Goal: Task Accomplishment & Management: Manage account settings

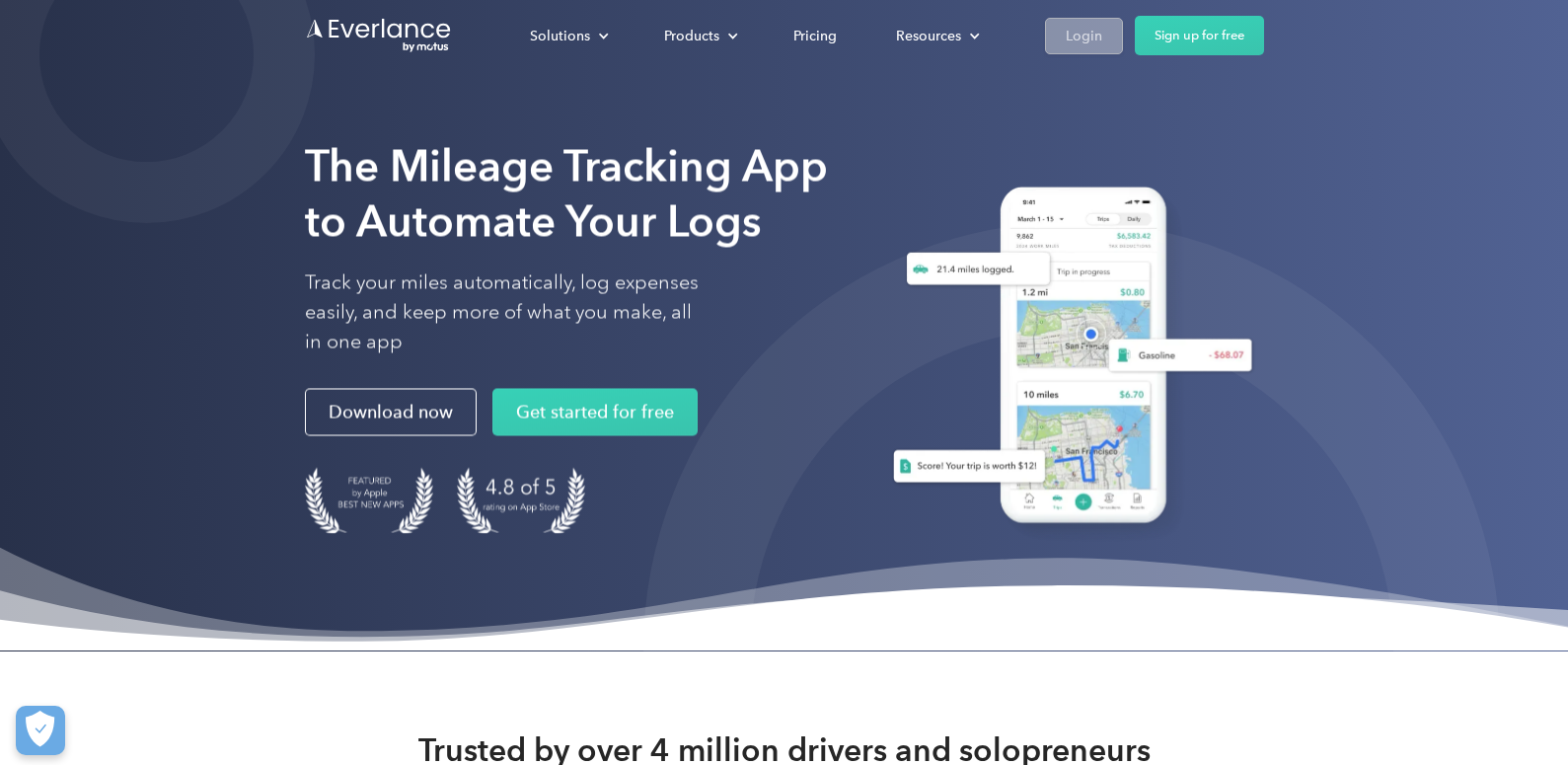
click at [1093, 45] on div "Login" at bounding box center [1084, 36] width 37 height 25
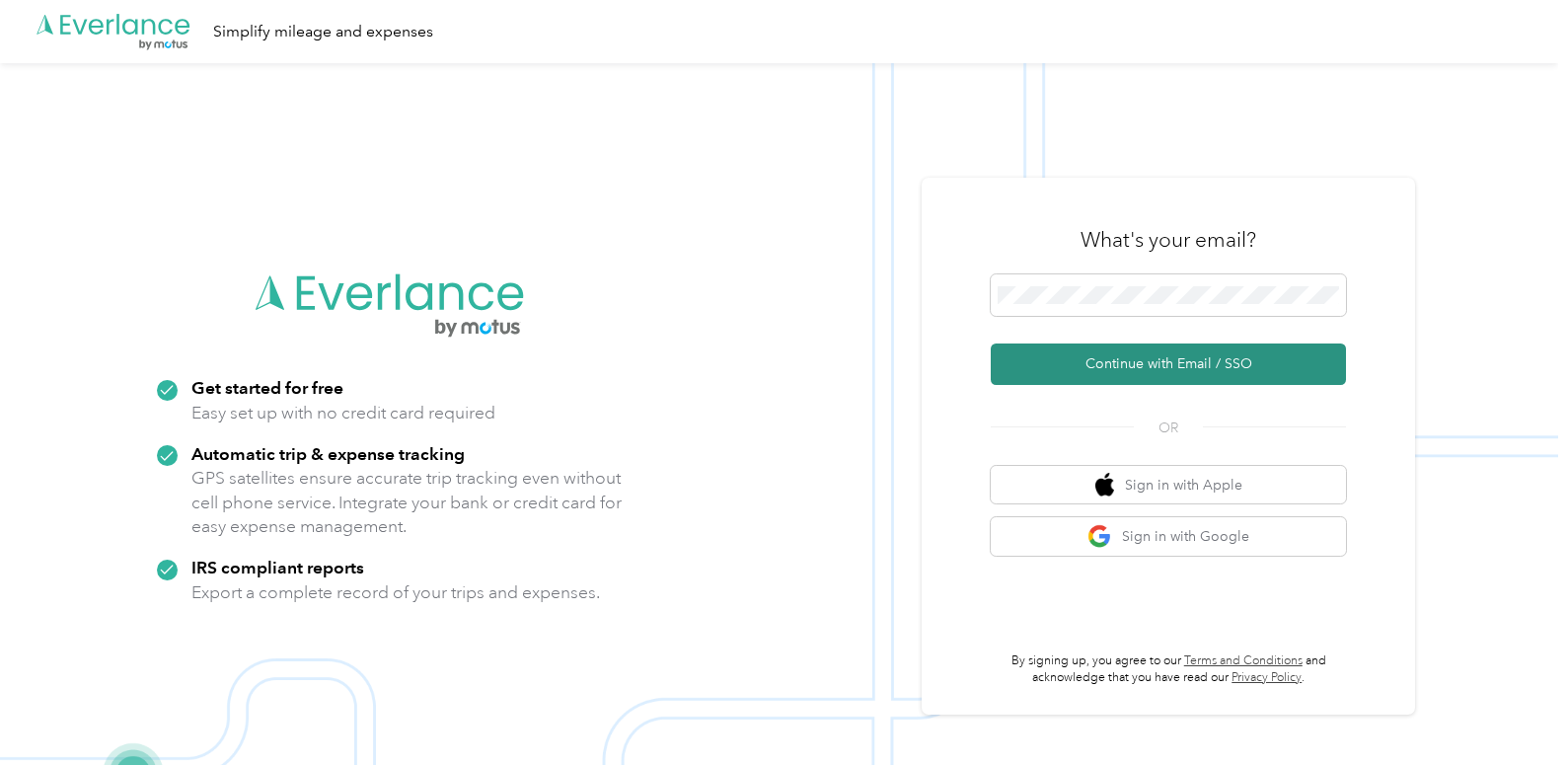
click at [1146, 376] on button "Continue with Email / SSO" at bounding box center [1168, 364] width 355 height 42
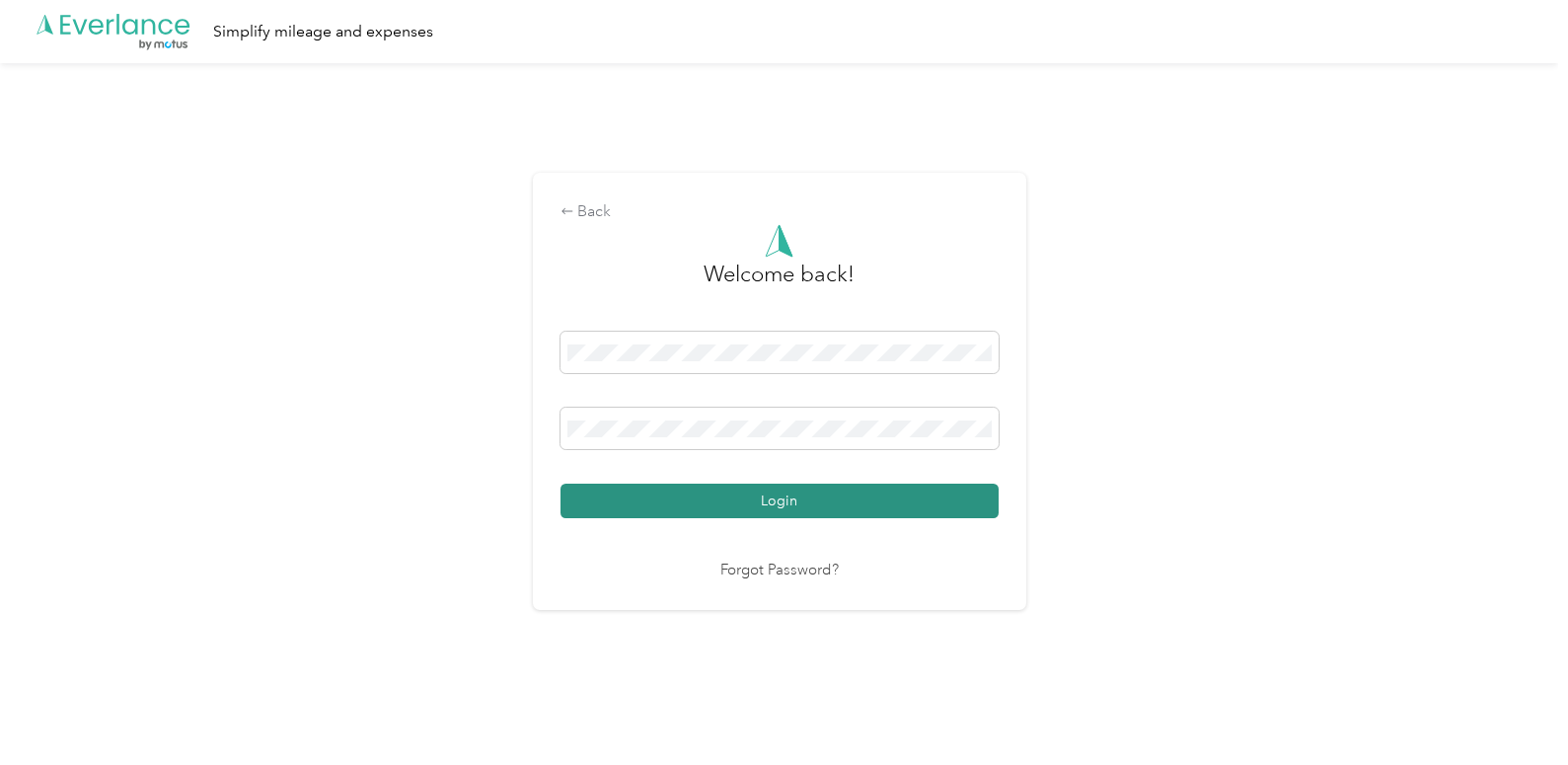
click at [831, 509] on button "Login" at bounding box center [780, 501] width 438 height 35
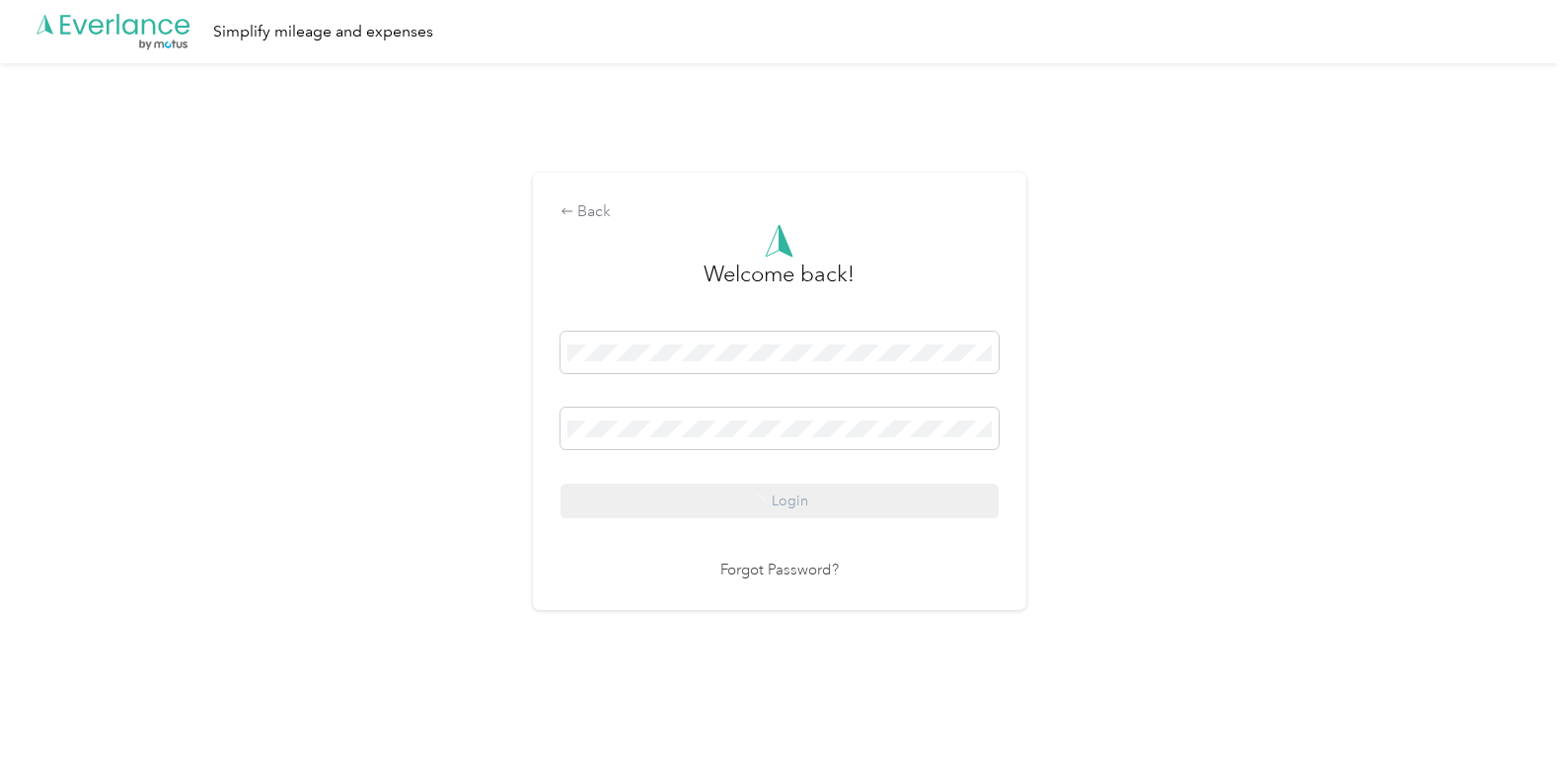
click at [1202, 448] on div "Back Welcome back! Login Forgot Password?" at bounding box center [780, 400] width 1559 height 674
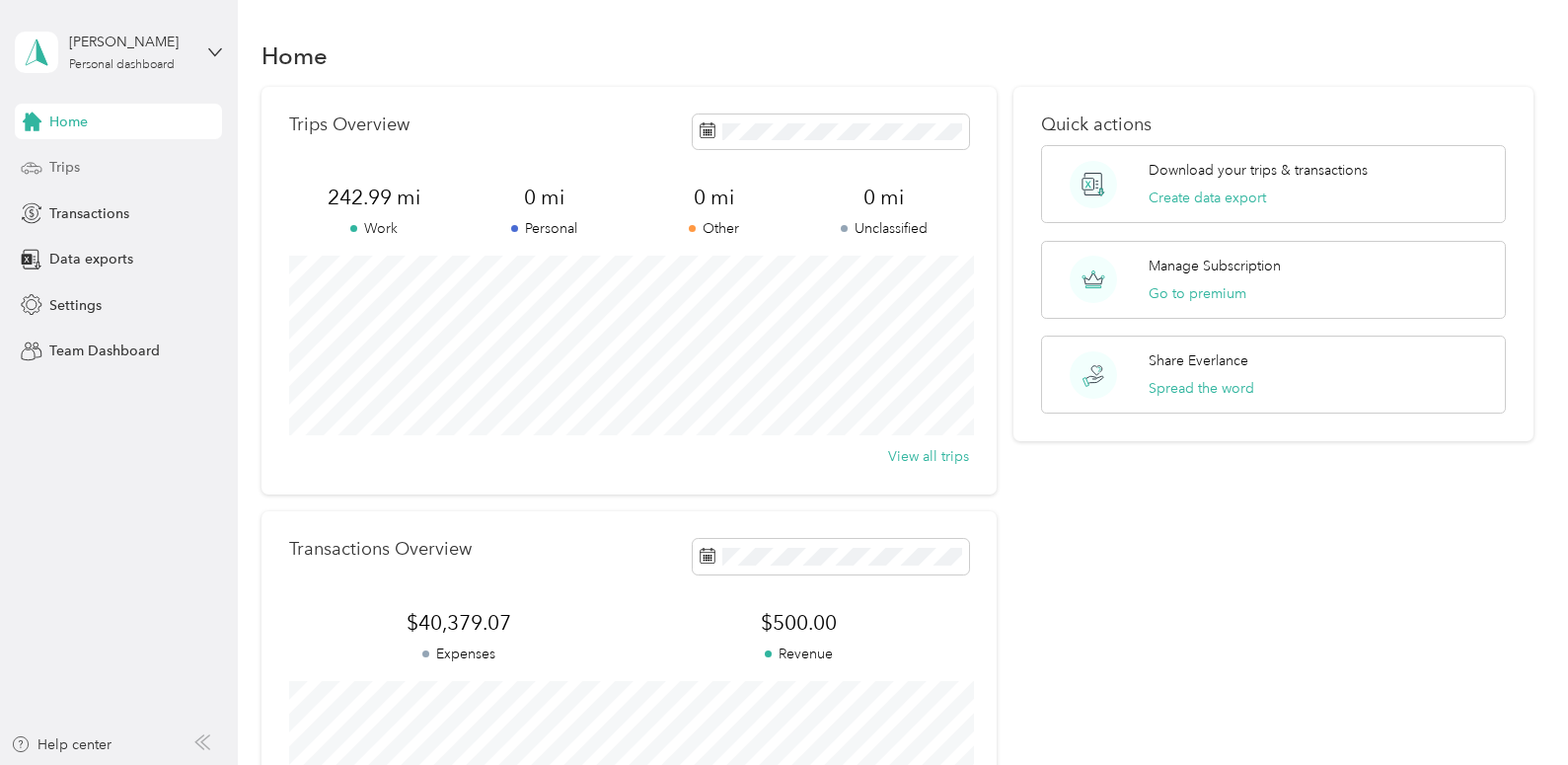
click at [128, 173] on div "Trips" at bounding box center [118, 168] width 207 height 36
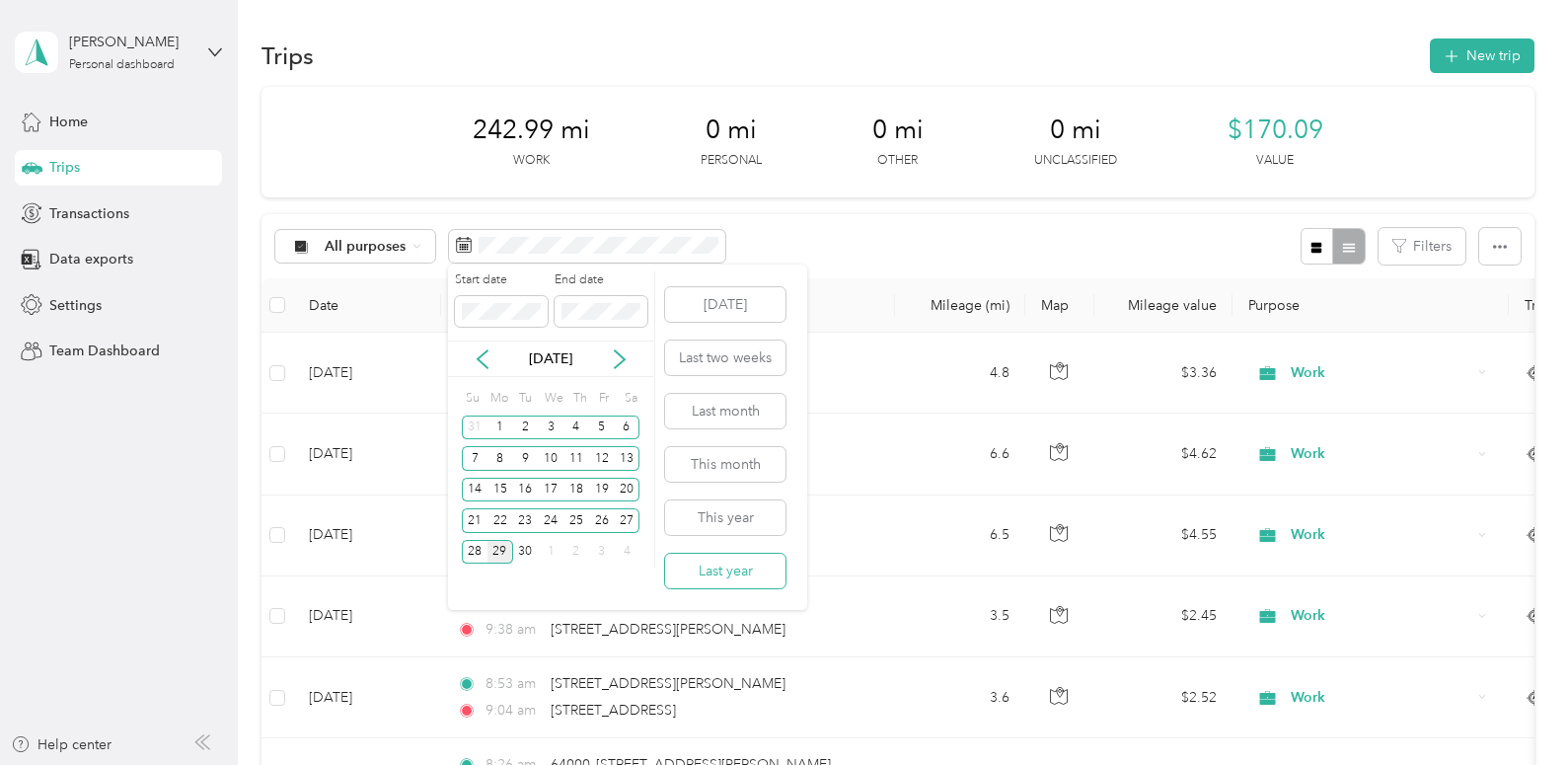
click at [749, 578] on button "Last year" at bounding box center [725, 571] width 120 height 35
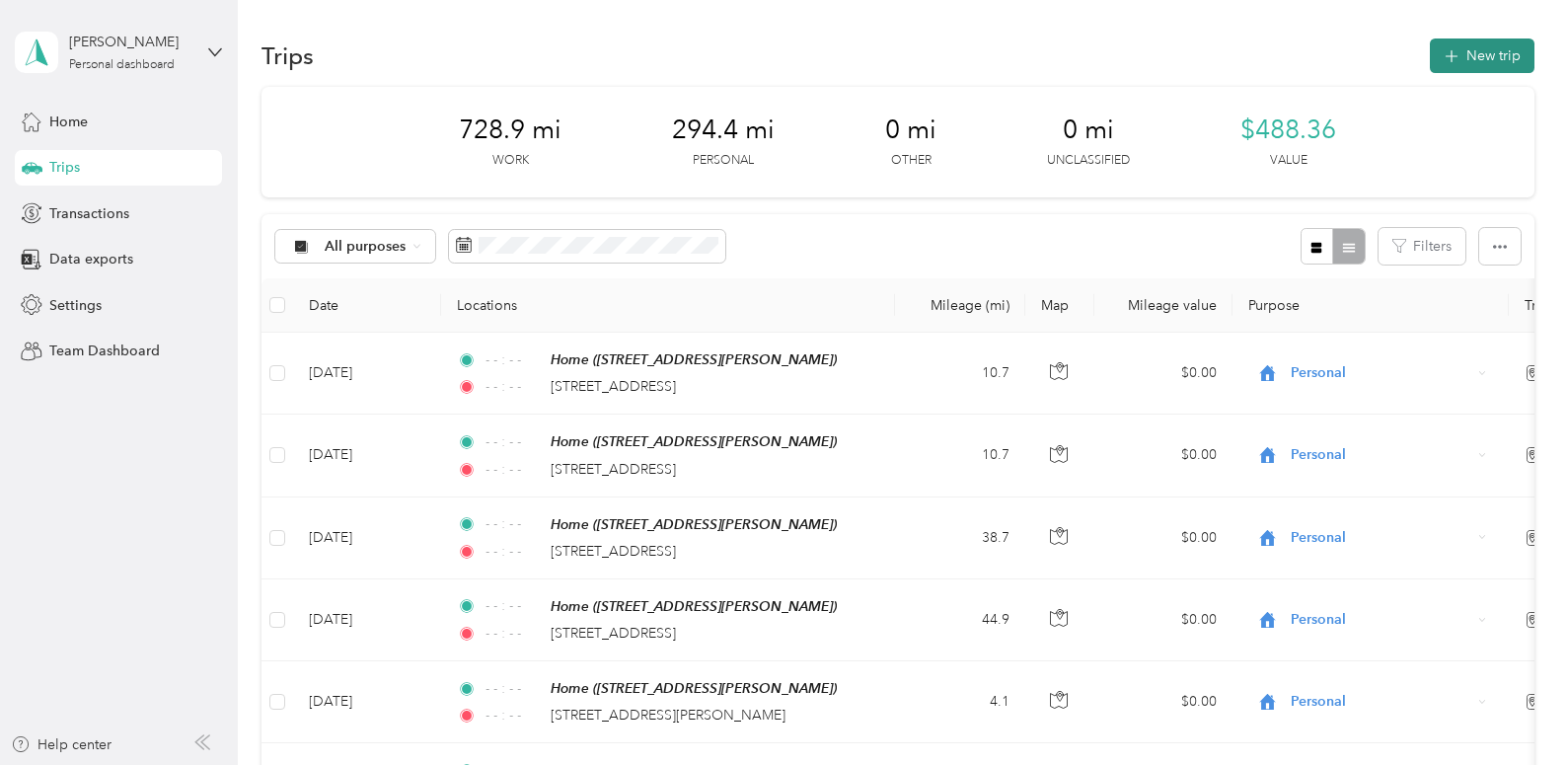
click at [1498, 63] on button "New trip" at bounding box center [1482, 56] width 104 height 35
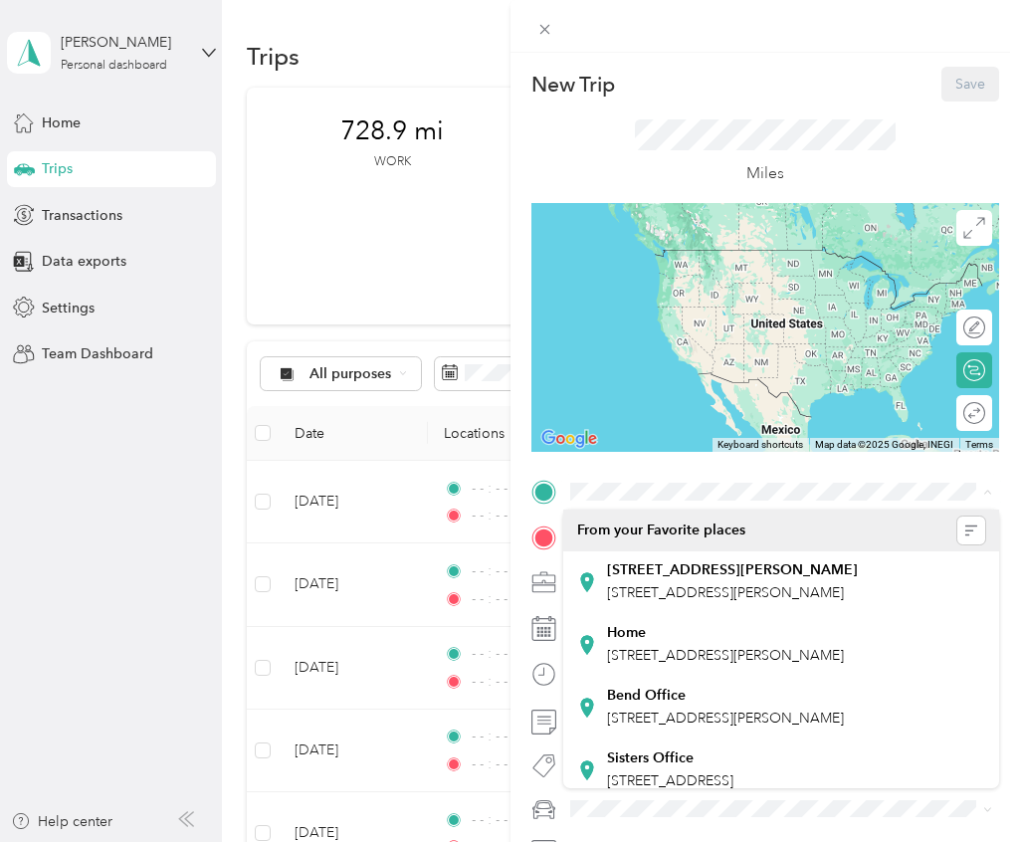
click at [641, 549] on li "From your Favorite places" at bounding box center [781, 531] width 437 height 42
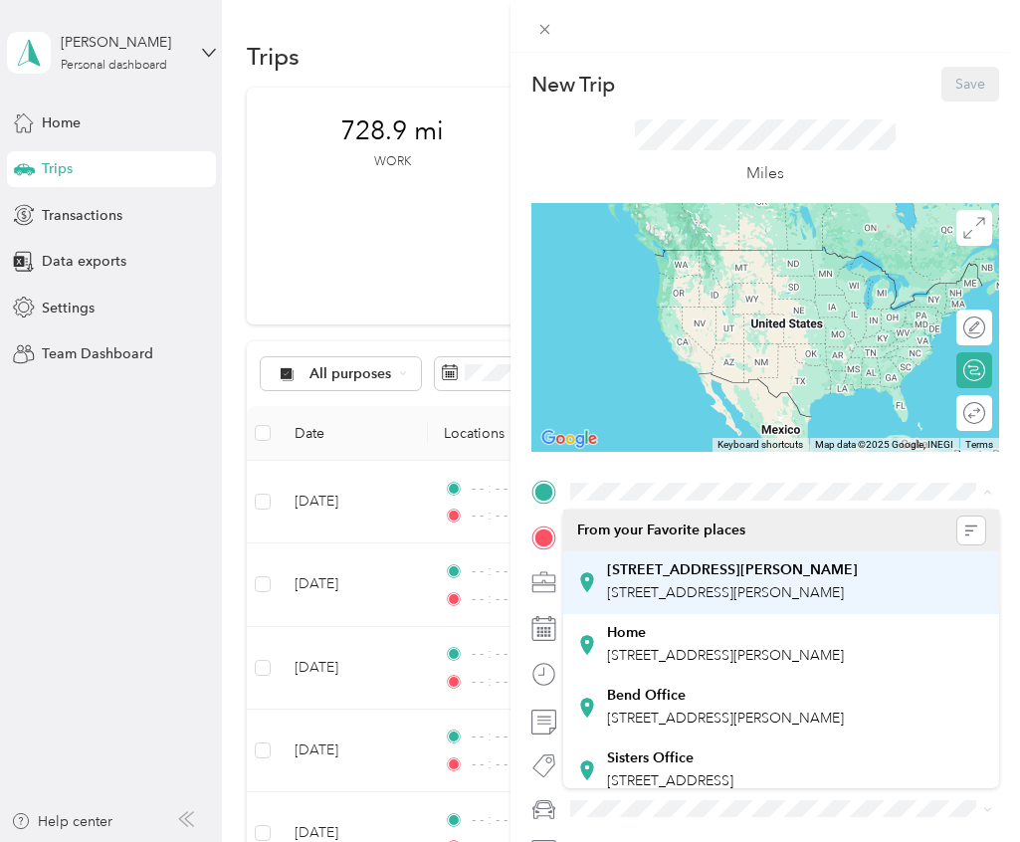
click at [639, 565] on strong "[STREET_ADDRESS][PERSON_NAME]" at bounding box center [732, 570] width 251 height 18
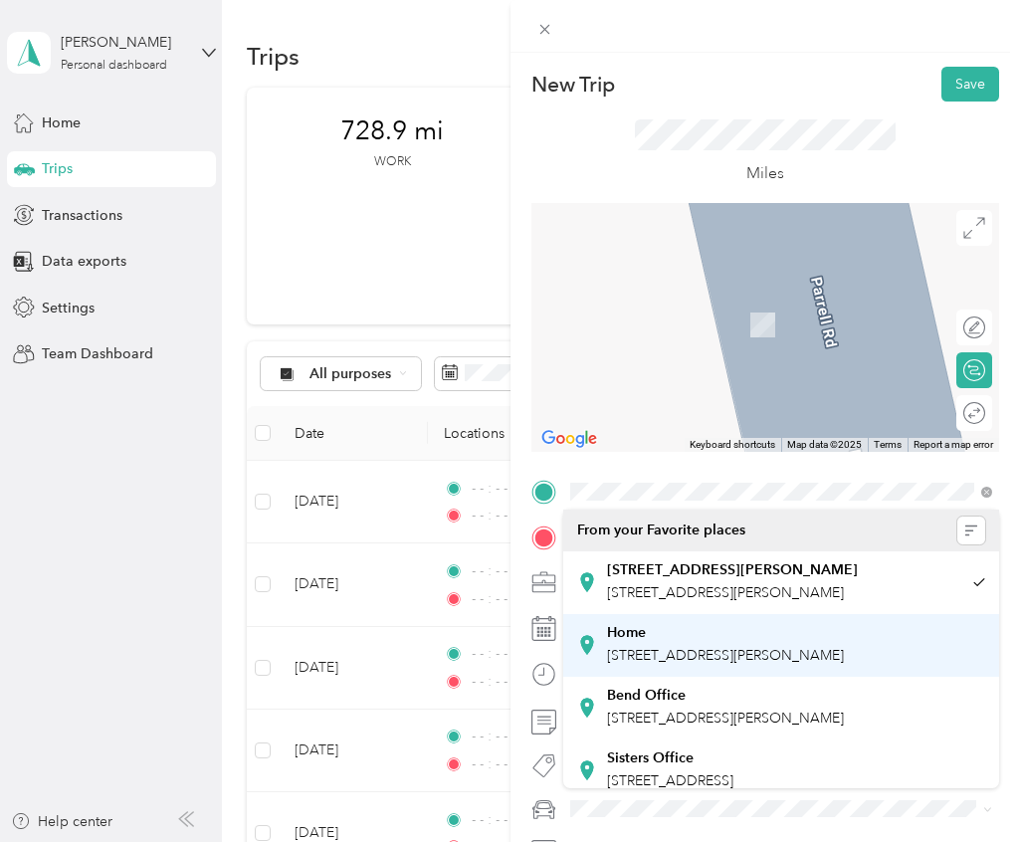
click at [677, 649] on span "[STREET_ADDRESS][PERSON_NAME]" at bounding box center [725, 655] width 237 height 17
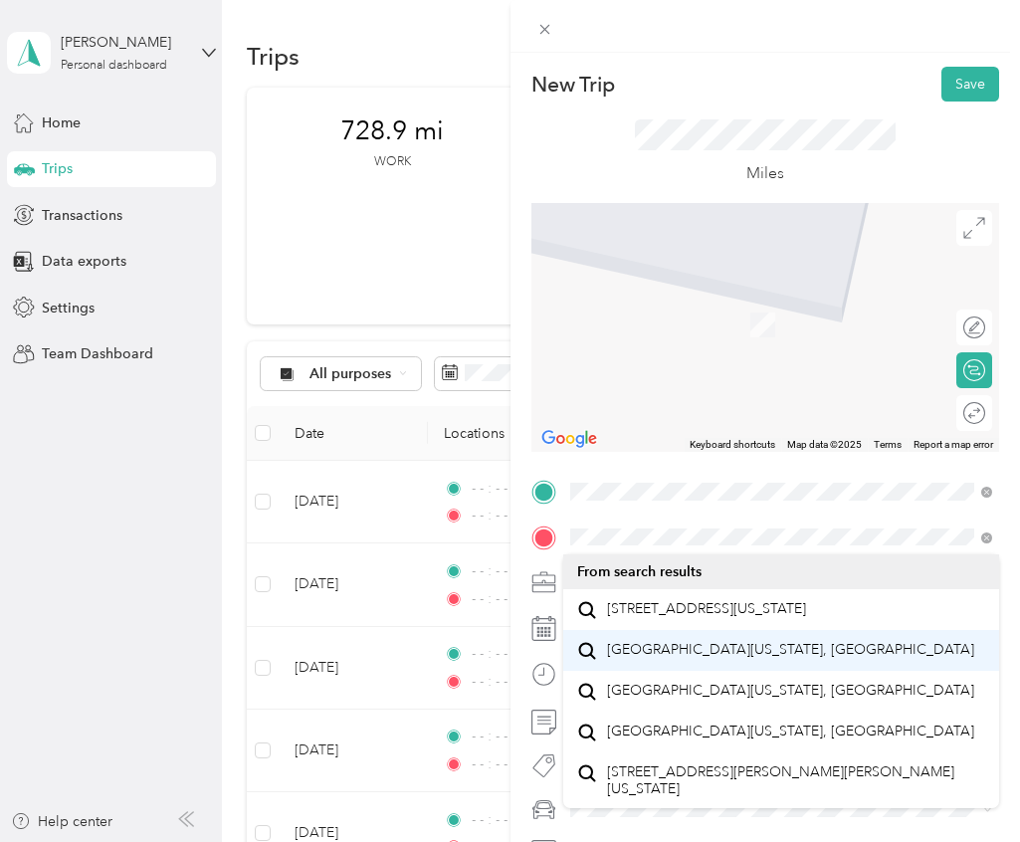
click at [752, 645] on li "[GEOGRAPHIC_DATA][US_STATE], [GEOGRAPHIC_DATA]" at bounding box center [781, 650] width 437 height 41
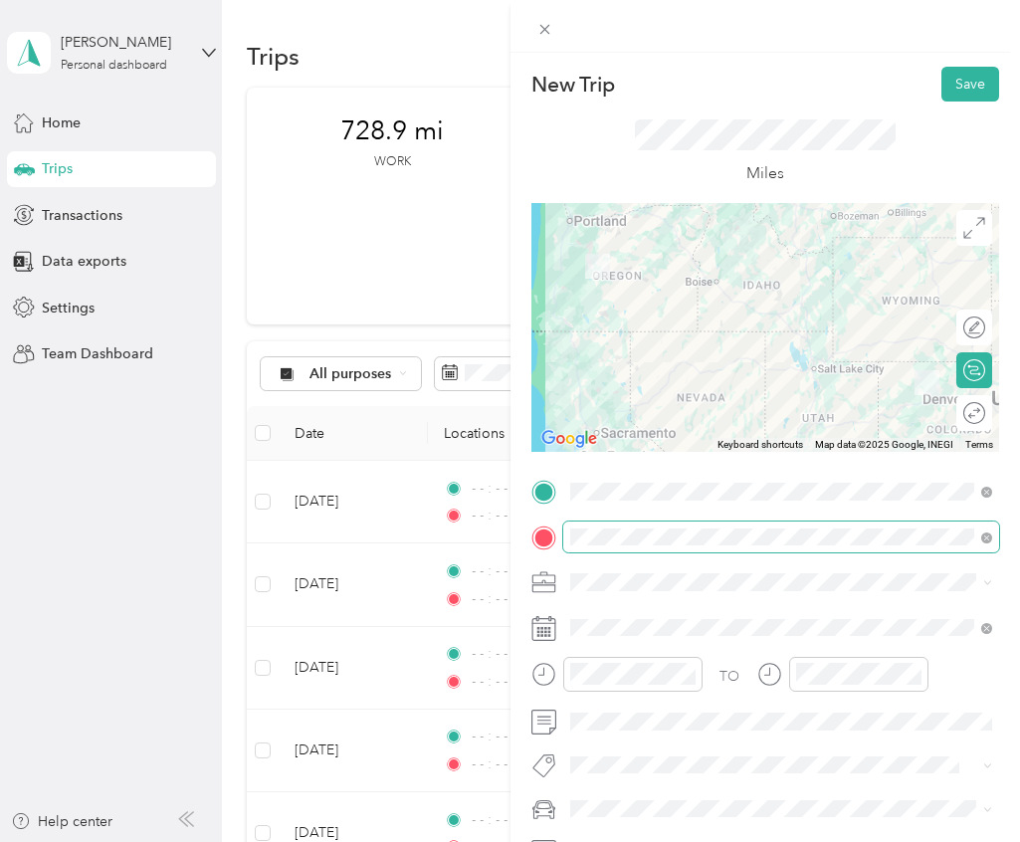
click at [772, 526] on span at bounding box center [781, 538] width 437 height 32
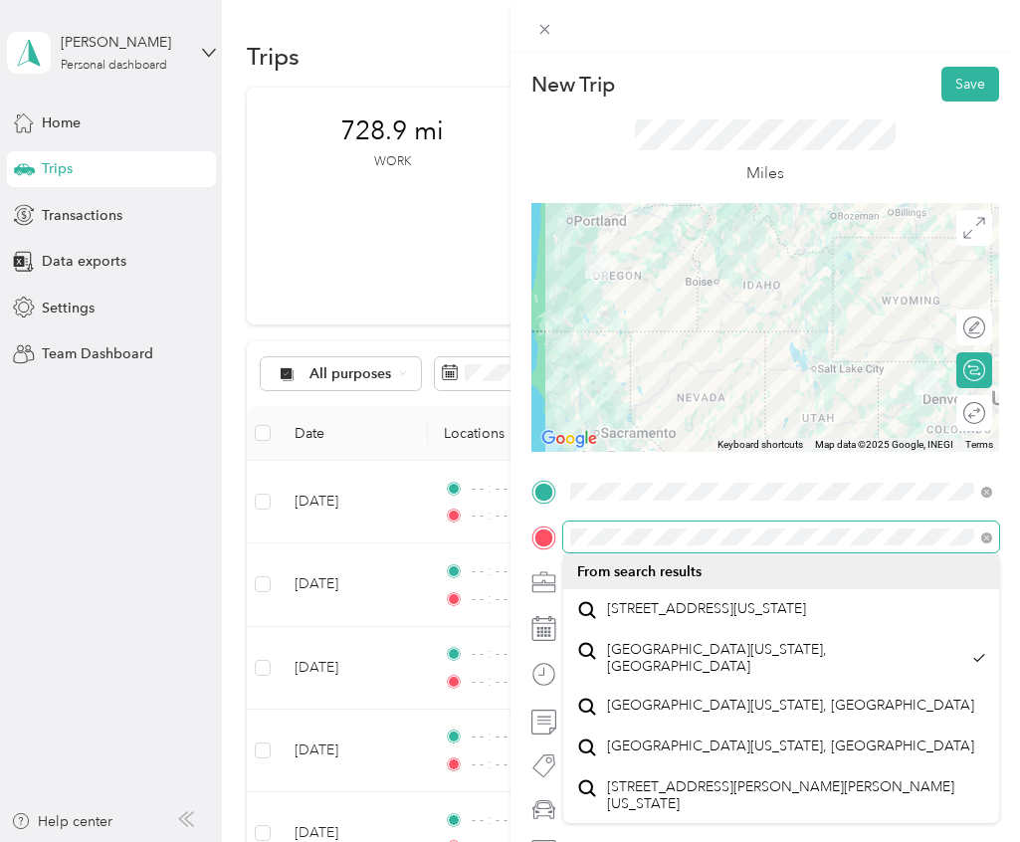
click at [1010, 563] on html "[PERSON_NAME] Personal dashboard Home Trips Transactions Data exports Settings …" at bounding box center [505, 421] width 1010 height 842
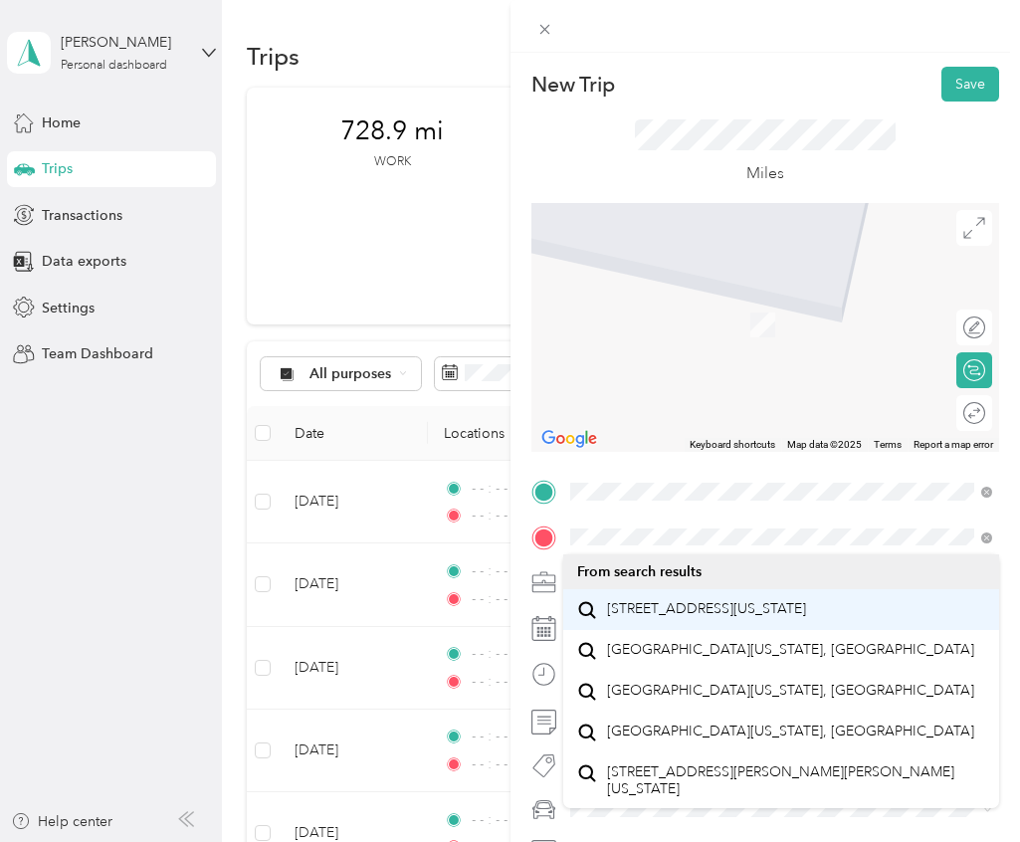
click at [834, 608] on div "[STREET_ADDRESS][US_STATE]" at bounding box center [781, 609] width 409 height 27
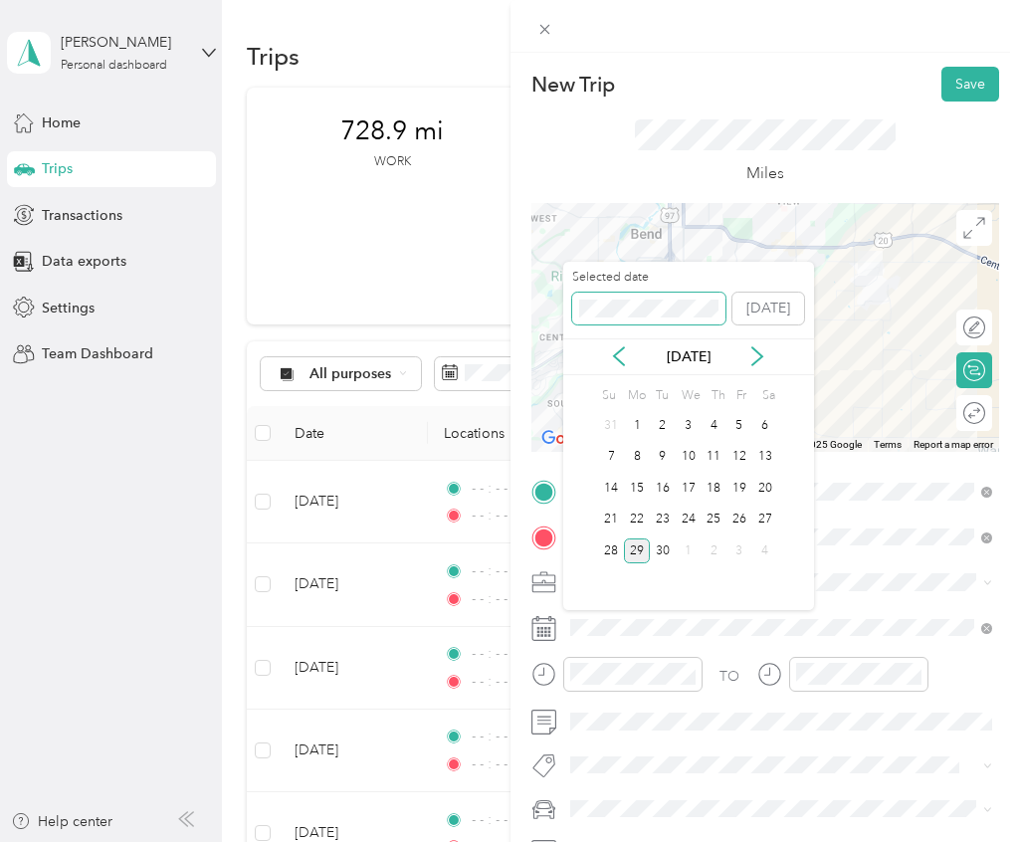
click at [660, 318] on span at bounding box center [648, 309] width 153 height 32
click at [759, 359] on icon at bounding box center [757, 356] width 20 height 20
click at [694, 459] on div "9" at bounding box center [689, 457] width 26 height 25
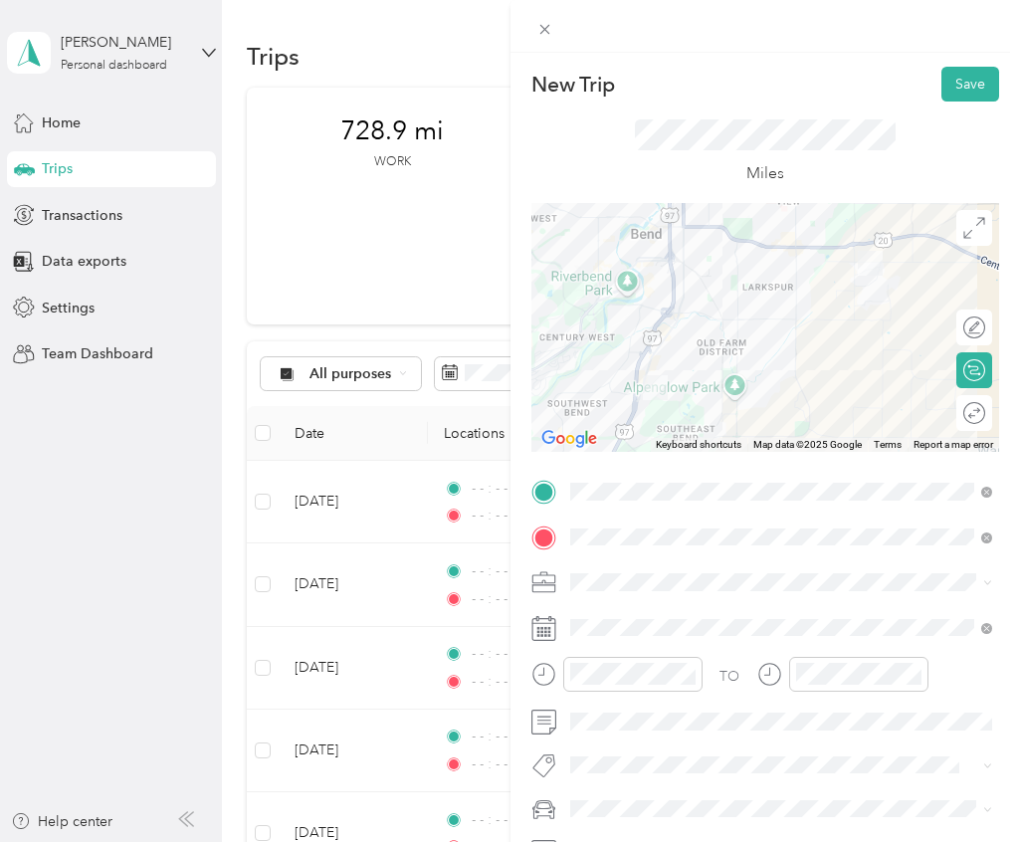
scroll to position [132, 0]
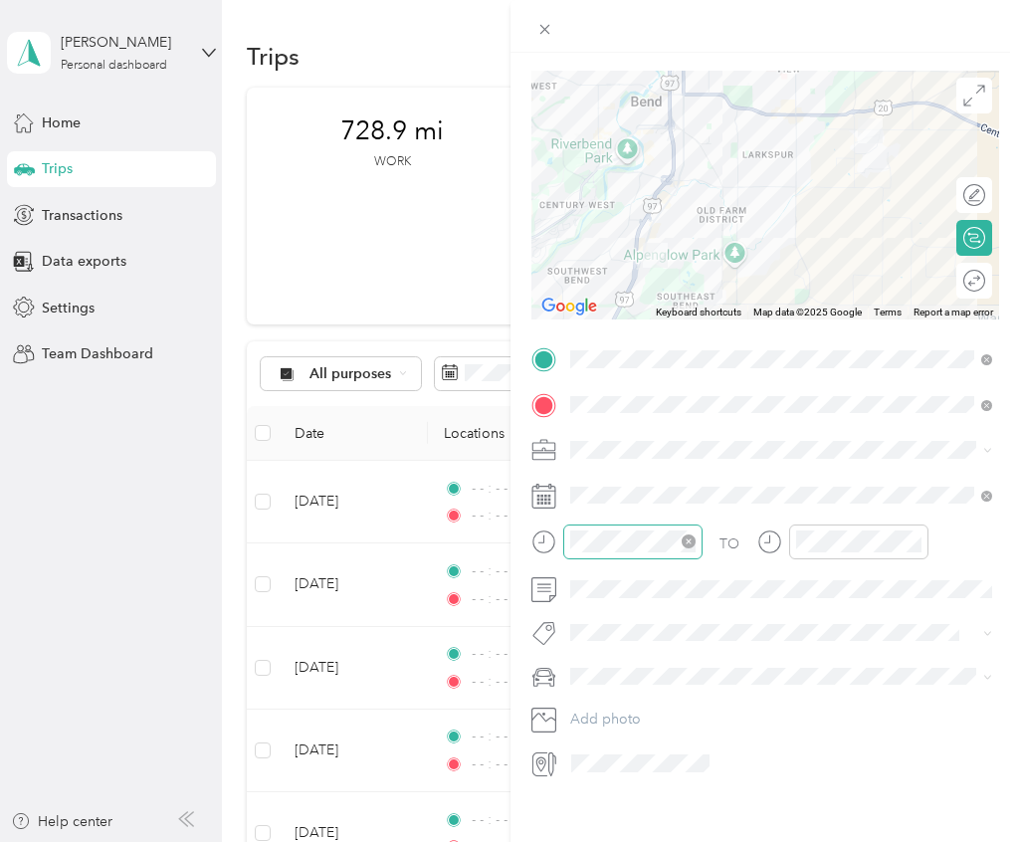
click at [682, 541] on icon "close-circle" at bounding box center [689, 541] width 14 height 14
click at [916, 542] on icon "close-circle" at bounding box center [915, 541] width 14 height 14
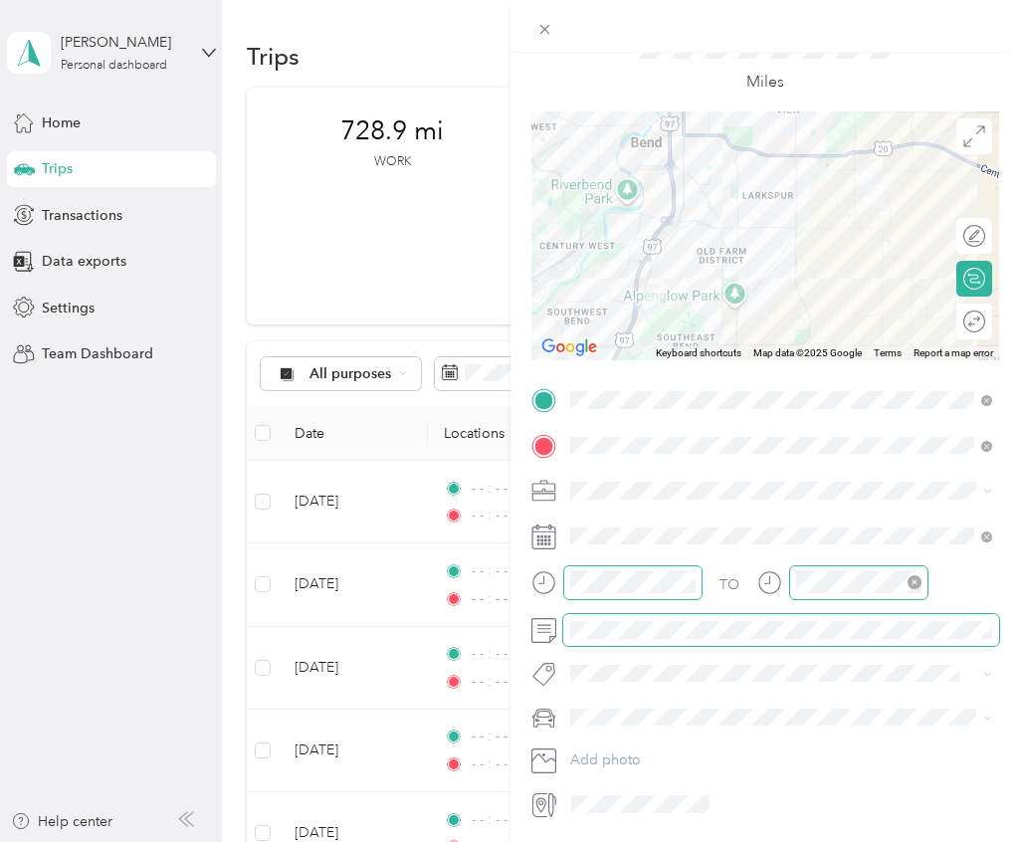
scroll to position [0, 0]
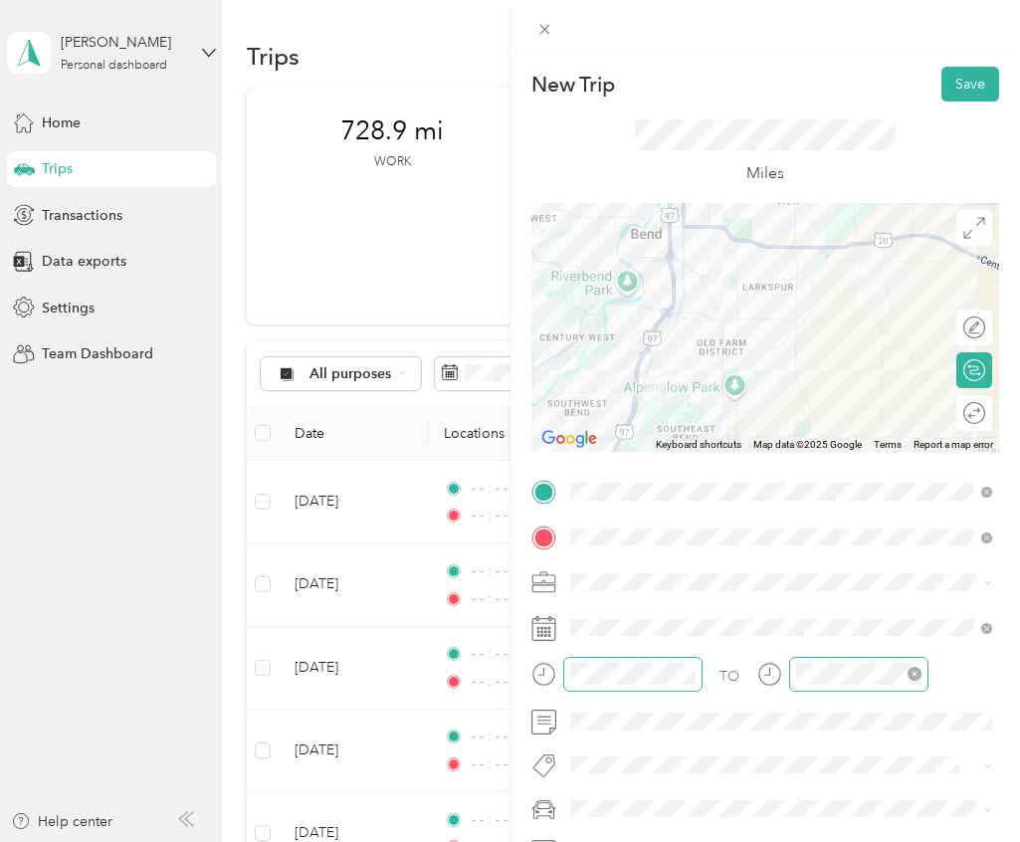
click at [980, 410] on icon at bounding box center [974, 413] width 22 height 22
click at [980, 410] on div at bounding box center [965, 412] width 42 height 21
click at [982, 78] on button "Save" at bounding box center [971, 84] width 58 height 35
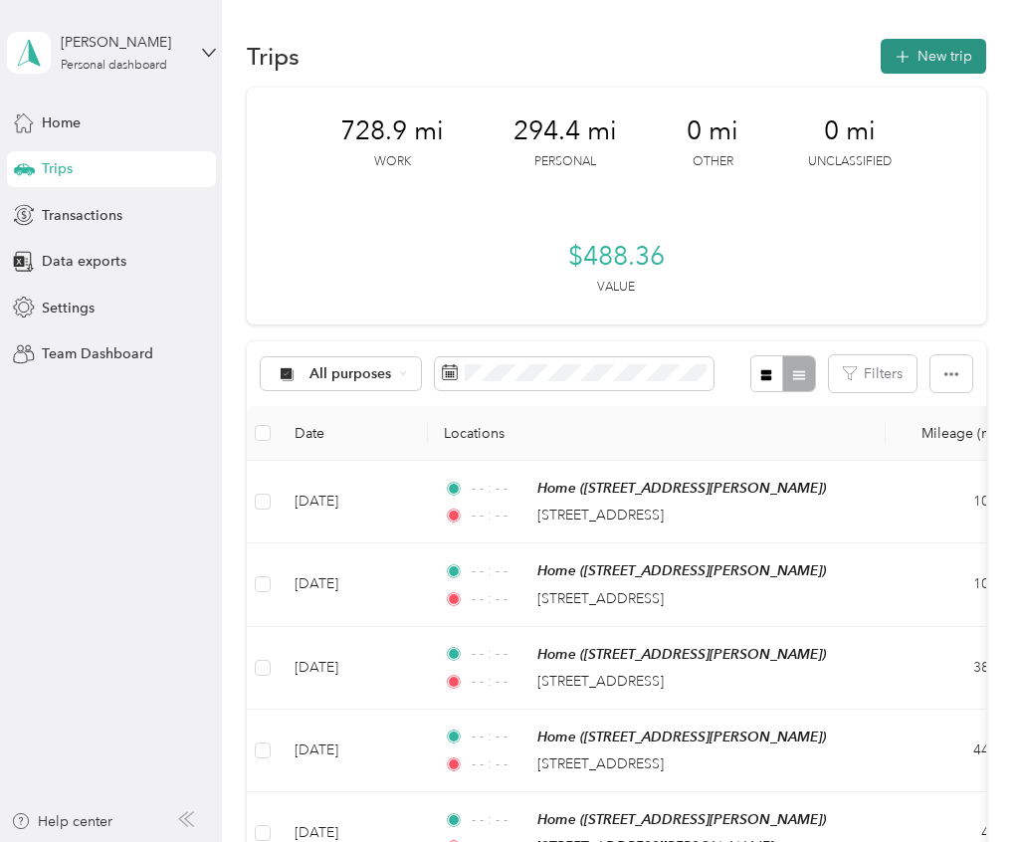
click at [956, 53] on button "New trip" at bounding box center [933, 56] width 105 height 35
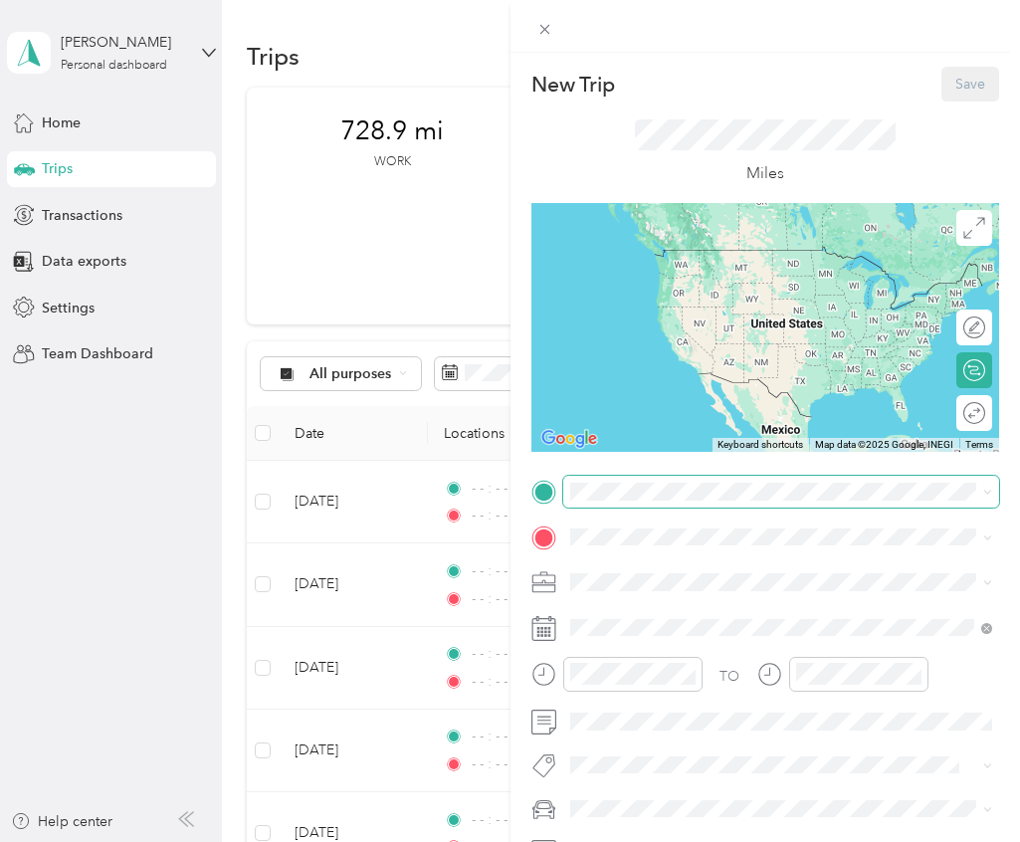
click at [629, 502] on span at bounding box center [781, 492] width 437 height 32
click at [657, 577] on div "[STREET_ADDRESS][PERSON_NAME][PERSON_NAME]" at bounding box center [732, 582] width 251 height 42
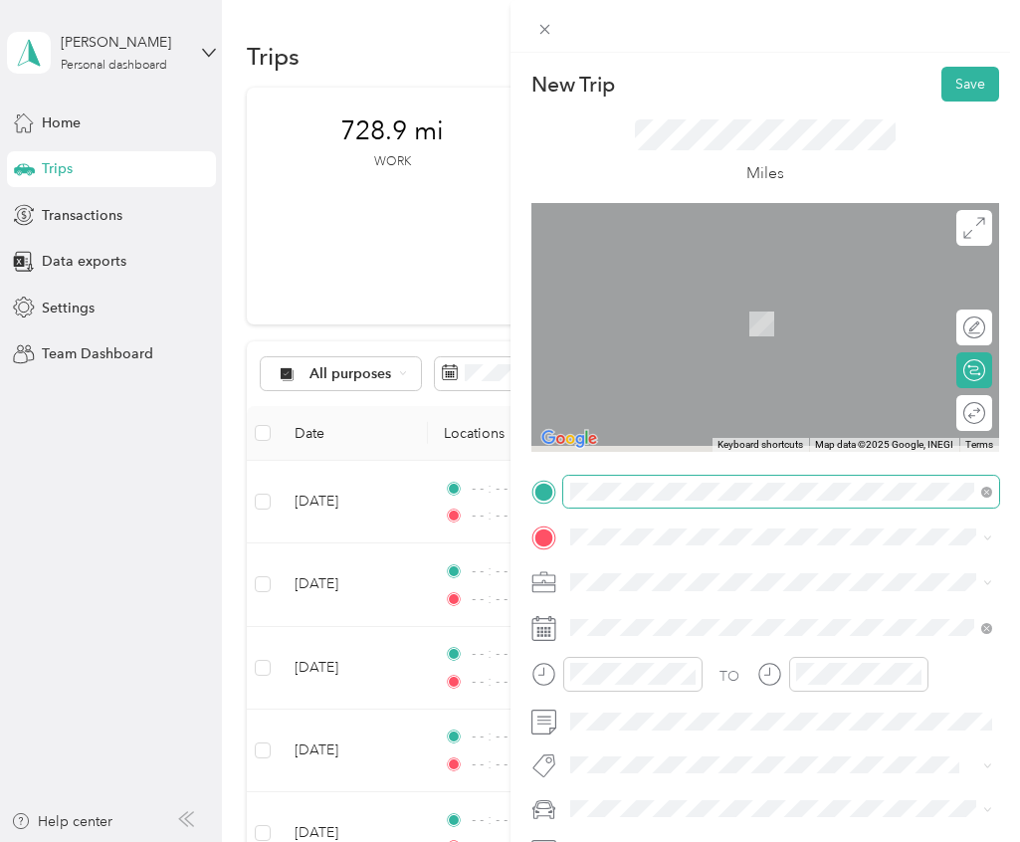
click at [626, 501] on span at bounding box center [781, 492] width 437 height 32
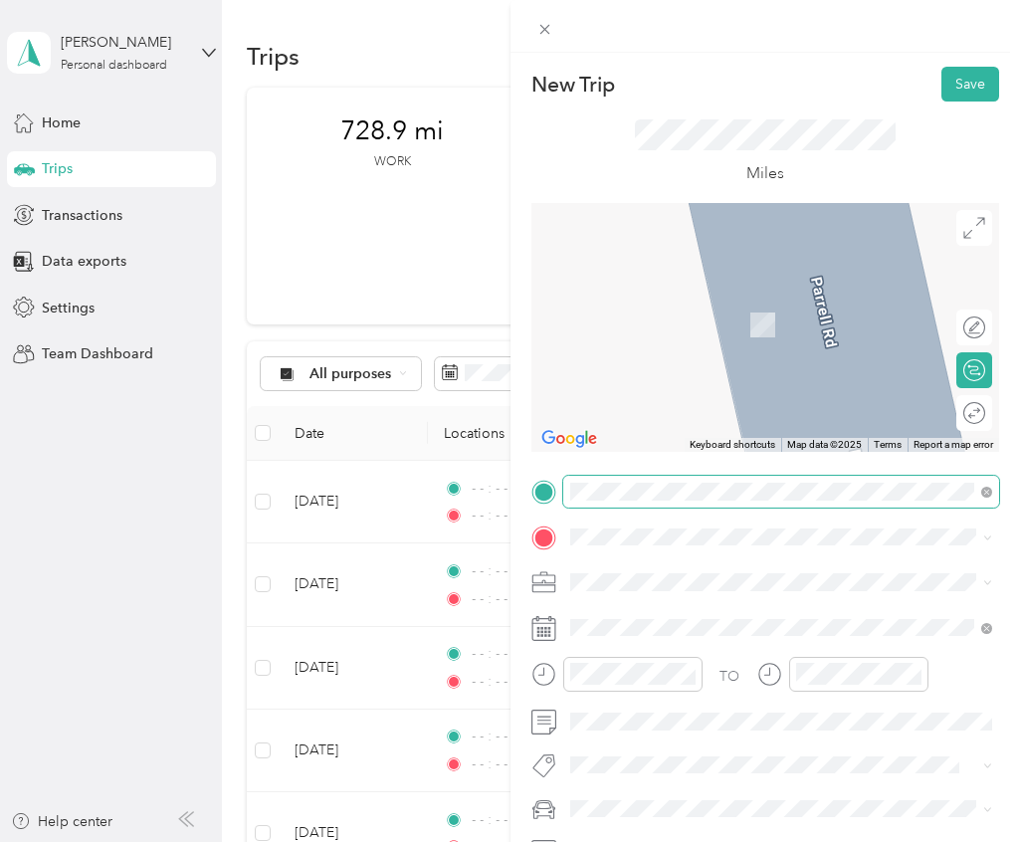
click at [979, 492] on span at bounding box center [983, 492] width 18 height 14
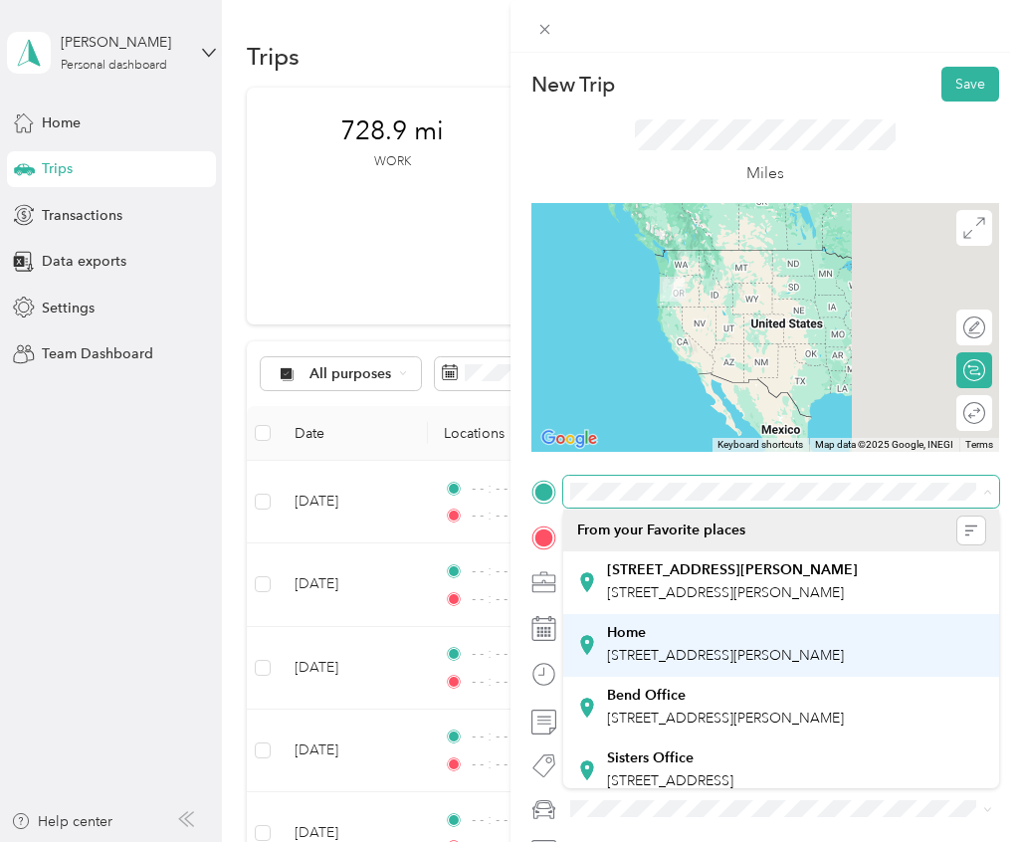
click at [648, 630] on div "Home" at bounding box center [725, 633] width 237 height 18
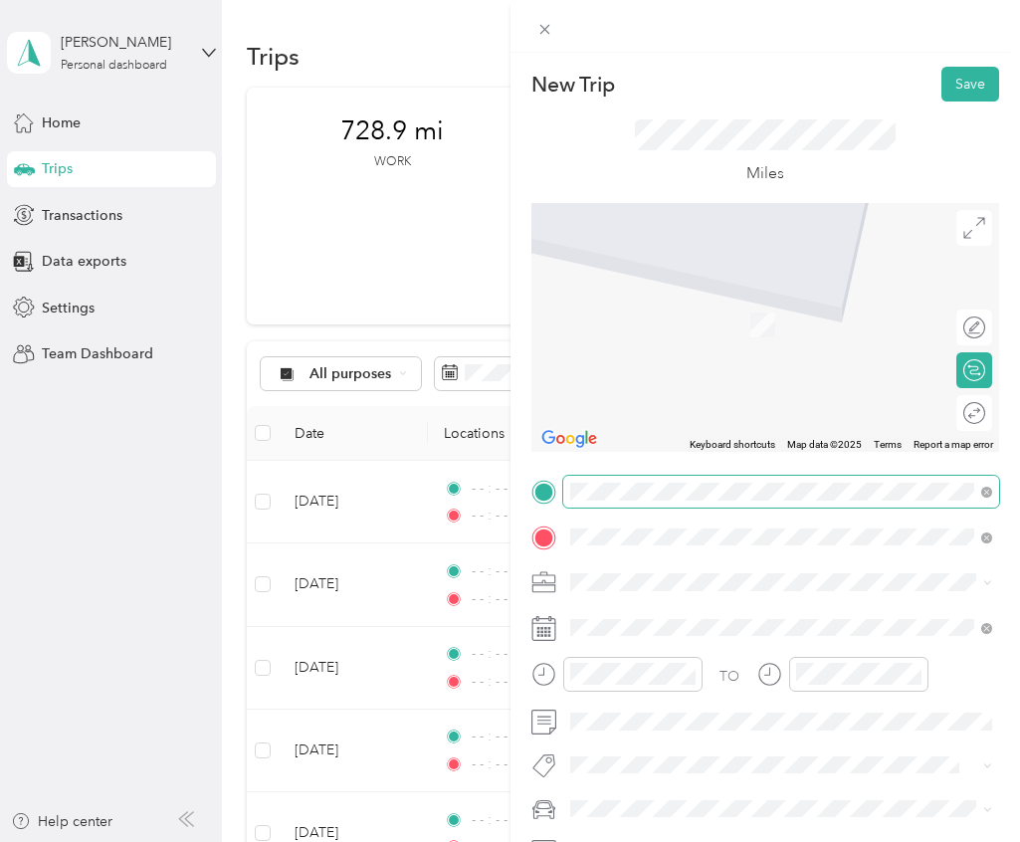
click at [627, 607] on span "[STREET_ADDRESS][US_STATE]" at bounding box center [706, 609] width 199 height 18
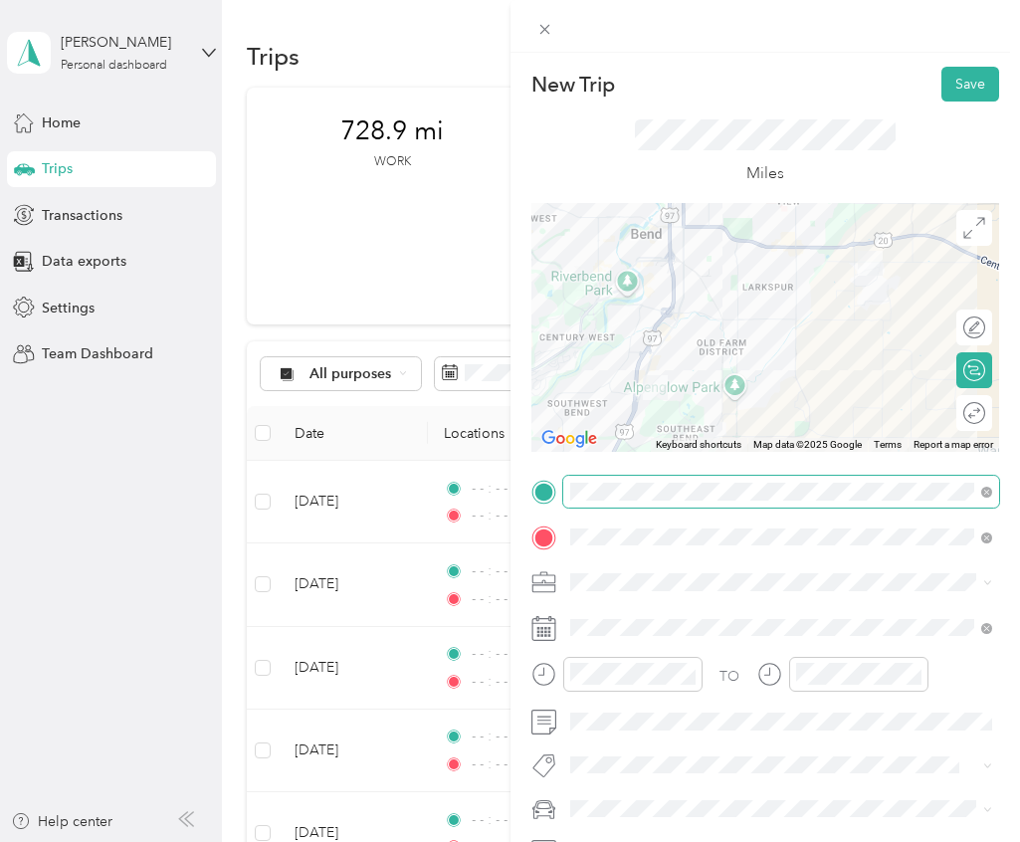
click at [974, 418] on div "Round trip" at bounding box center [974, 413] width 36 height 36
click at [974, 418] on div at bounding box center [965, 412] width 42 height 21
click at [982, 627] on icon at bounding box center [986, 628] width 11 height 11
click at [758, 645] on div "TO Add photo" at bounding box center [765, 694] width 469 height 436
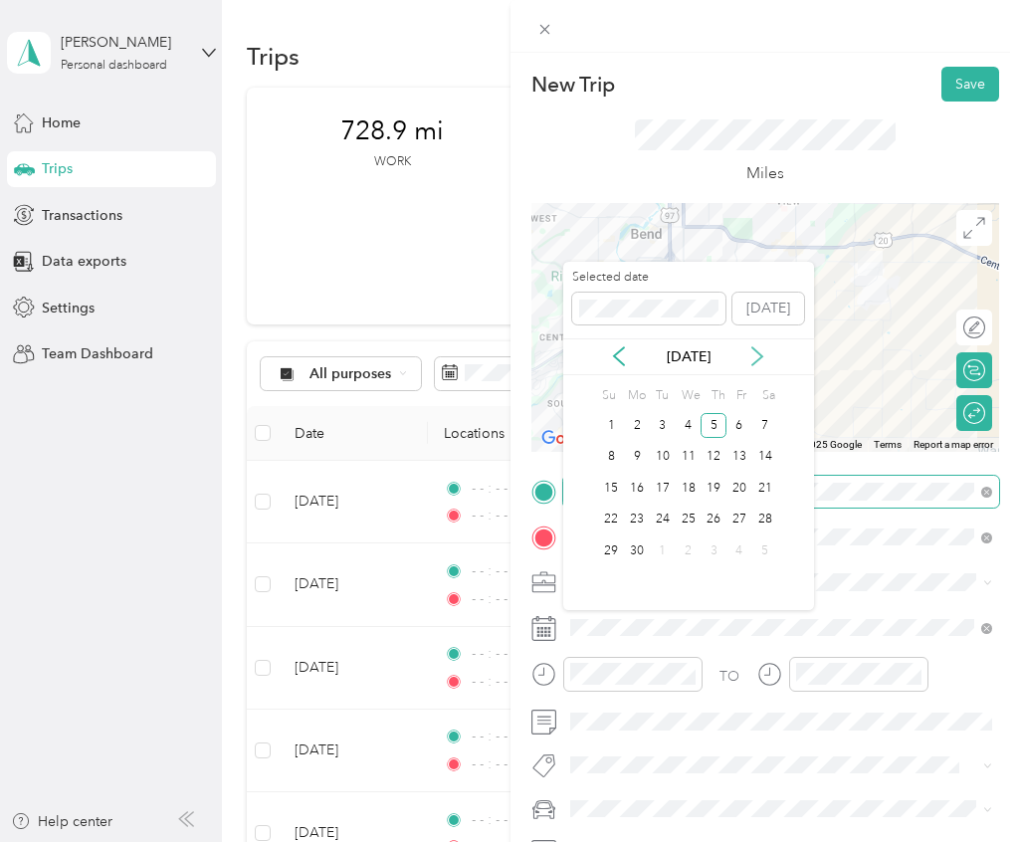
click at [755, 356] on icon at bounding box center [757, 356] width 20 height 20
click at [647, 521] on div "21" at bounding box center [637, 520] width 26 height 25
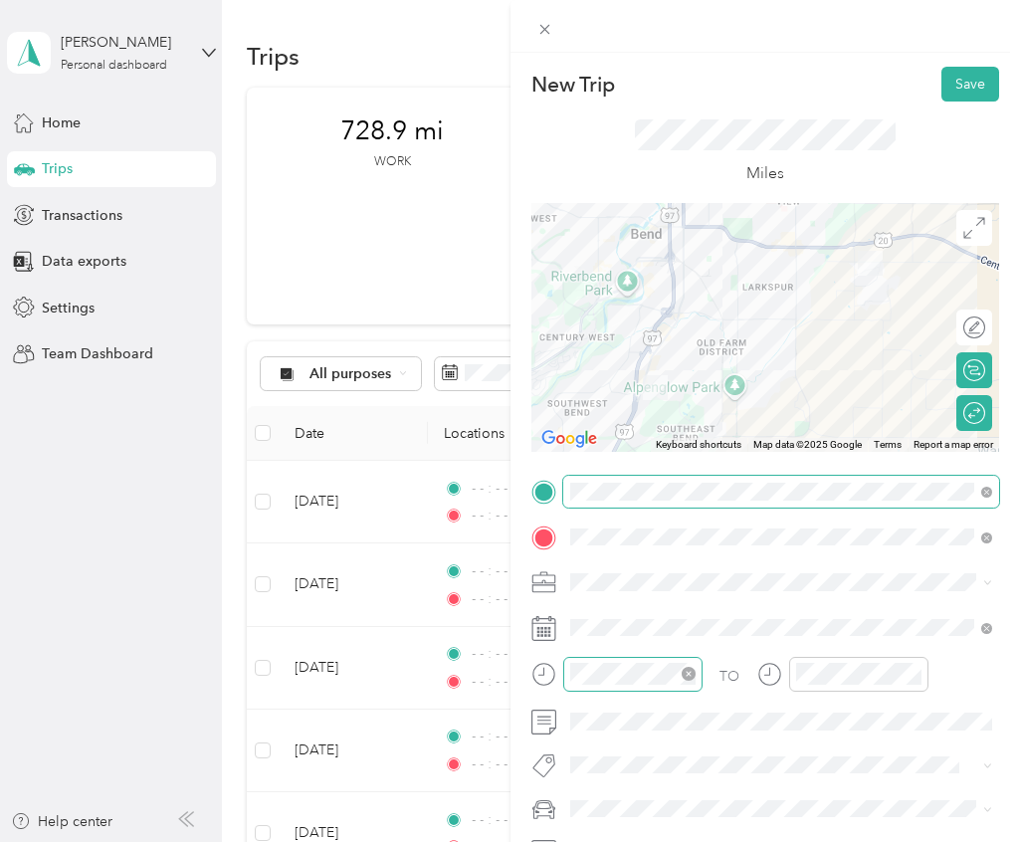
click at [685, 676] on icon "close-circle" at bounding box center [689, 674] width 14 height 14
click at [912, 676] on icon "close-circle" at bounding box center [915, 674] width 14 height 14
click at [694, 736] on div "TO Add photo" at bounding box center [765, 694] width 469 height 436
click at [970, 93] on button "Save" at bounding box center [971, 84] width 58 height 35
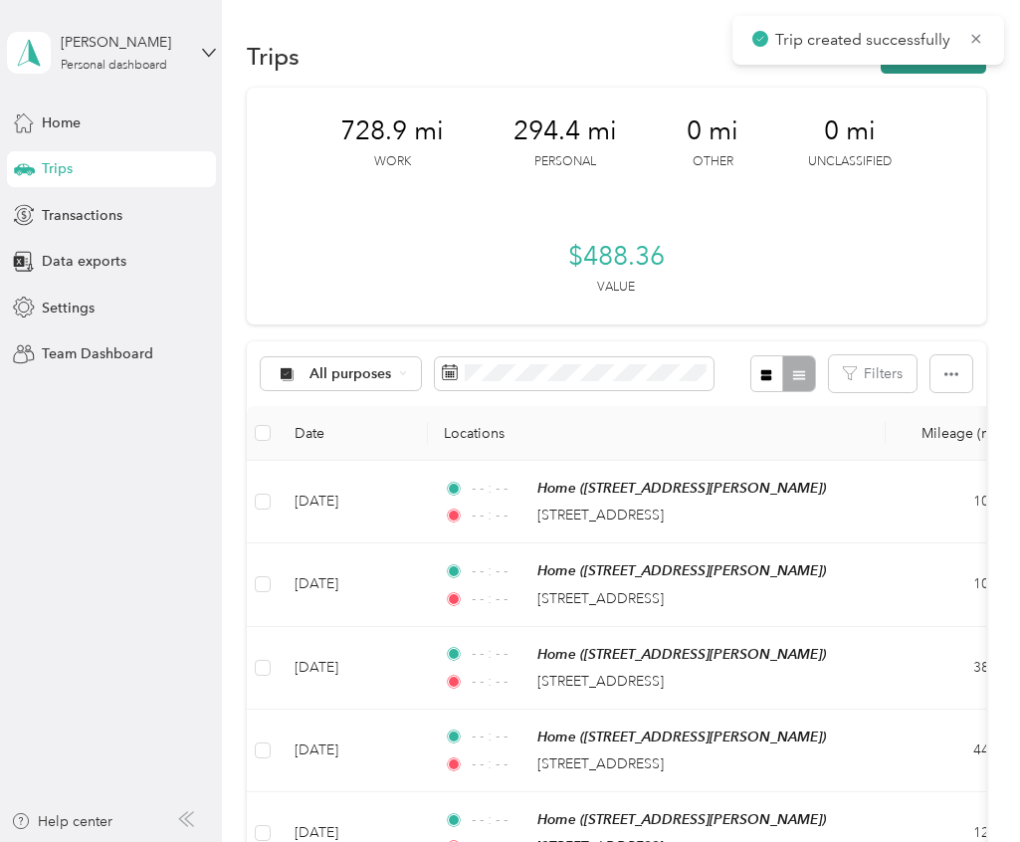
click at [953, 71] on button "New trip" at bounding box center [933, 56] width 105 height 35
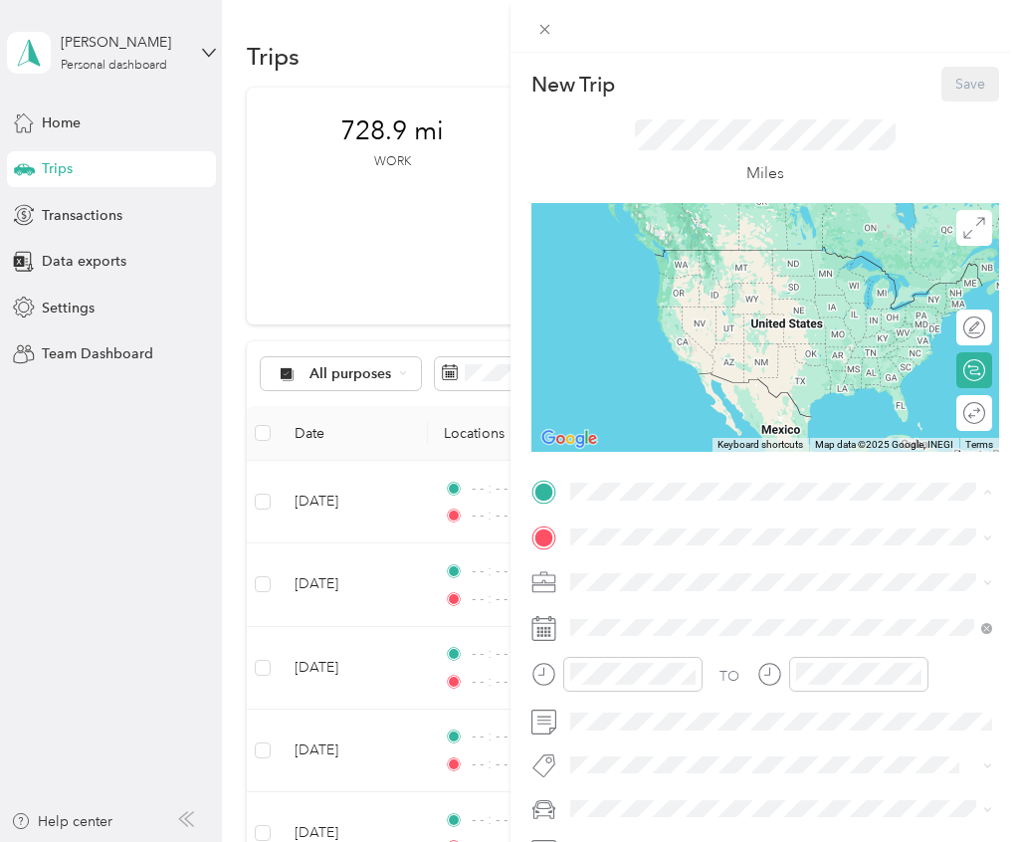
click at [658, 642] on div "Home [STREET_ADDRESS][PERSON_NAME]" at bounding box center [725, 645] width 237 height 42
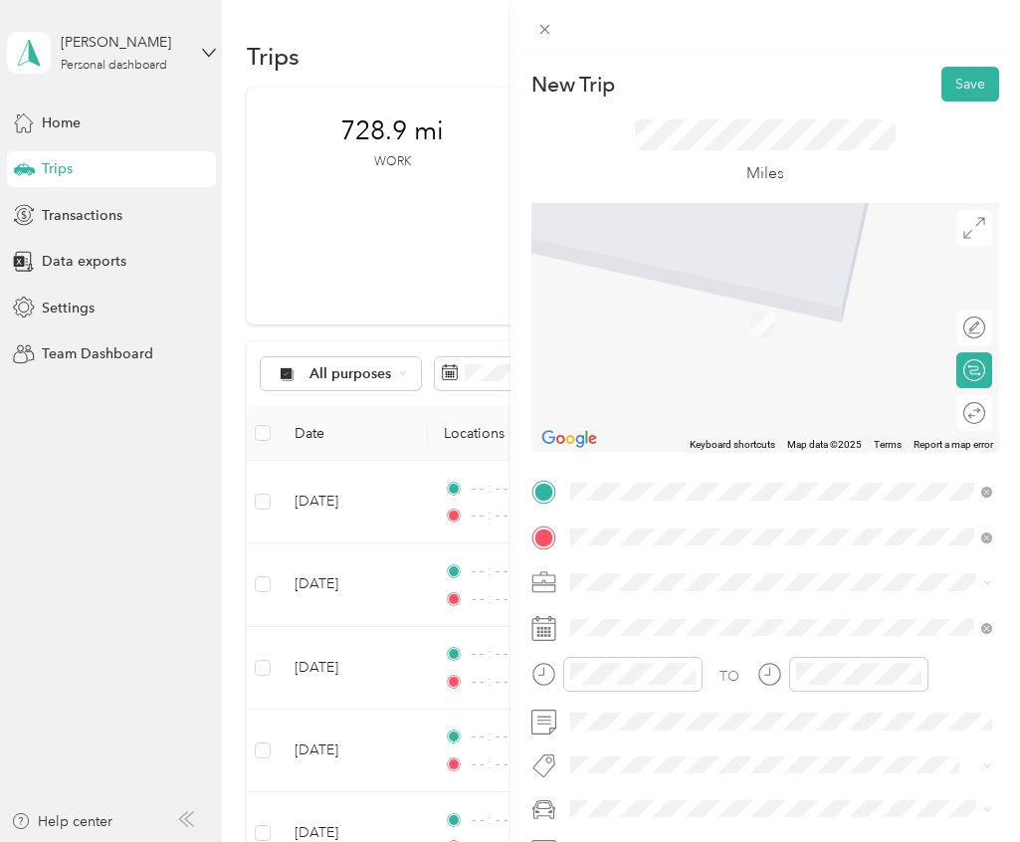
click at [687, 618] on span "[STREET_ADDRESS][US_STATE]" at bounding box center [706, 609] width 199 height 18
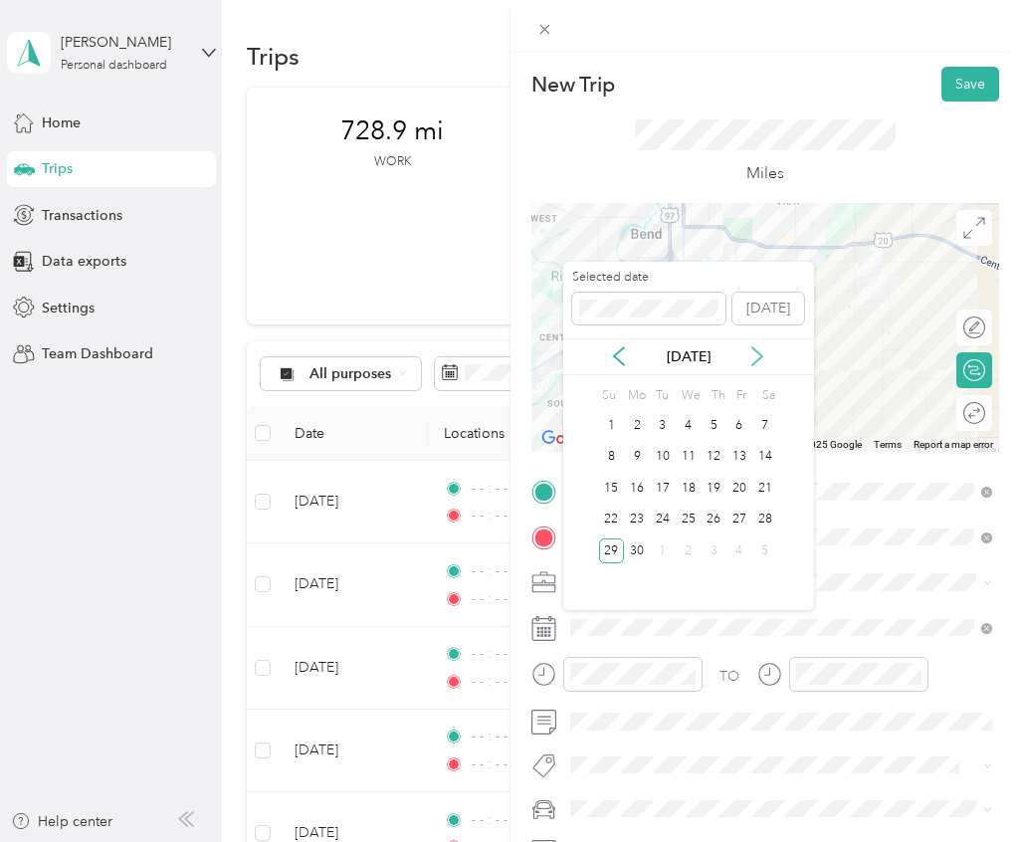
click at [758, 355] on icon at bounding box center [757, 356] width 20 height 20
click at [653, 517] on div "22" at bounding box center [663, 520] width 26 height 25
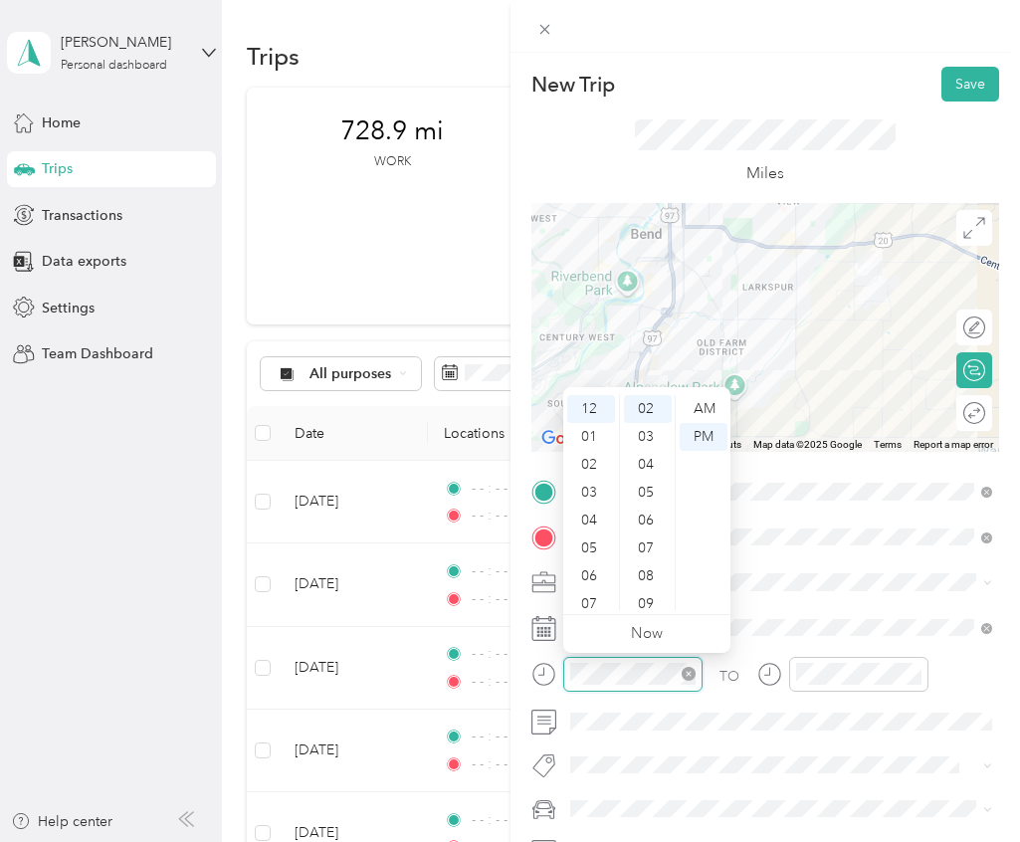
click at [694, 679] on icon "close-circle" at bounding box center [689, 674] width 14 height 14
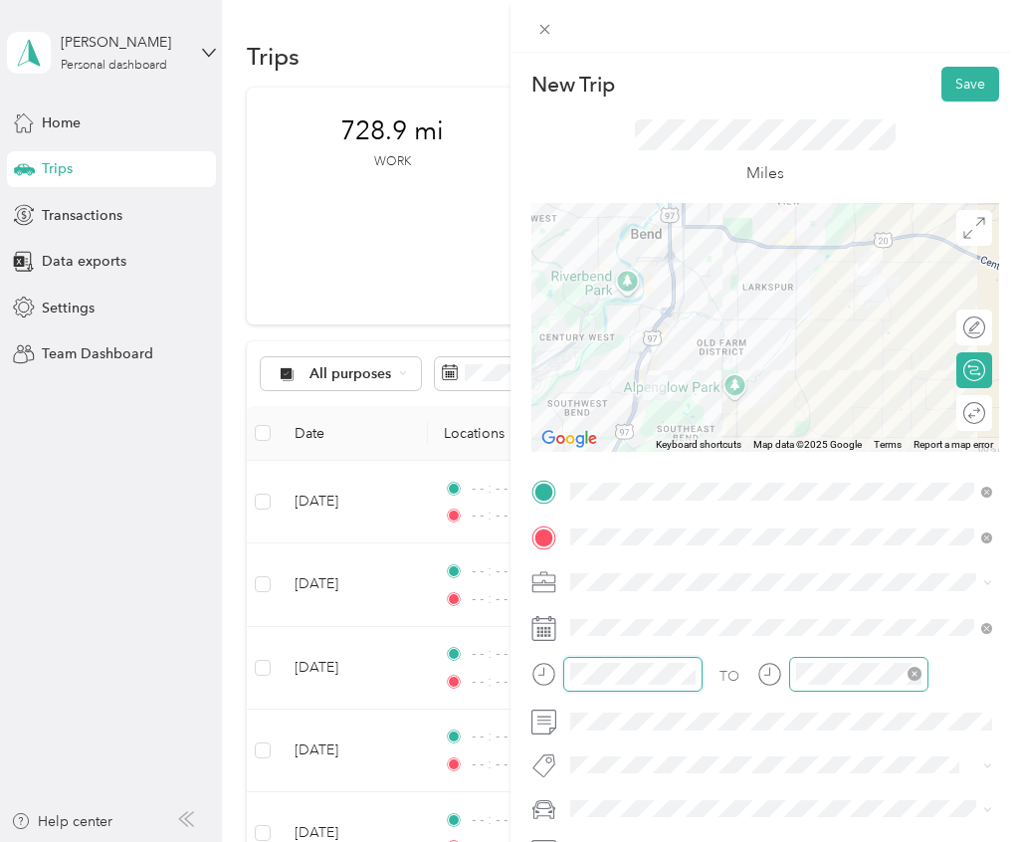
click at [912, 680] on icon "close-circle" at bounding box center [915, 674] width 14 height 14
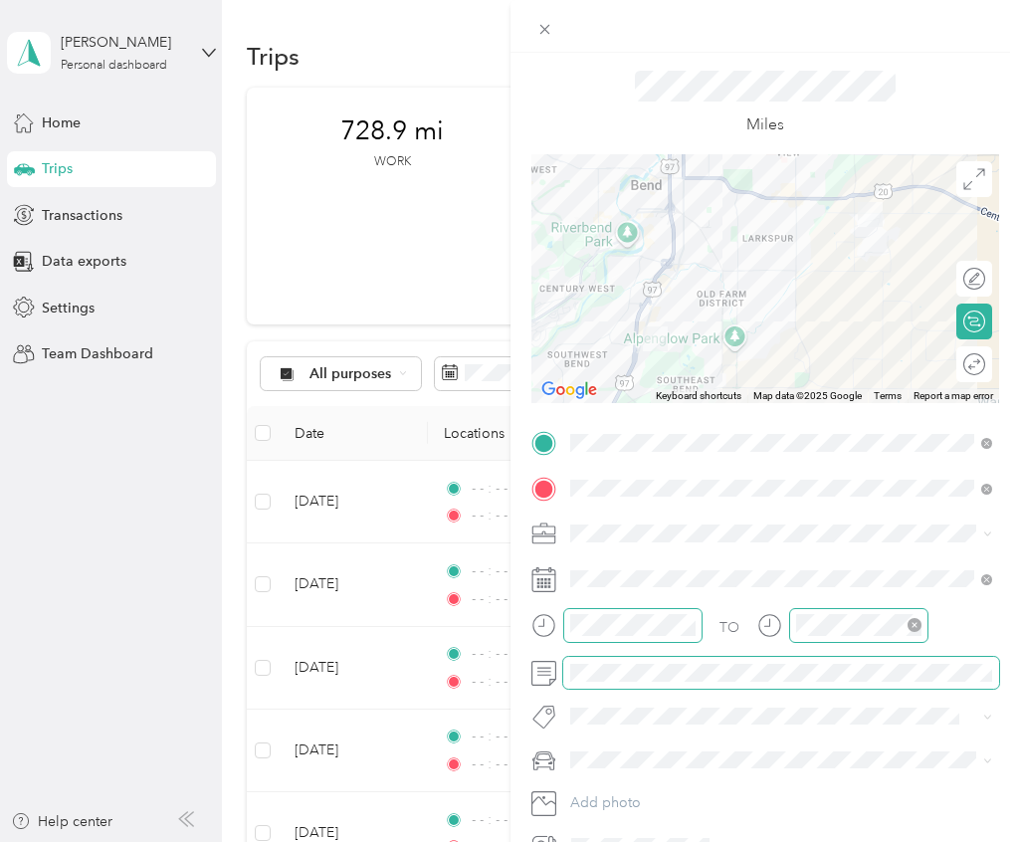
scroll to position [0, 0]
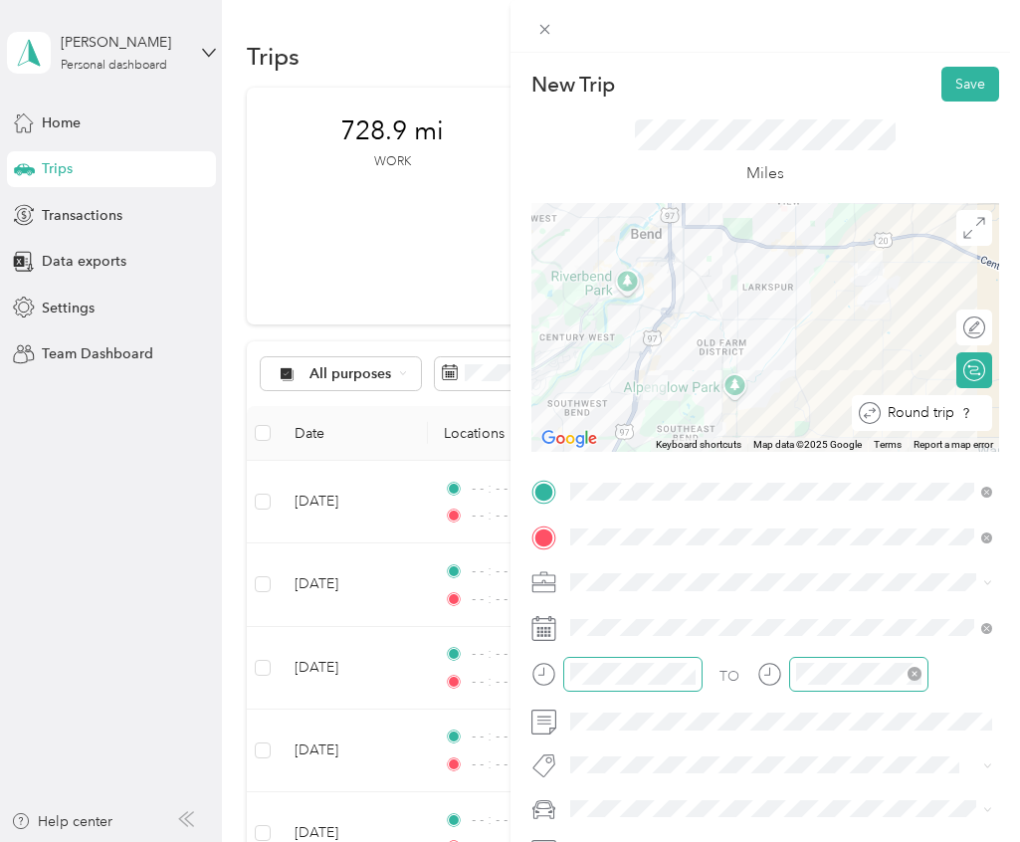
click at [971, 416] on div "Round trip" at bounding box center [922, 413] width 140 height 36
click at [971, 416] on div at bounding box center [965, 412] width 42 height 21
click at [976, 81] on button "Save" at bounding box center [971, 84] width 58 height 35
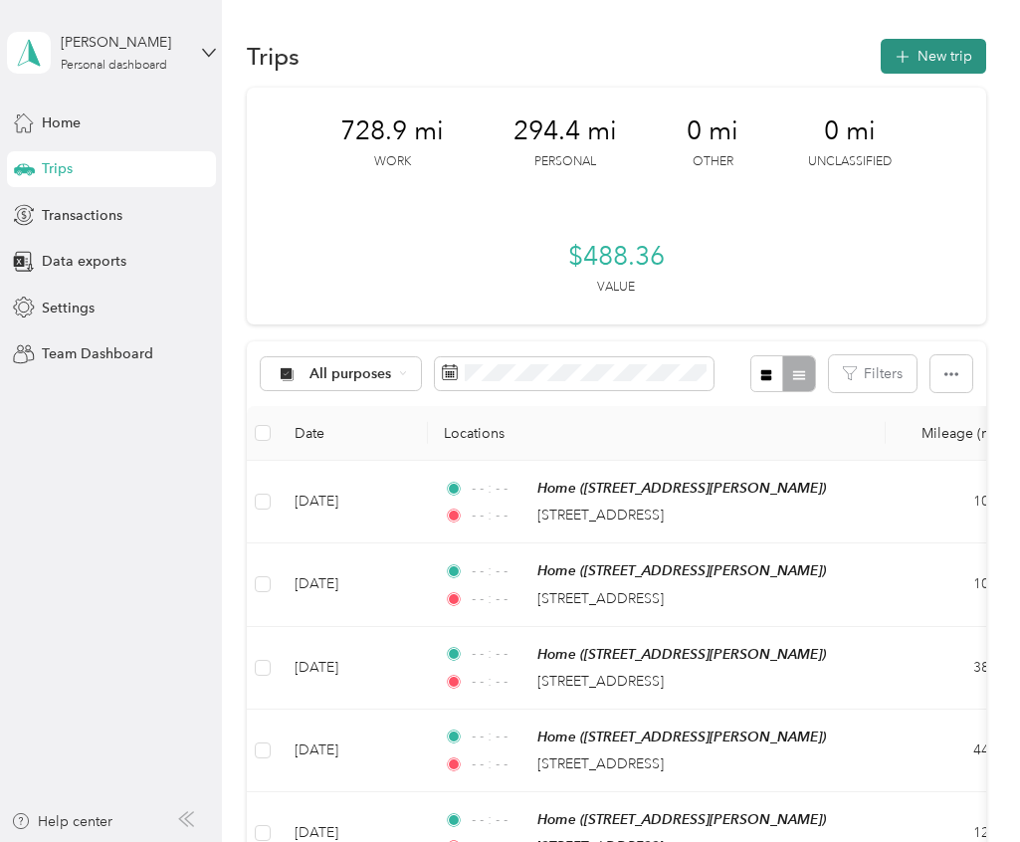
click at [957, 53] on button "New trip" at bounding box center [933, 56] width 105 height 35
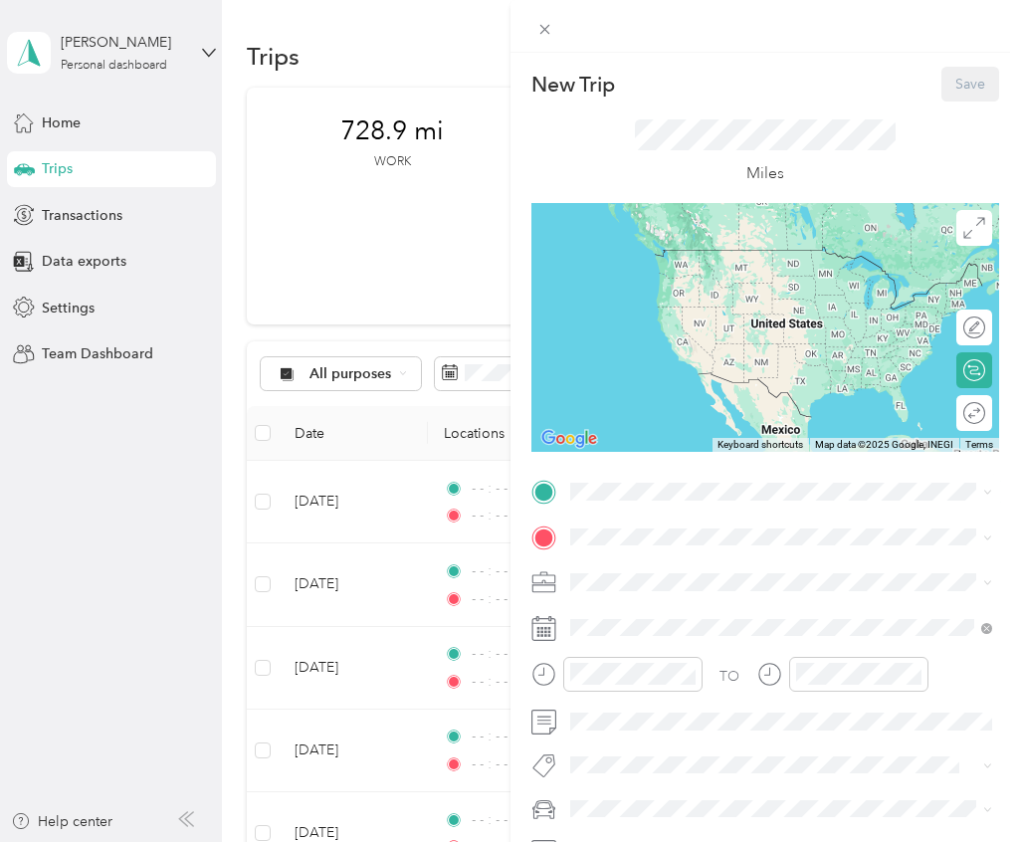
click at [651, 631] on div "Home" at bounding box center [725, 632] width 237 height 18
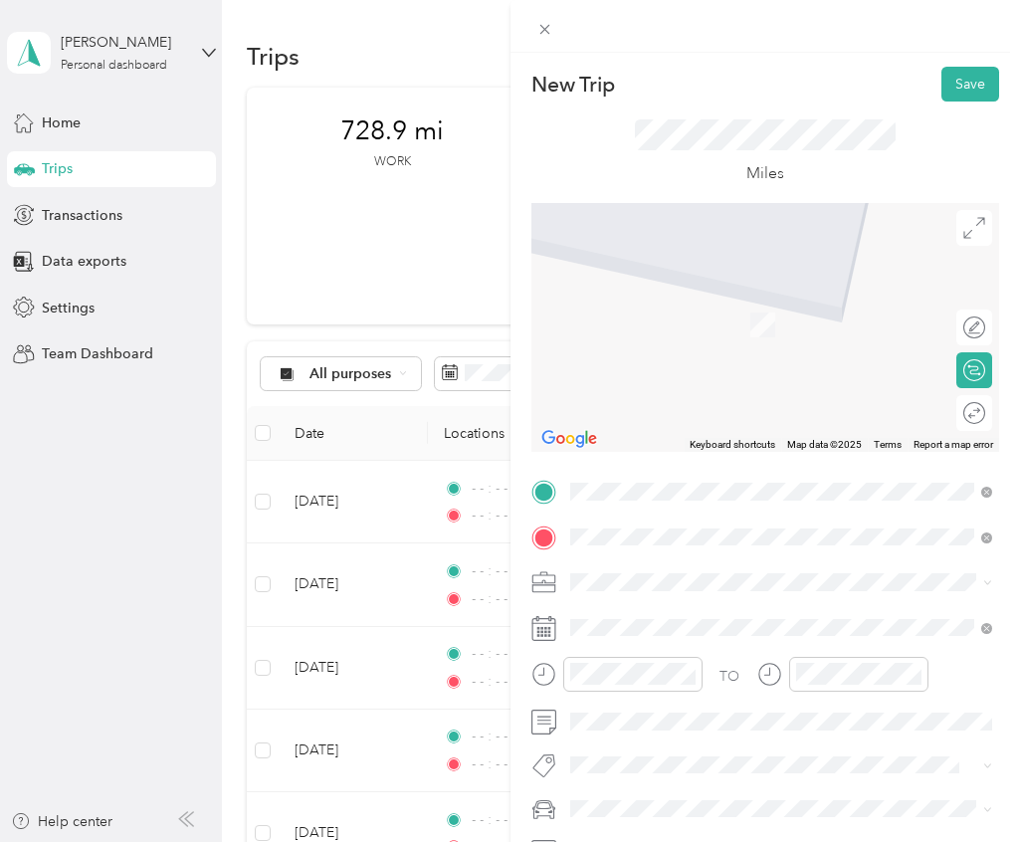
click at [611, 618] on span "[STREET_ADDRESS][US_STATE]" at bounding box center [706, 609] width 199 height 18
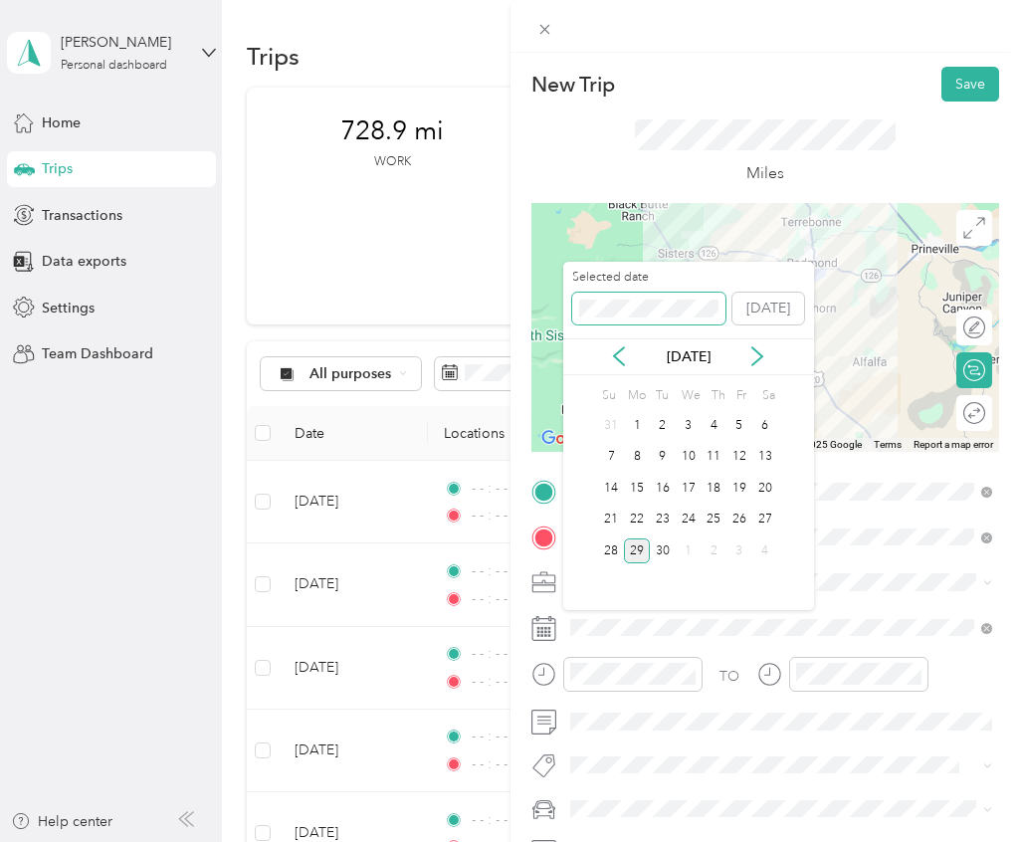
click at [664, 316] on span at bounding box center [648, 309] width 153 height 32
click at [756, 352] on icon at bounding box center [757, 356] width 10 height 18
click at [686, 452] on div "9" at bounding box center [689, 457] width 26 height 25
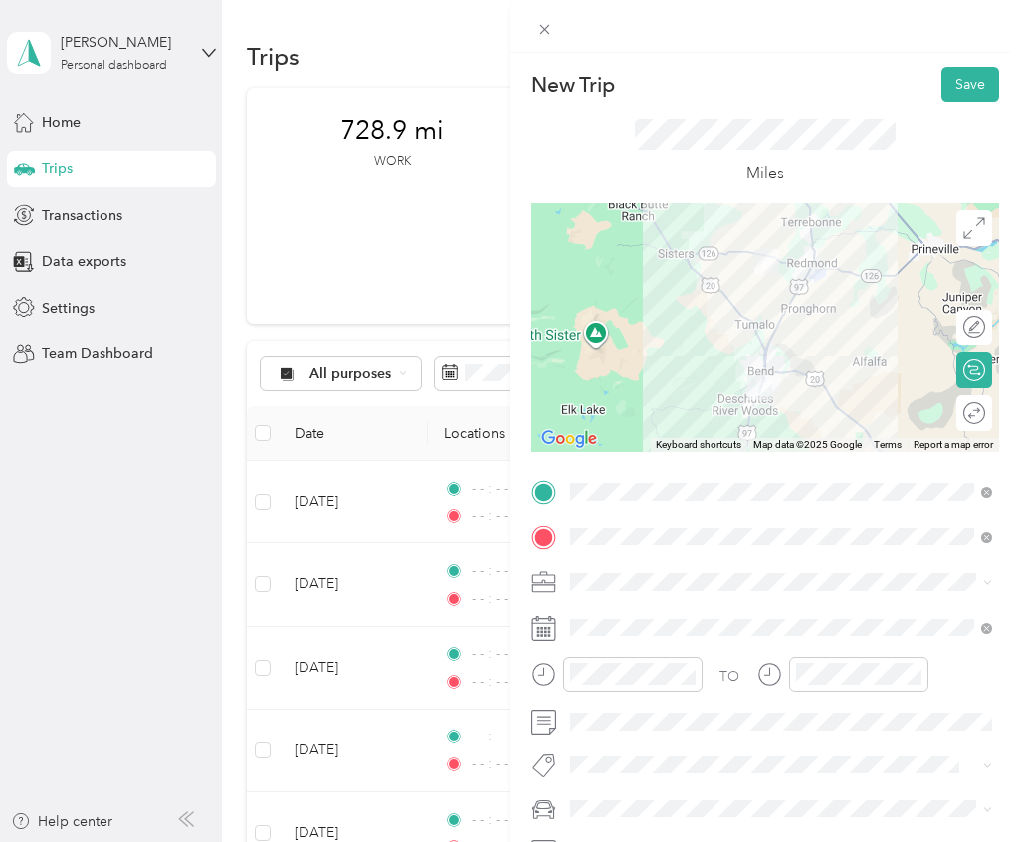
click at [983, 415] on div "Round trip" at bounding box center [974, 413] width 36 height 36
click at [964, 415] on div at bounding box center [965, 412] width 42 height 21
click at [688, 675] on icon "close-circle" at bounding box center [689, 674] width 14 height 14
click at [909, 676] on icon "close-circle" at bounding box center [915, 674] width 14 height 14
click at [917, 674] on icon "close-circle" at bounding box center [915, 674] width 14 height 14
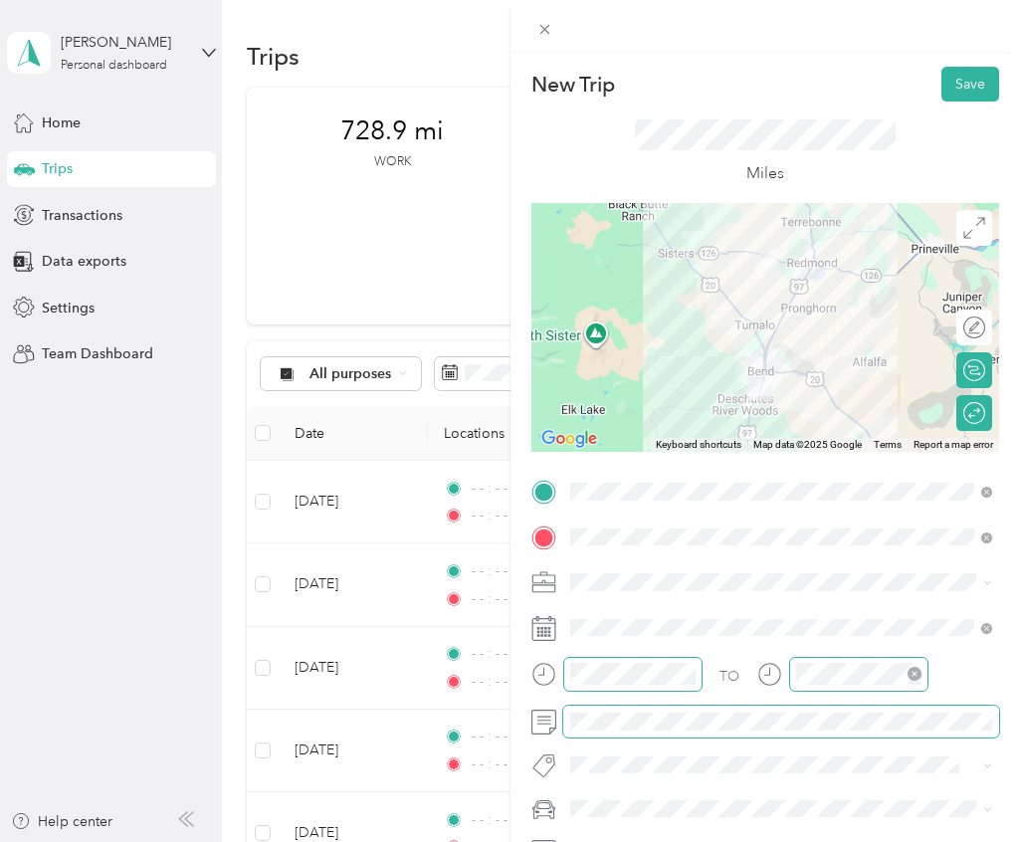
click at [608, 732] on span at bounding box center [781, 722] width 437 height 32
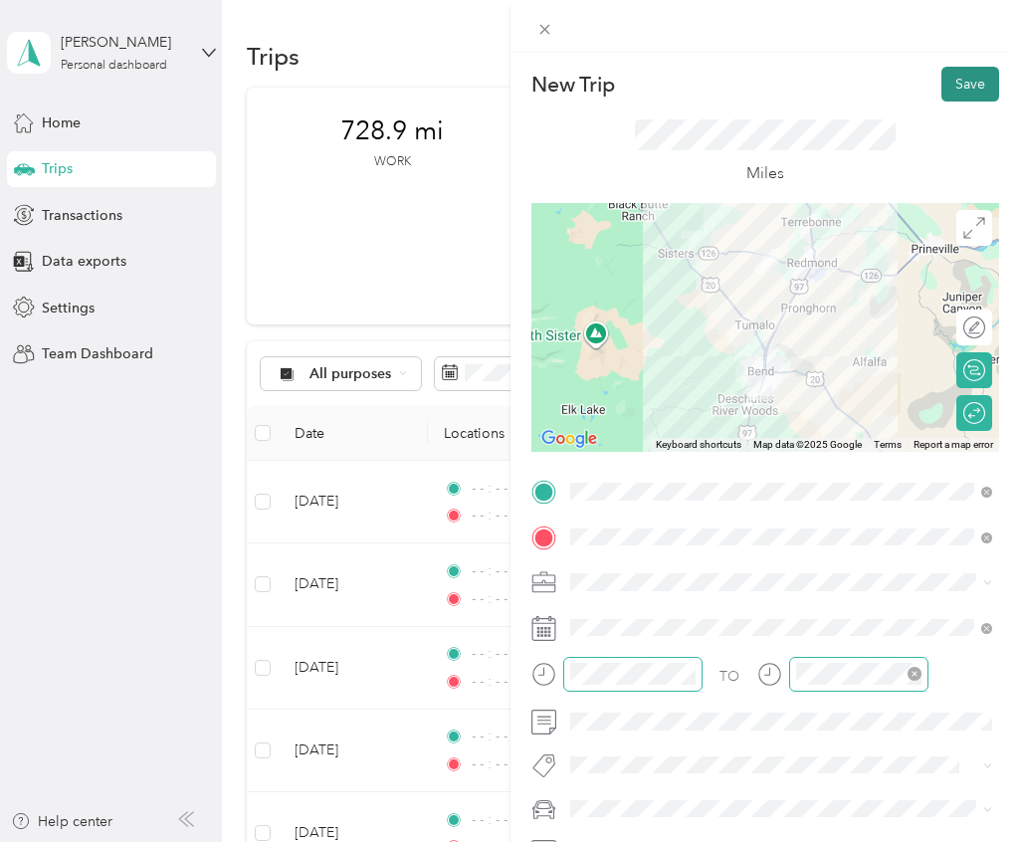
click at [973, 84] on button "Save" at bounding box center [971, 84] width 58 height 35
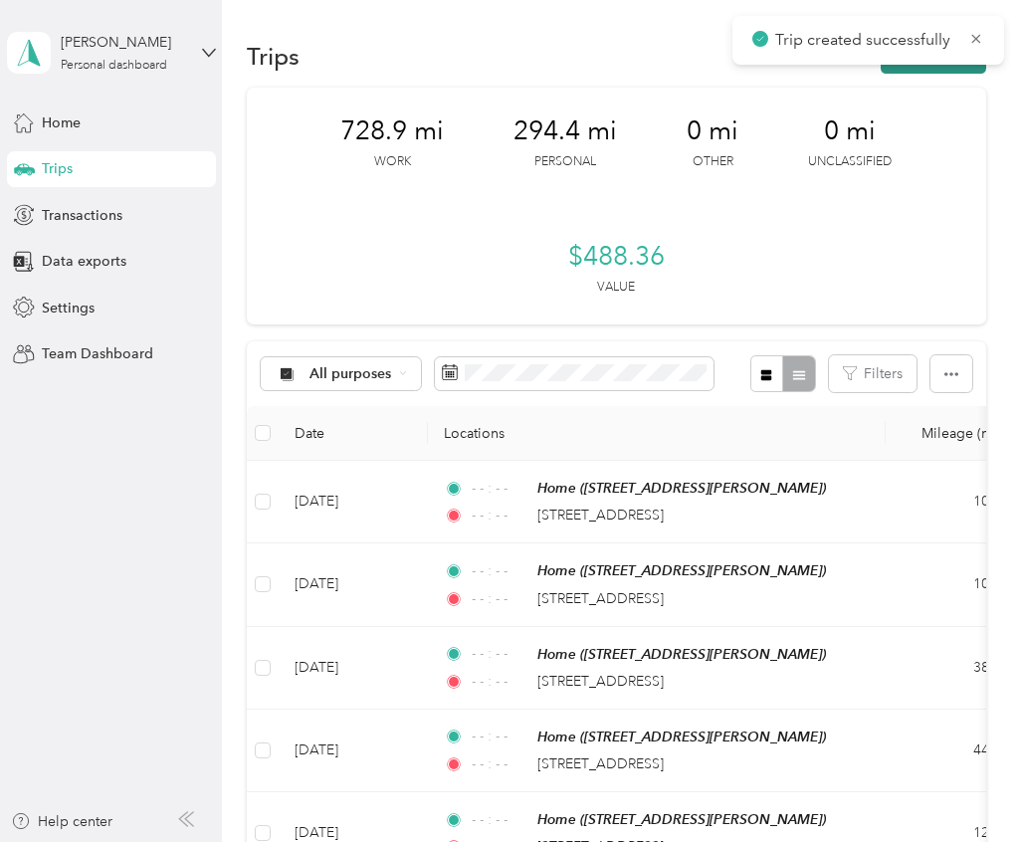
click at [958, 67] on button "New trip" at bounding box center [933, 56] width 105 height 35
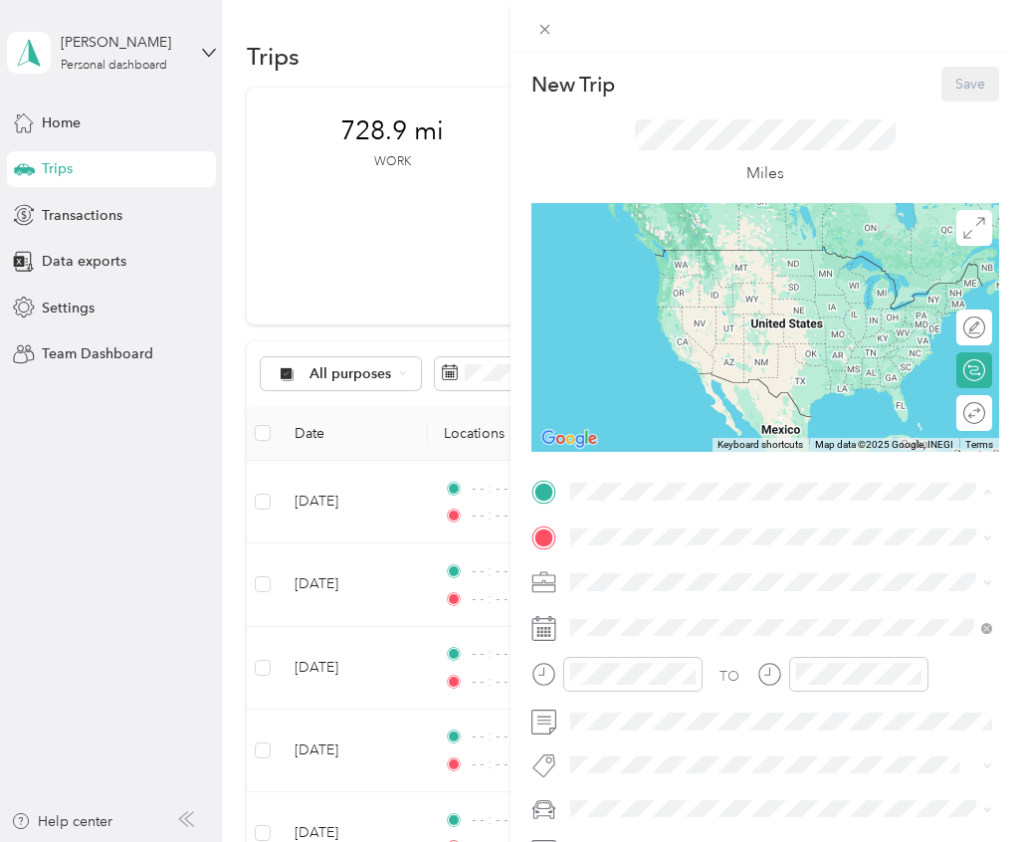
click at [609, 635] on strong "Home" at bounding box center [626, 633] width 39 height 18
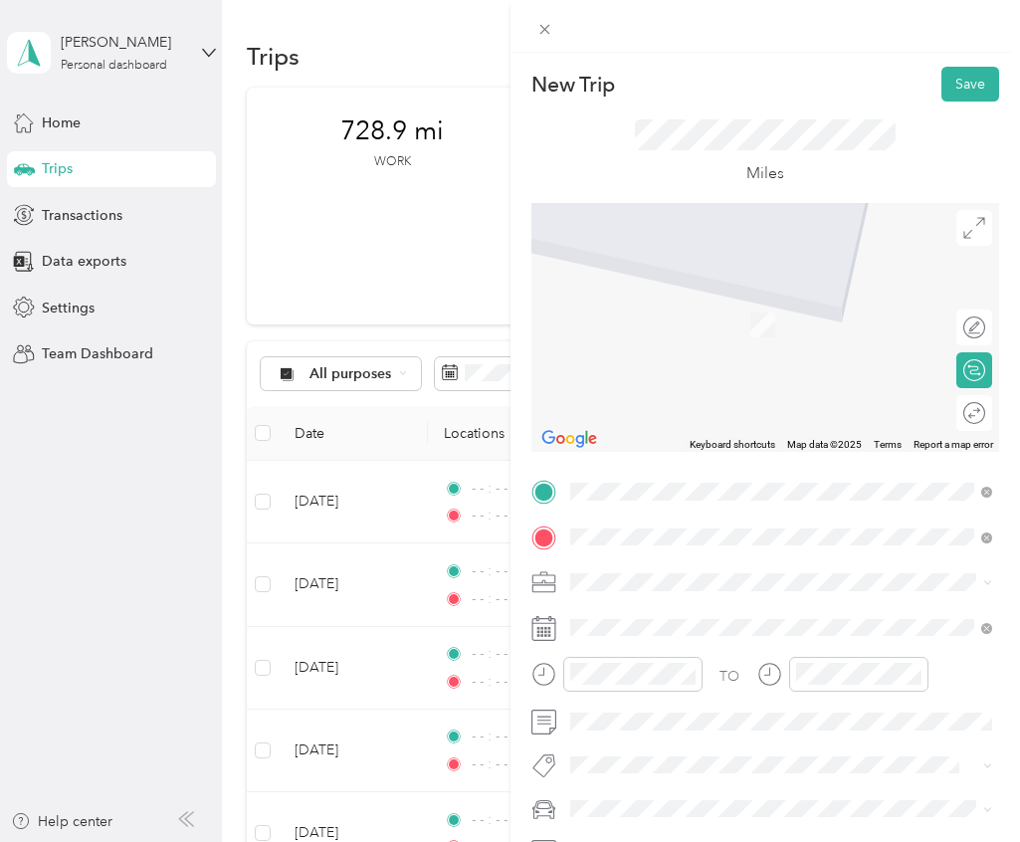
click at [656, 618] on span "[STREET_ADDRESS][US_STATE]" at bounding box center [706, 609] width 199 height 18
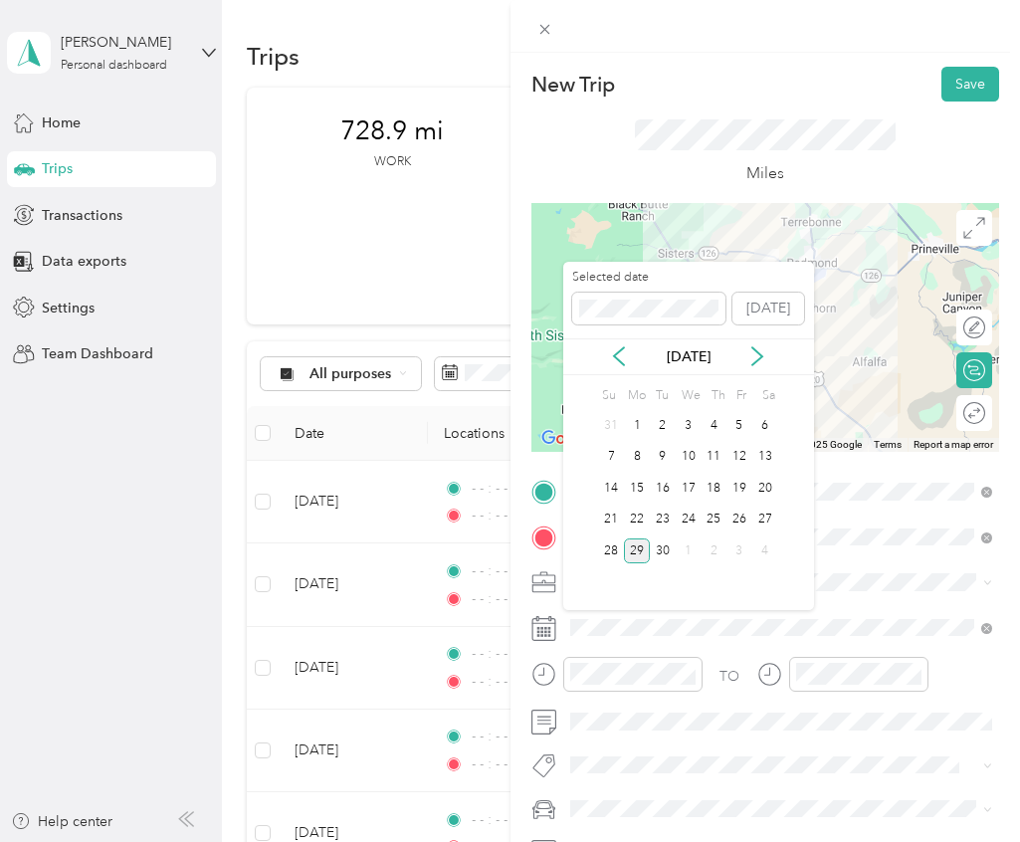
click at [663, 290] on div "Selected date" at bounding box center [648, 297] width 153 height 56
click at [757, 358] on icon at bounding box center [757, 356] width 20 height 20
click at [687, 548] on div "30" at bounding box center [689, 550] width 26 height 25
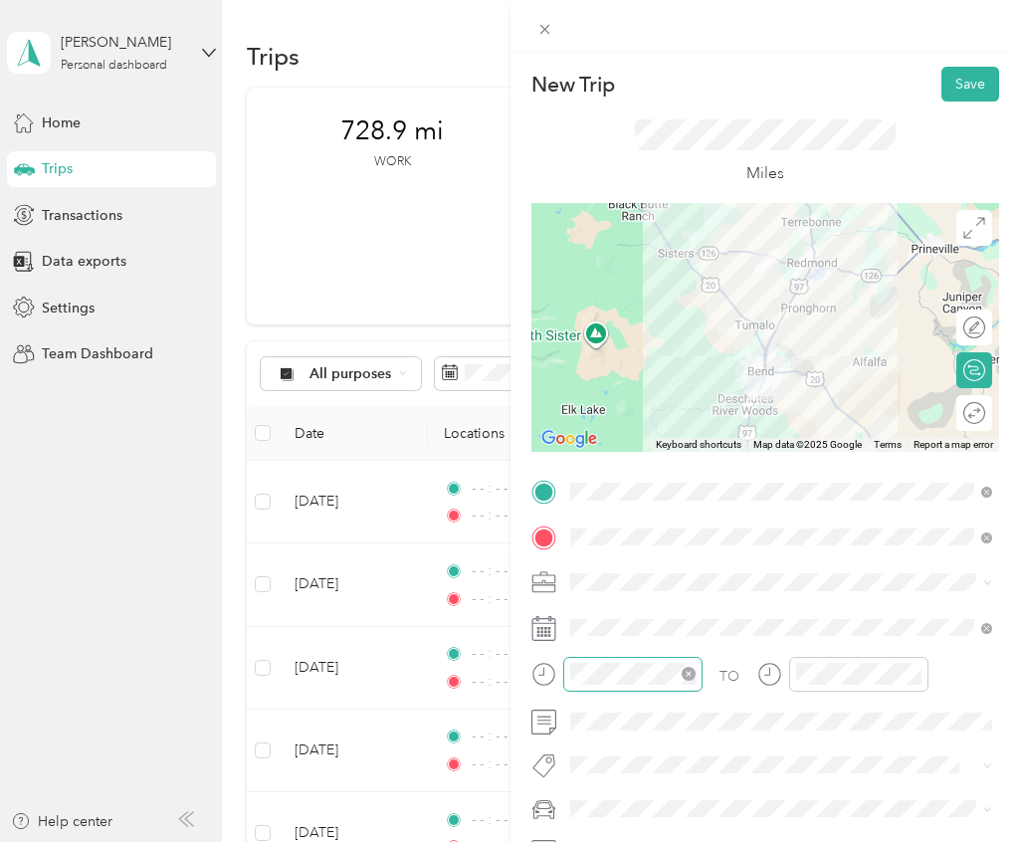
click at [690, 675] on icon "close-circle" at bounding box center [689, 674] width 14 height 14
click at [913, 673] on icon "close-circle" at bounding box center [915, 674] width 14 height 14
click at [970, 418] on div "Round trip" at bounding box center [974, 413] width 36 height 36
click at [969, 416] on div at bounding box center [965, 412] width 42 height 21
click at [975, 87] on button "Save" at bounding box center [971, 84] width 58 height 35
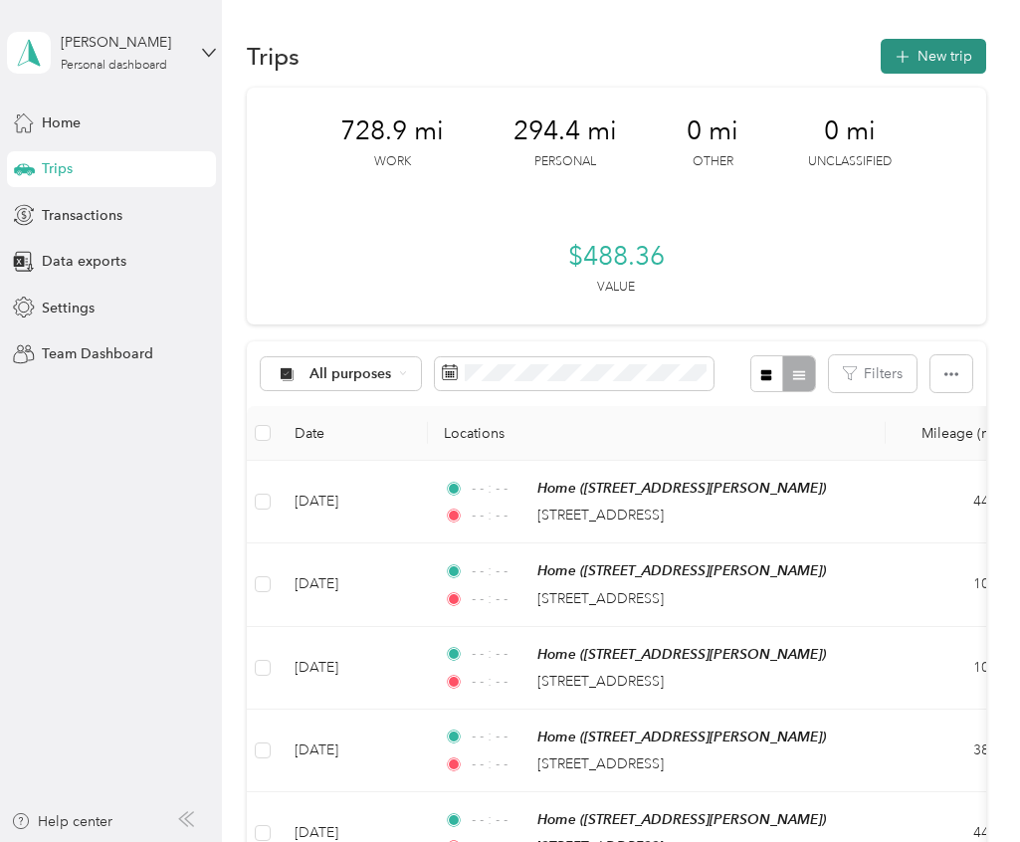
click at [965, 50] on button "New trip" at bounding box center [933, 56] width 105 height 35
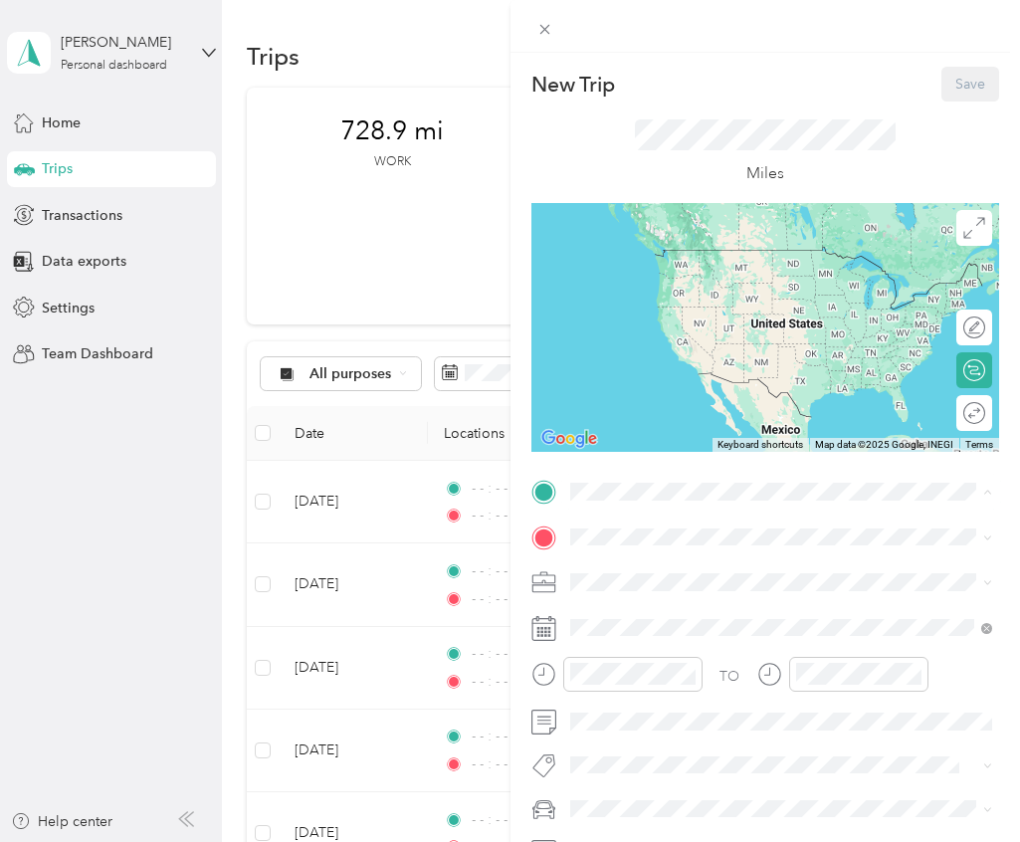
click at [675, 664] on li "Home [STREET_ADDRESS][PERSON_NAME]" at bounding box center [781, 645] width 437 height 63
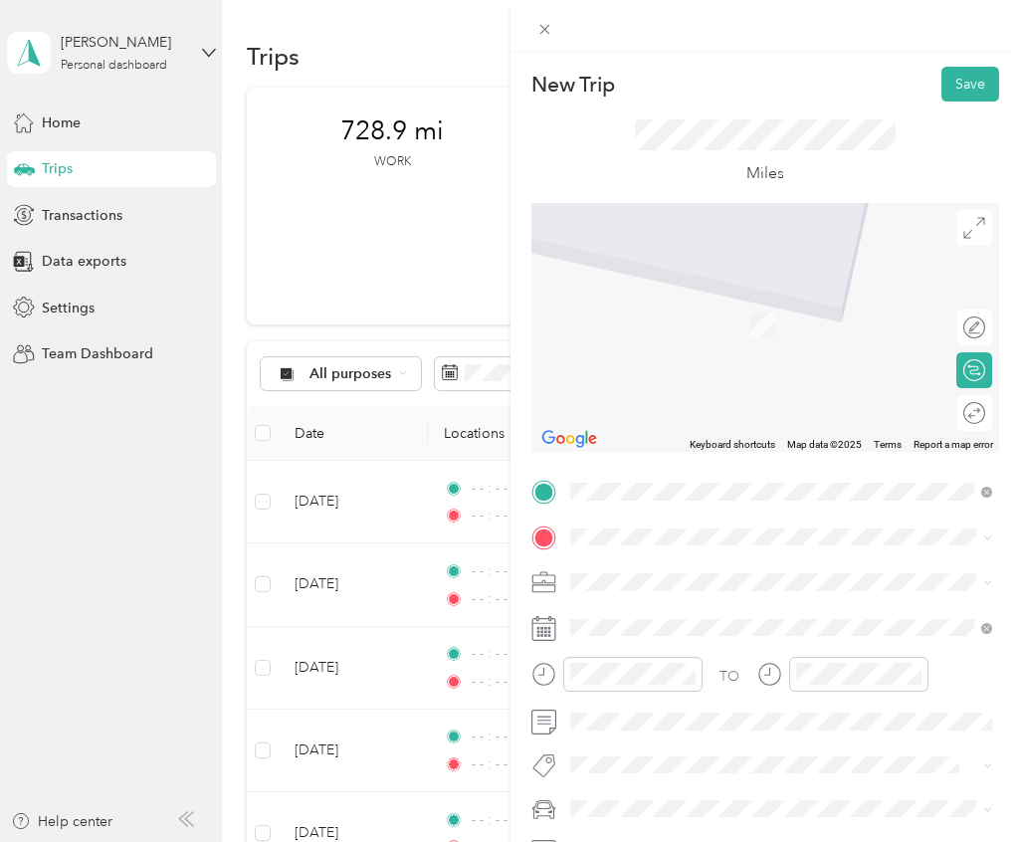
click at [693, 629] on li "[STREET_ADDRESS][US_STATE]" at bounding box center [781, 608] width 437 height 41
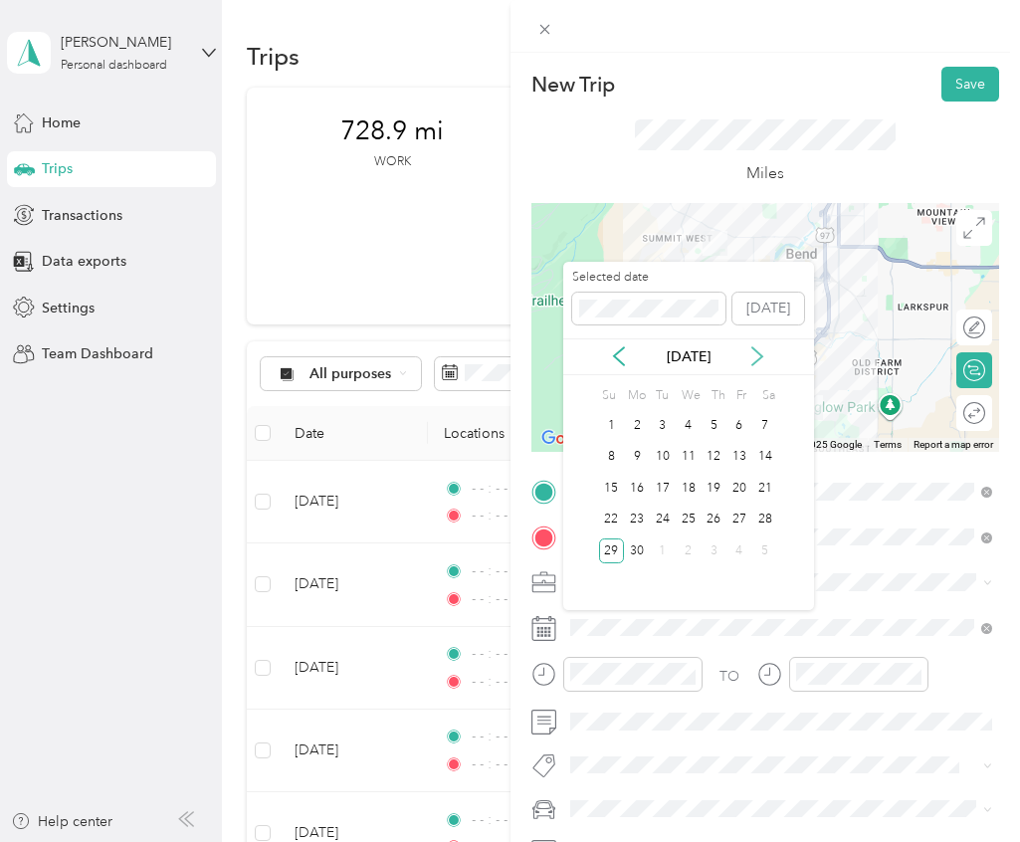
click at [757, 354] on icon at bounding box center [757, 356] width 20 height 20
click at [617, 362] on icon at bounding box center [619, 356] width 20 height 20
click at [712, 455] on div "10" at bounding box center [714, 457] width 26 height 25
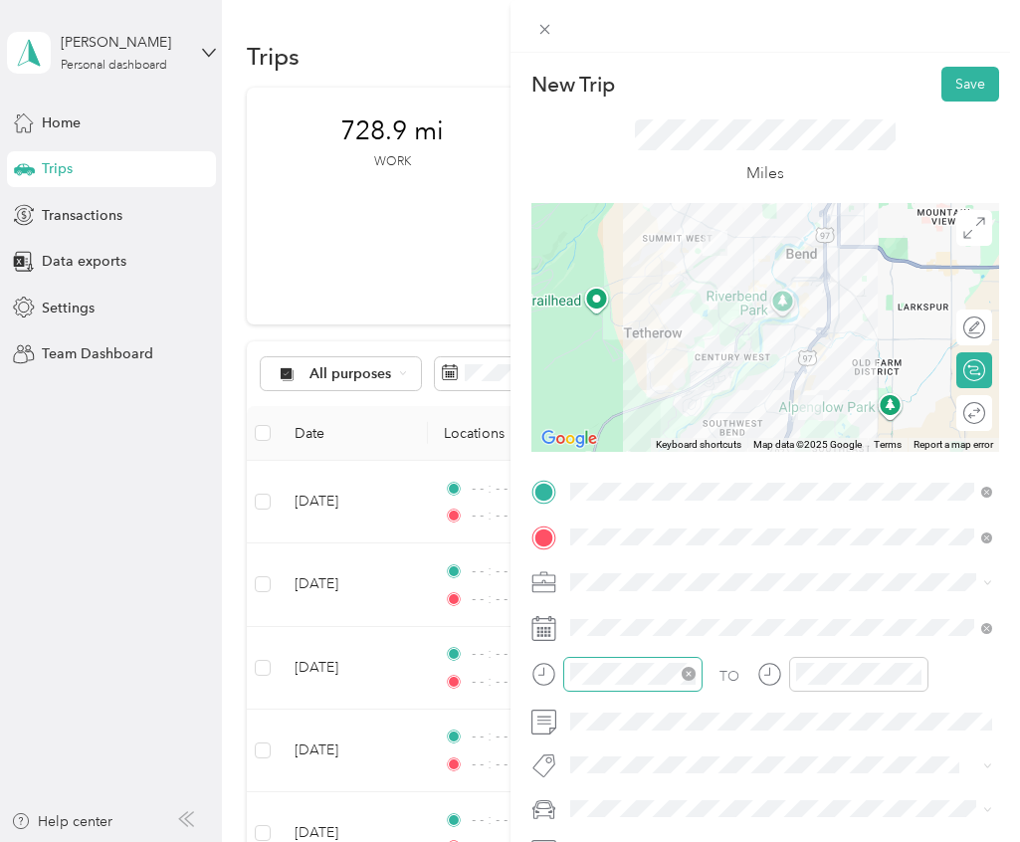
click at [685, 670] on icon "close-circle" at bounding box center [689, 674] width 14 height 14
click at [908, 676] on icon "close-circle" at bounding box center [915, 674] width 14 height 14
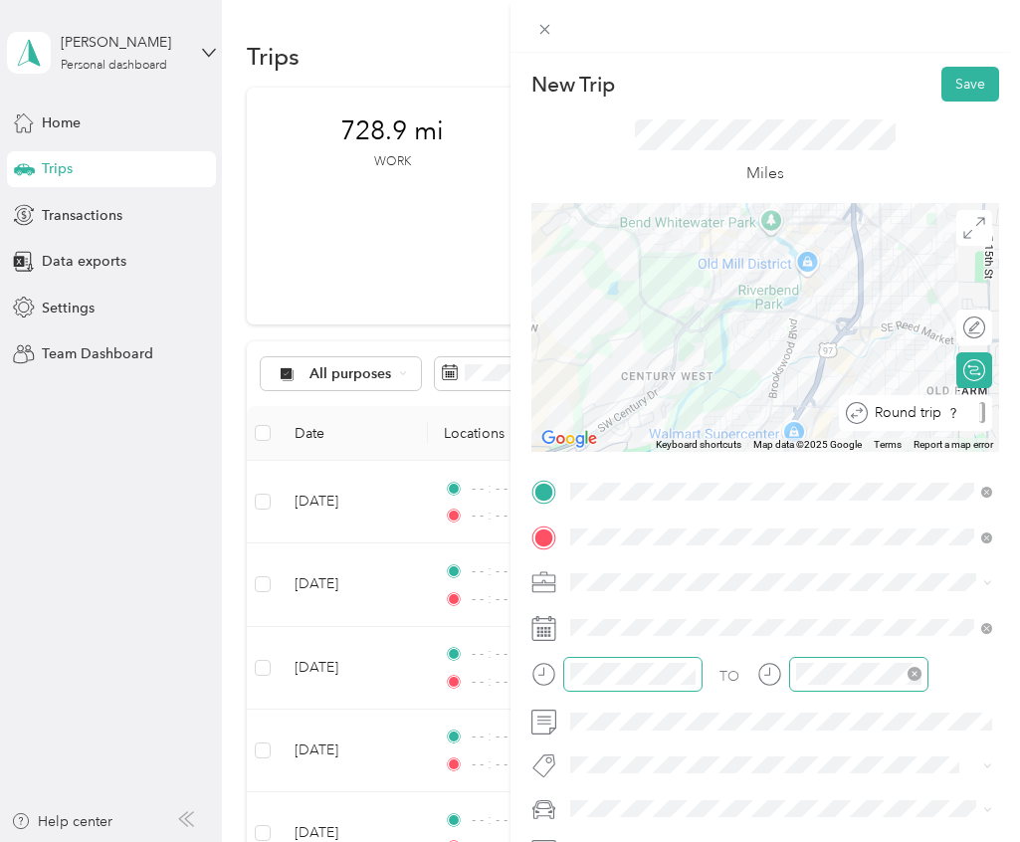
click at [973, 417] on div "Round trip" at bounding box center [926, 412] width 117 height 21
click at [973, 417] on div at bounding box center [965, 412] width 42 height 21
click at [961, 92] on button "Save" at bounding box center [971, 84] width 58 height 35
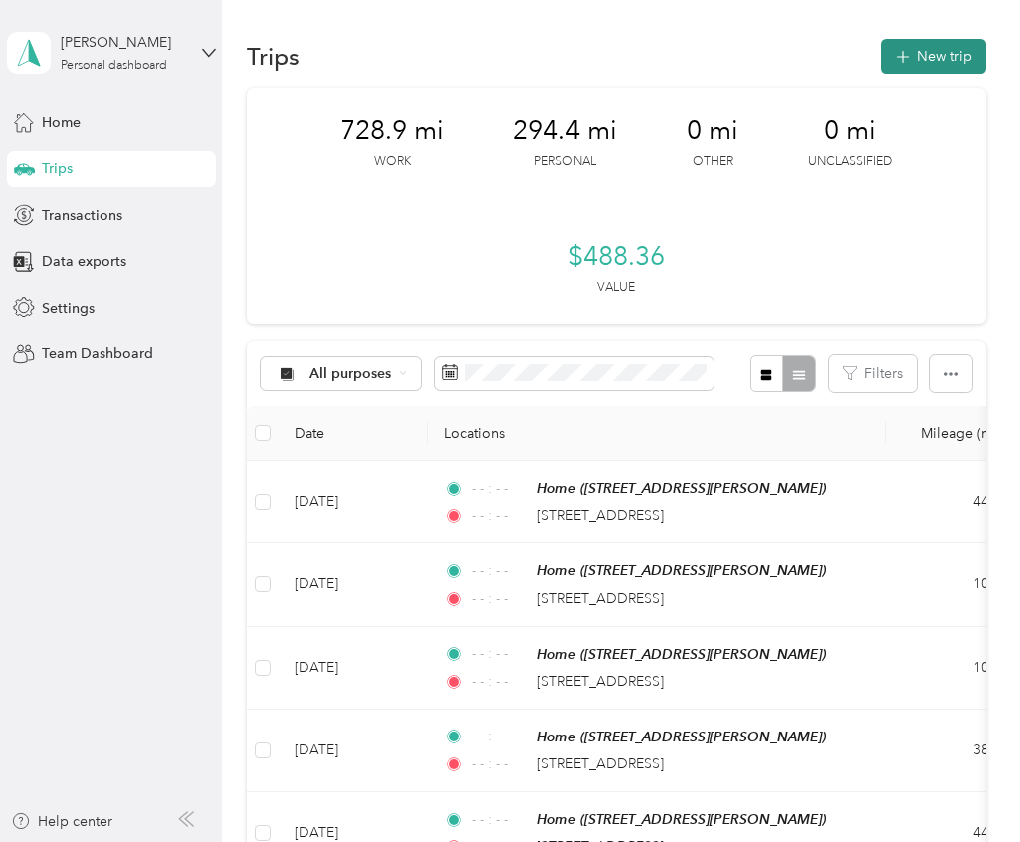
click at [969, 40] on button "New trip" at bounding box center [933, 56] width 105 height 35
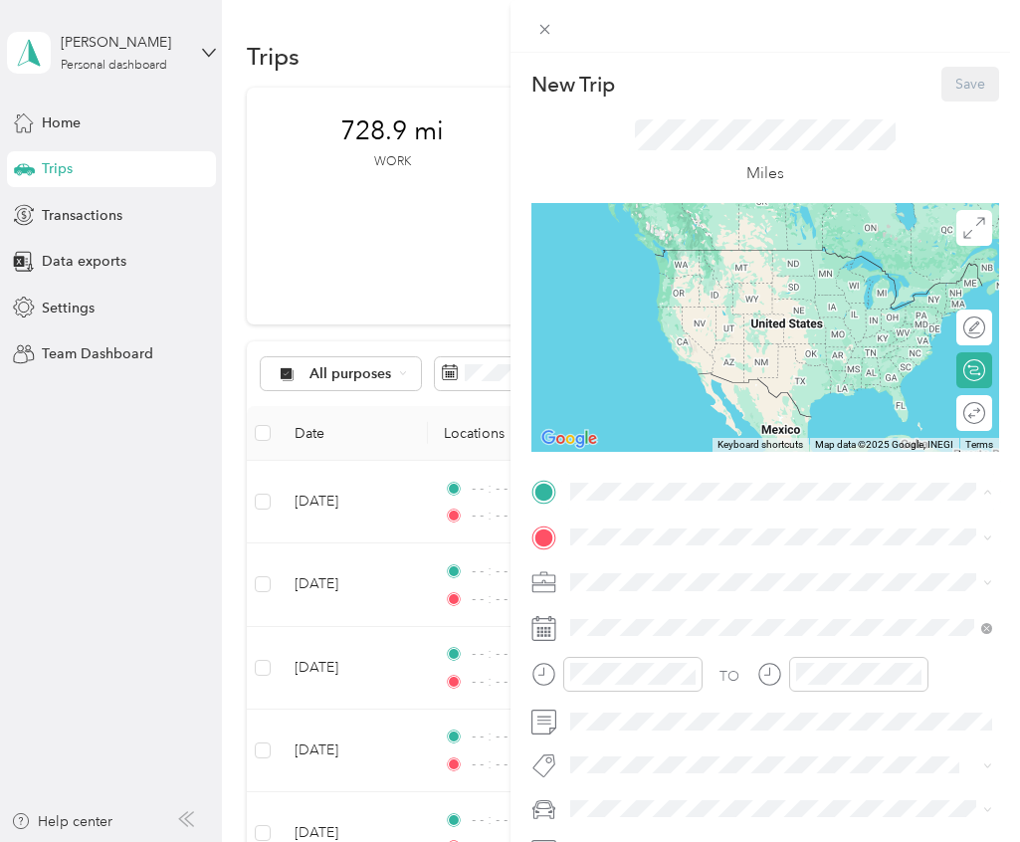
click at [669, 624] on div "Home" at bounding box center [725, 633] width 237 height 18
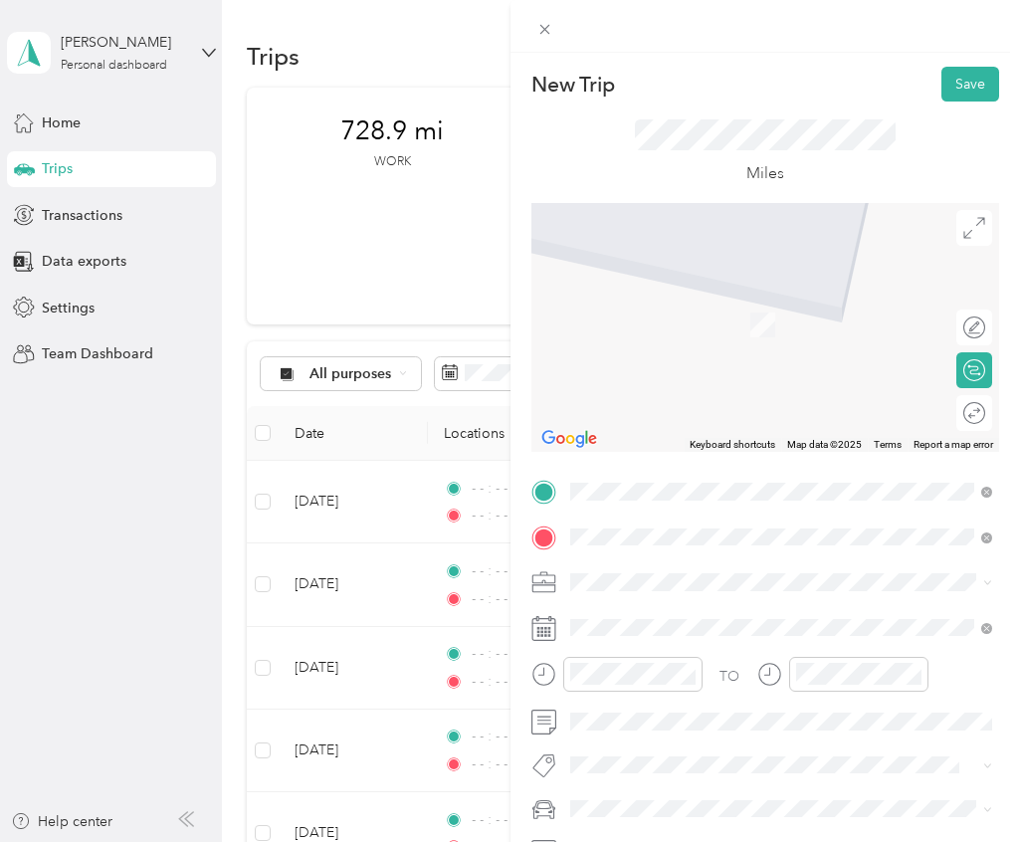
click at [712, 644] on li "[STREET_ADDRESS][US_STATE]" at bounding box center [781, 650] width 437 height 41
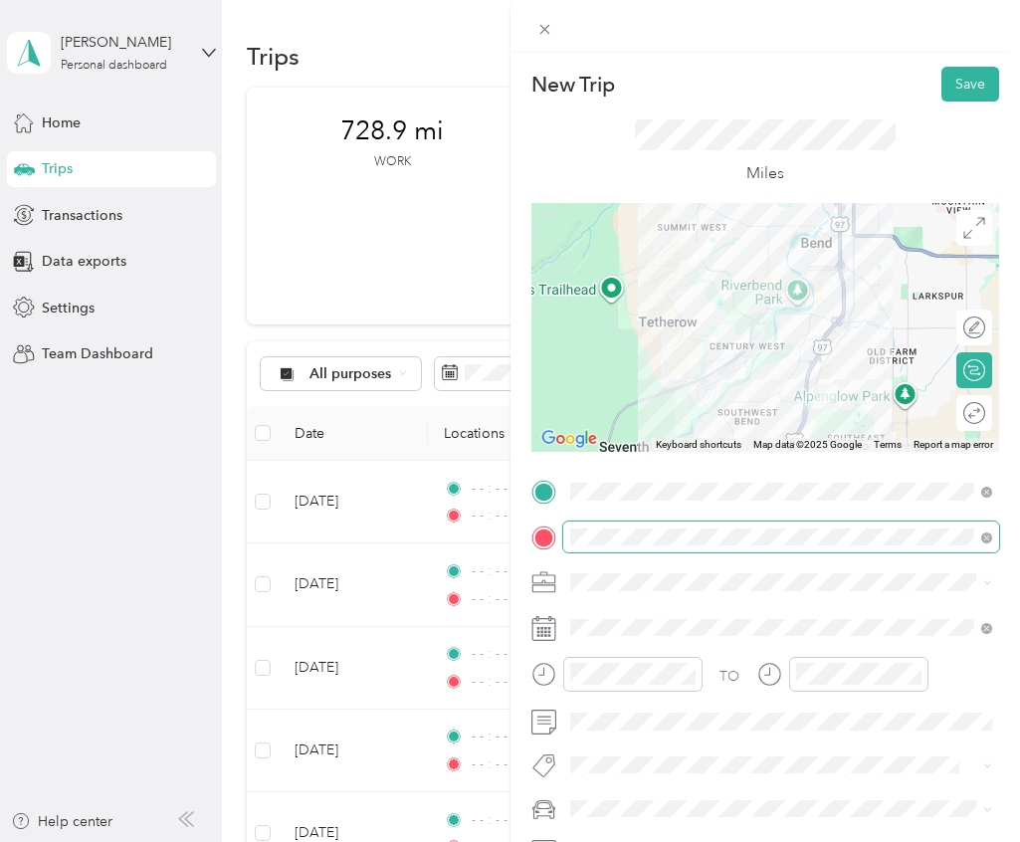
click at [720, 546] on span at bounding box center [781, 538] width 437 height 32
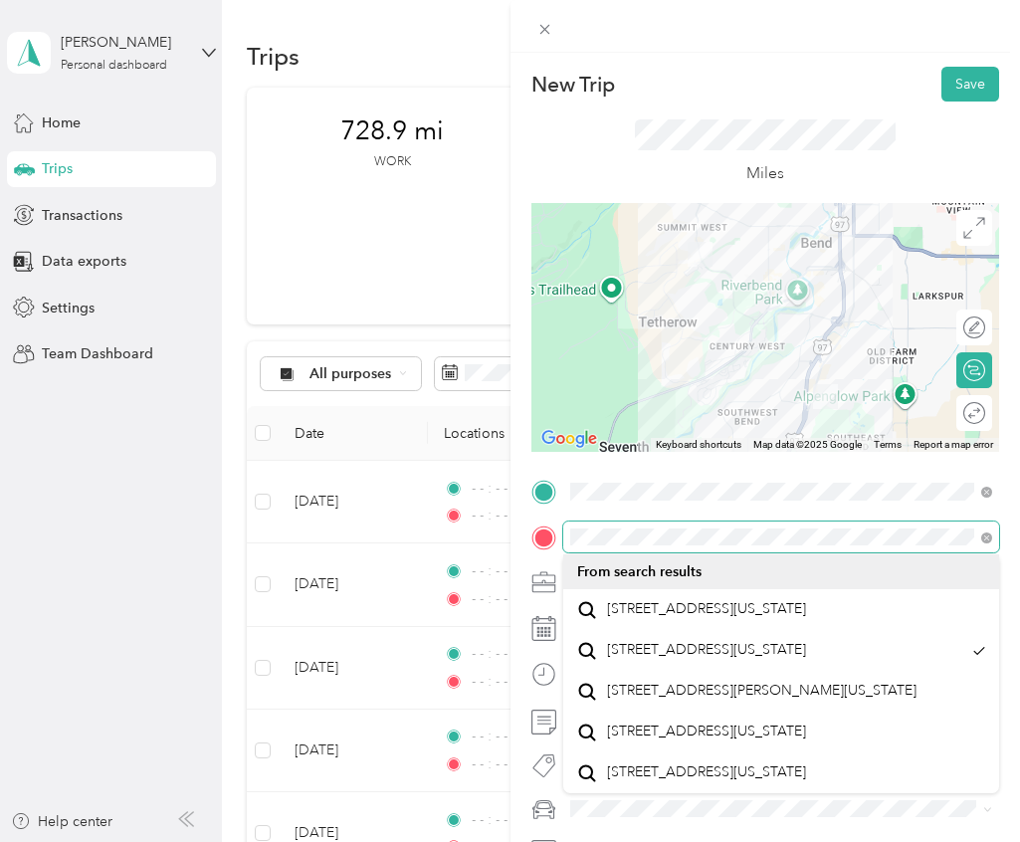
click at [1010, 613] on html "[PERSON_NAME] Personal dashboard Home Trips Transactions Data exports Settings …" at bounding box center [505, 421] width 1010 height 842
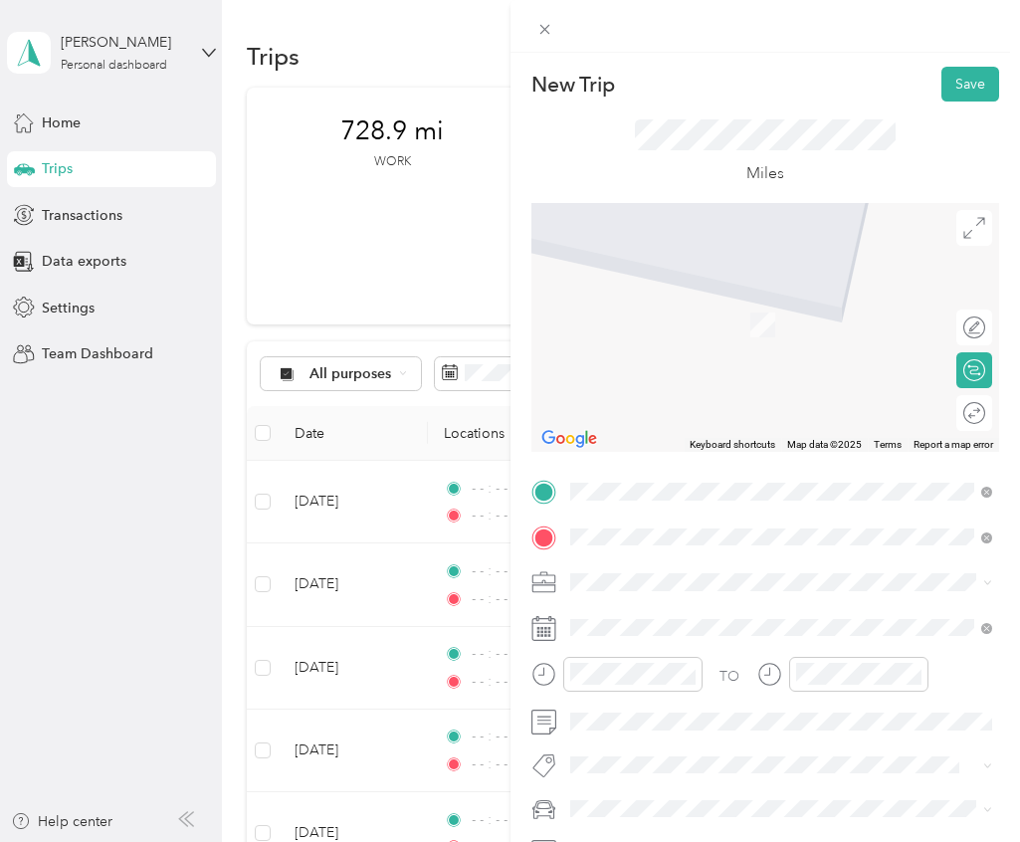
click at [849, 619] on div "[STREET_ADDRESS][US_STATE]" at bounding box center [781, 609] width 409 height 27
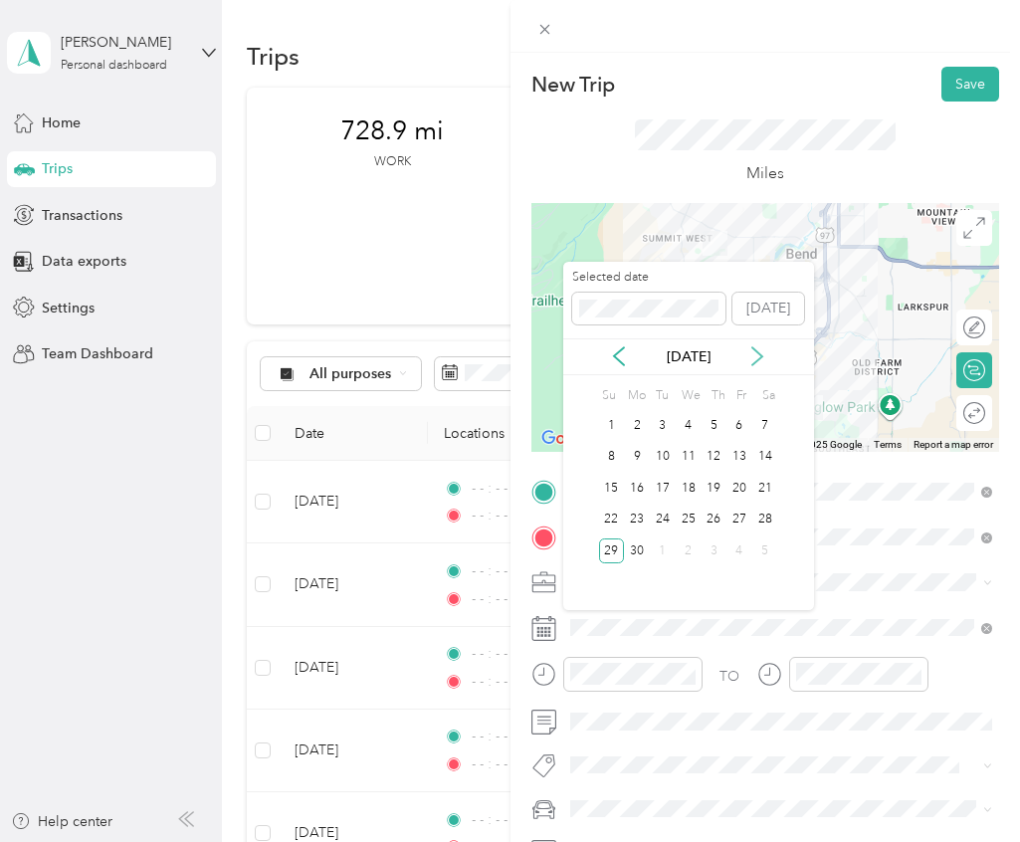
click at [754, 363] on icon at bounding box center [757, 356] width 10 height 18
click at [736, 518] on div "25" at bounding box center [740, 520] width 26 height 25
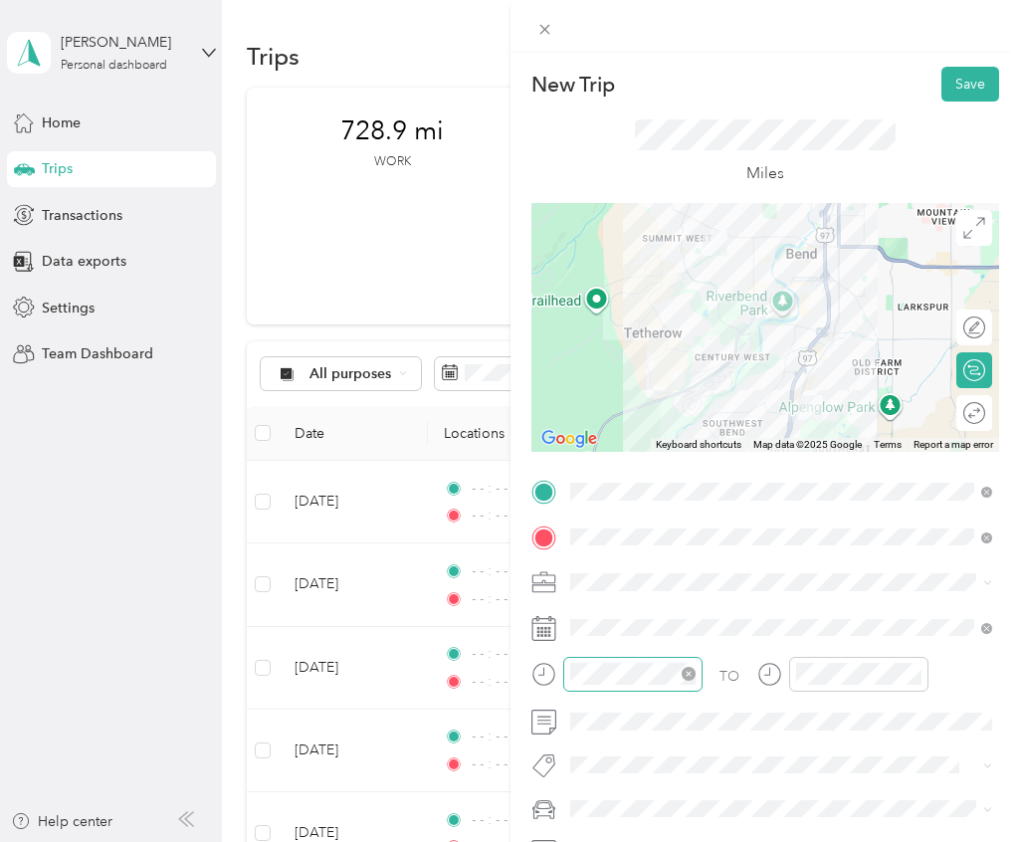
click at [688, 674] on icon "close-circle" at bounding box center [689, 674] width 14 height 14
click at [911, 671] on icon "close-circle" at bounding box center [915, 674] width 14 height 14
click at [972, 417] on div "Round trip" at bounding box center [941, 412] width 91 height 21
click at [972, 417] on div at bounding box center [965, 412] width 42 height 21
click at [964, 74] on button "Save" at bounding box center [971, 84] width 58 height 35
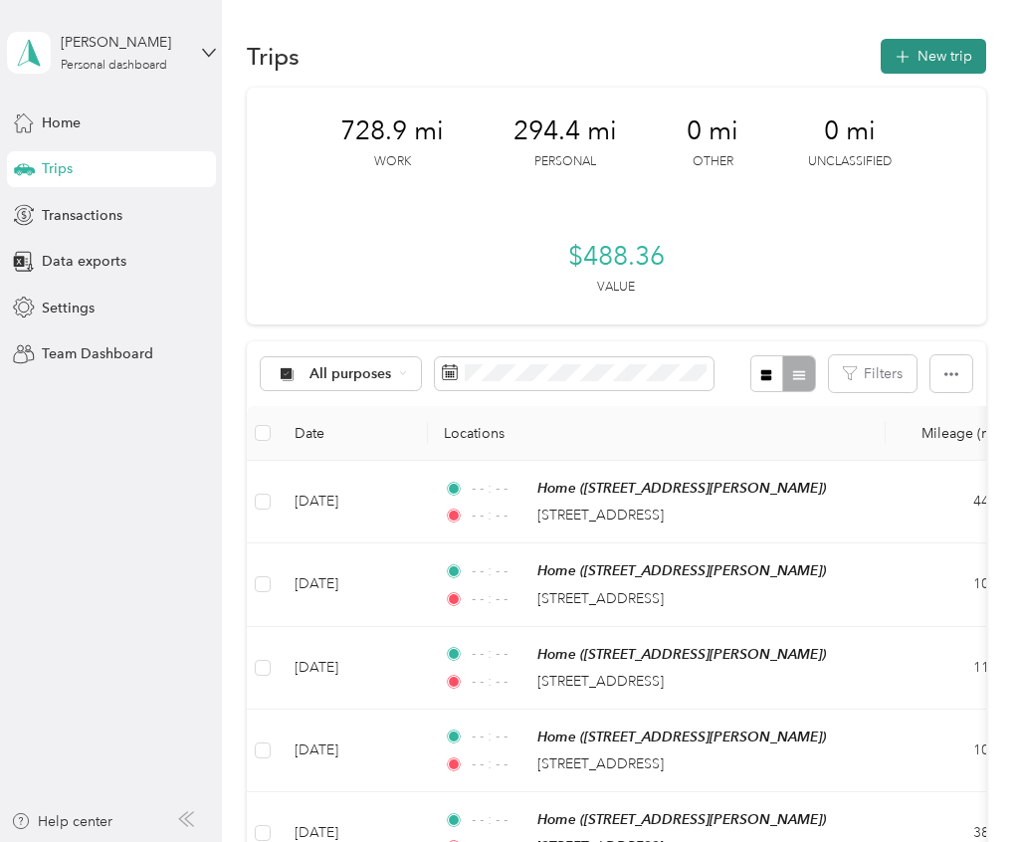
click at [938, 68] on button "New trip" at bounding box center [933, 56] width 105 height 35
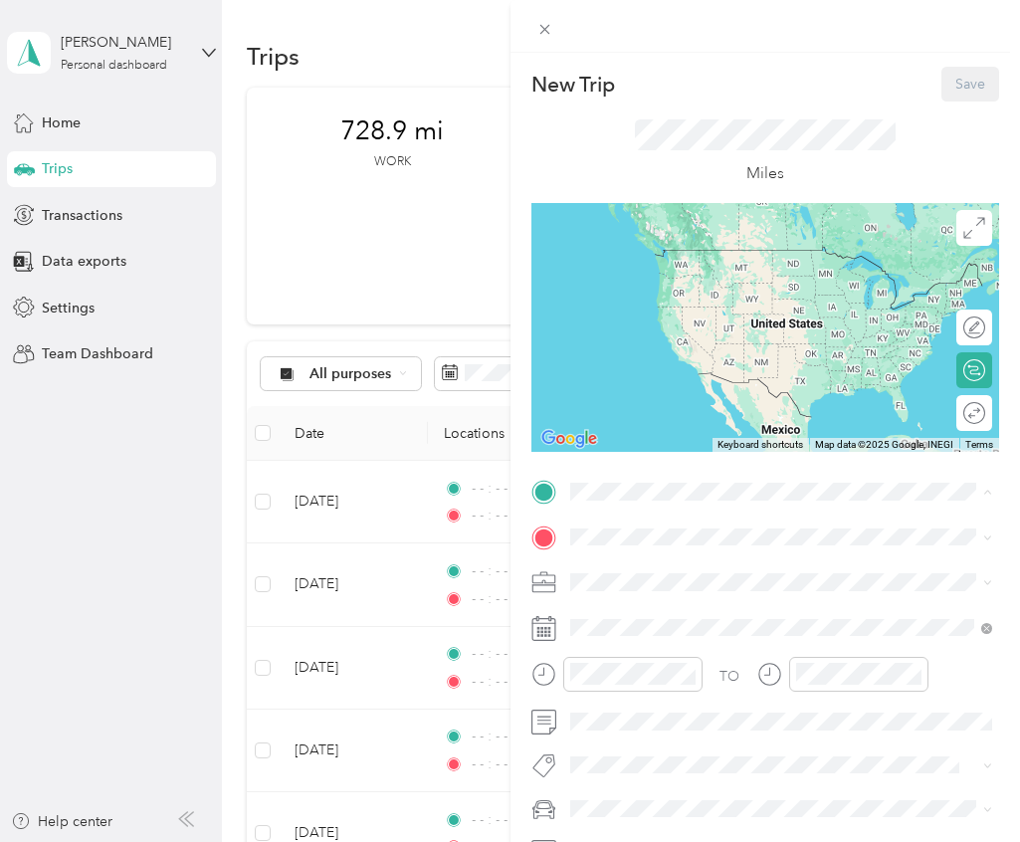
click at [656, 645] on div "Bend Office [STREET_ADDRESS][PERSON_NAME]" at bounding box center [725, 645] width 237 height 42
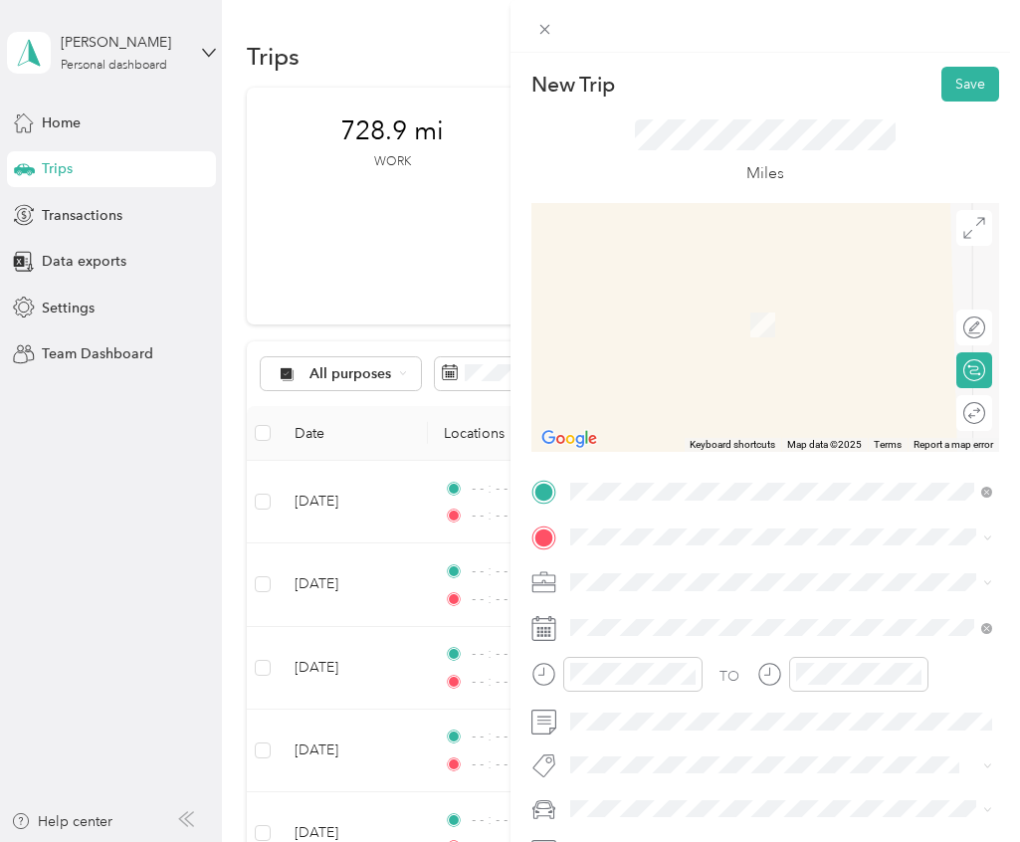
click at [666, 704] on li "Home [STREET_ADDRESS][PERSON_NAME]" at bounding box center [781, 702] width 437 height 63
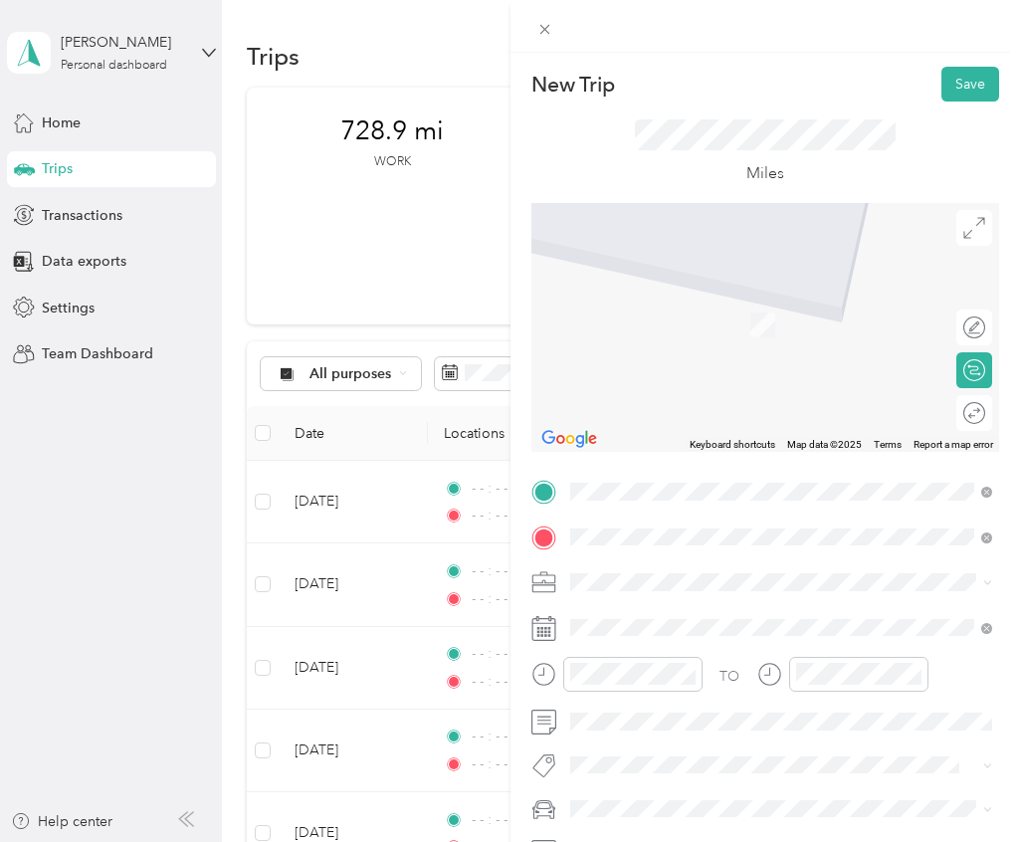
click at [737, 630] on li "[STREET_ADDRESS][US_STATE]" at bounding box center [781, 609] width 437 height 41
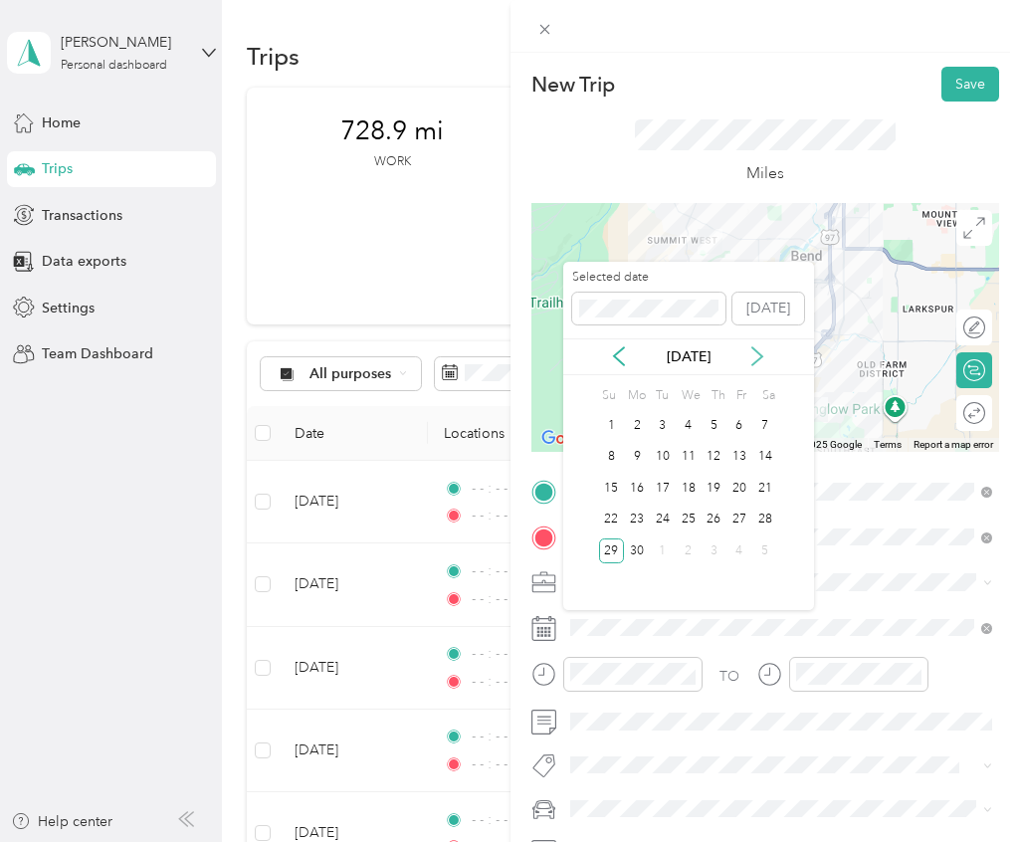
click at [756, 361] on icon at bounding box center [757, 356] width 10 height 18
click at [768, 525] on div "26" at bounding box center [765, 520] width 26 height 25
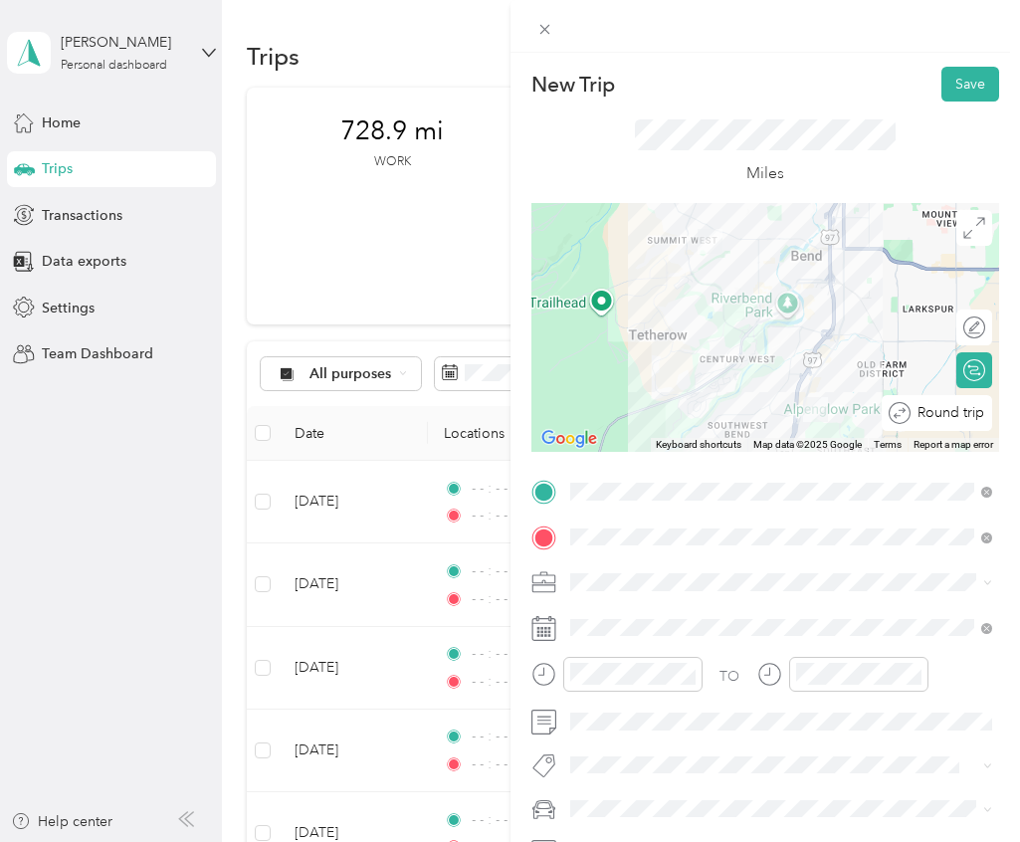
click at [979, 419] on div "Round trip" at bounding box center [948, 412] width 75 height 21
click at [961, 409] on div at bounding box center [954, 413] width 18 height 18
click at [690, 675] on icon "close-circle" at bounding box center [689, 674] width 14 height 14
click at [918, 671] on icon "close-circle" at bounding box center [915, 674] width 14 height 14
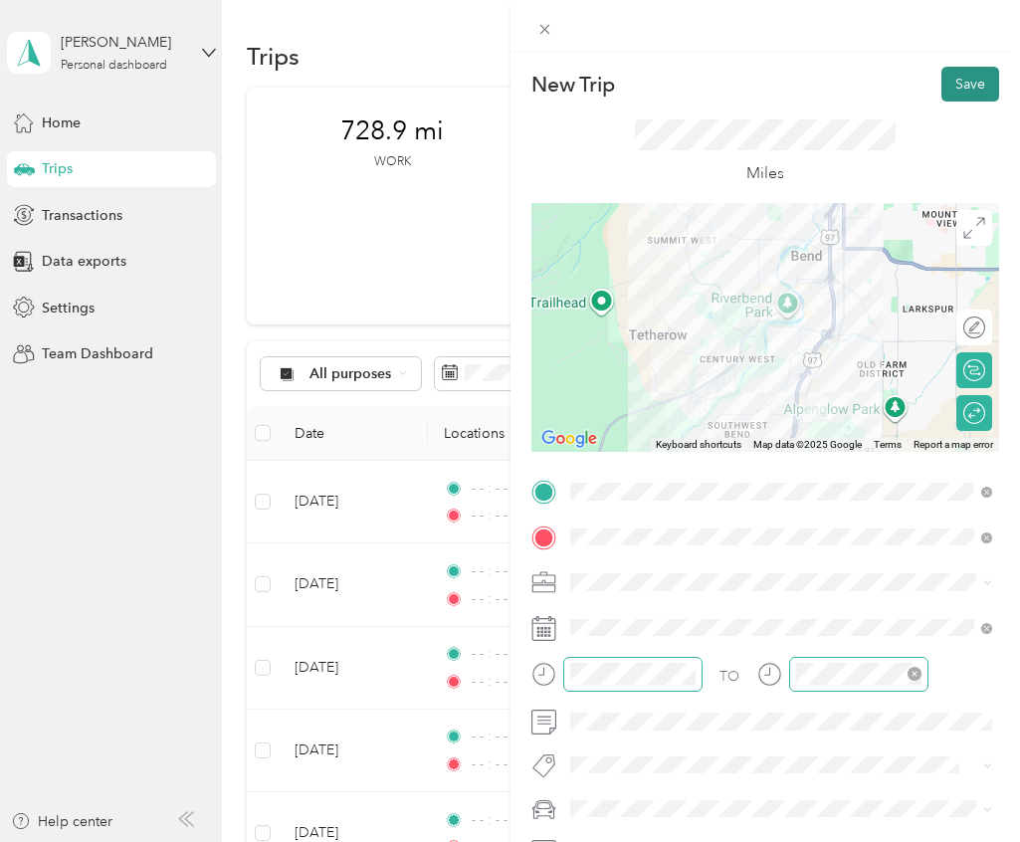
click at [974, 88] on button "Save" at bounding box center [971, 84] width 58 height 35
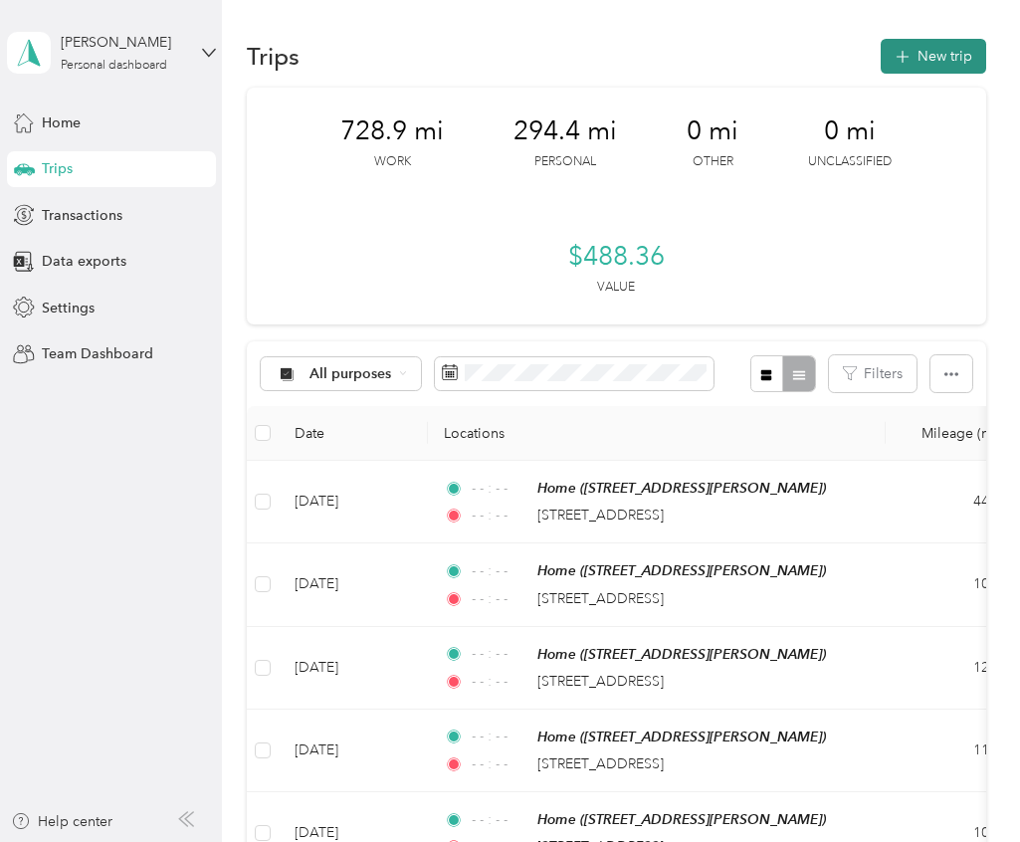
click at [968, 62] on button "New trip" at bounding box center [933, 56] width 105 height 35
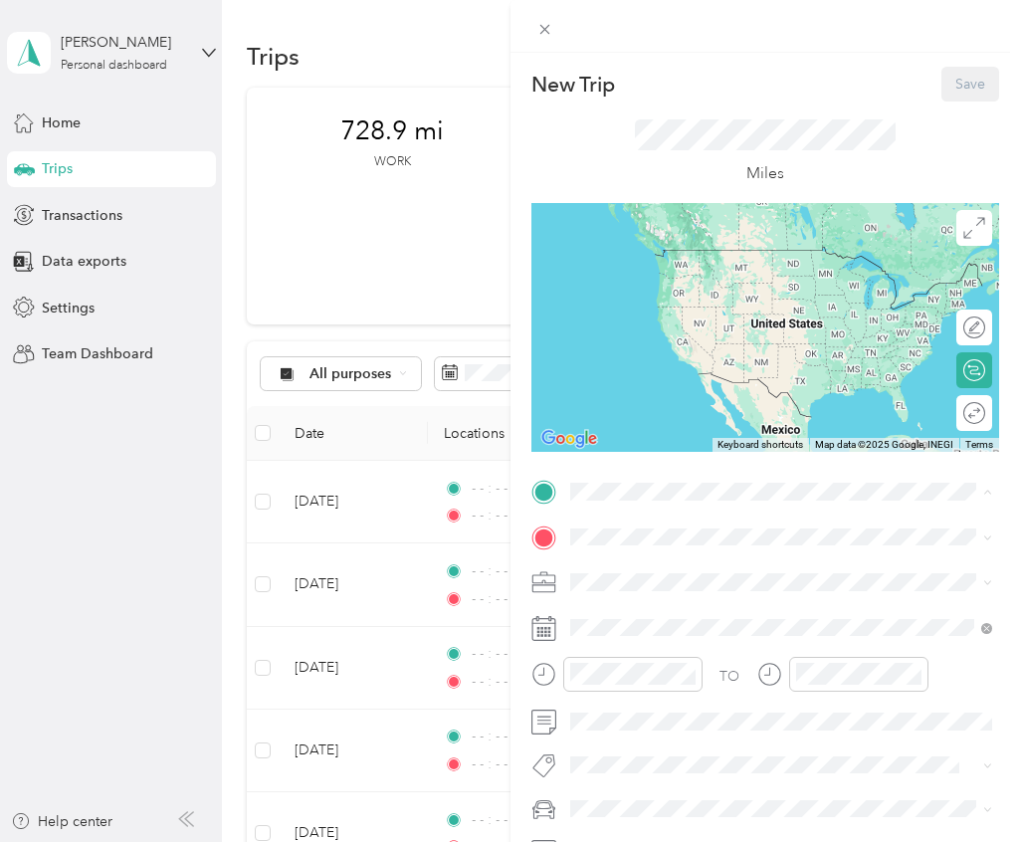
click at [651, 685] on div "Home [STREET_ADDRESS][PERSON_NAME]" at bounding box center [781, 708] width 409 height 49
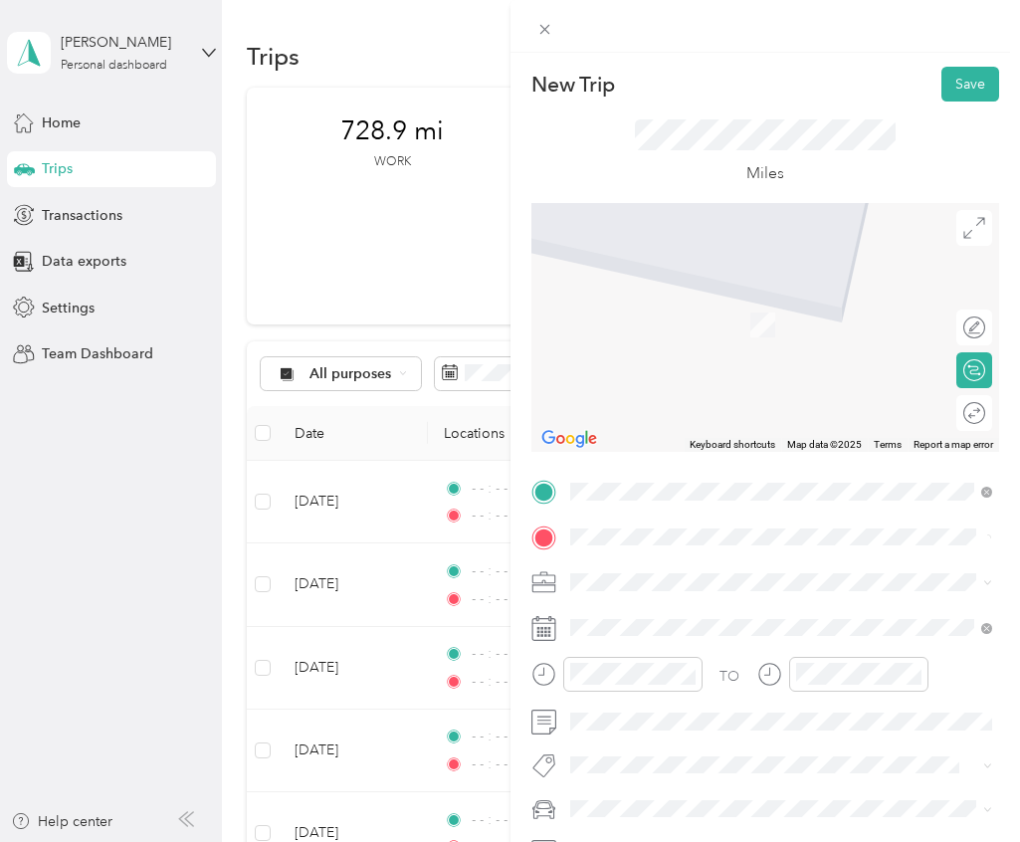
click at [710, 618] on span "[STREET_ADDRESS][US_STATE]" at bounding box center [706, 609] width 199 height 18
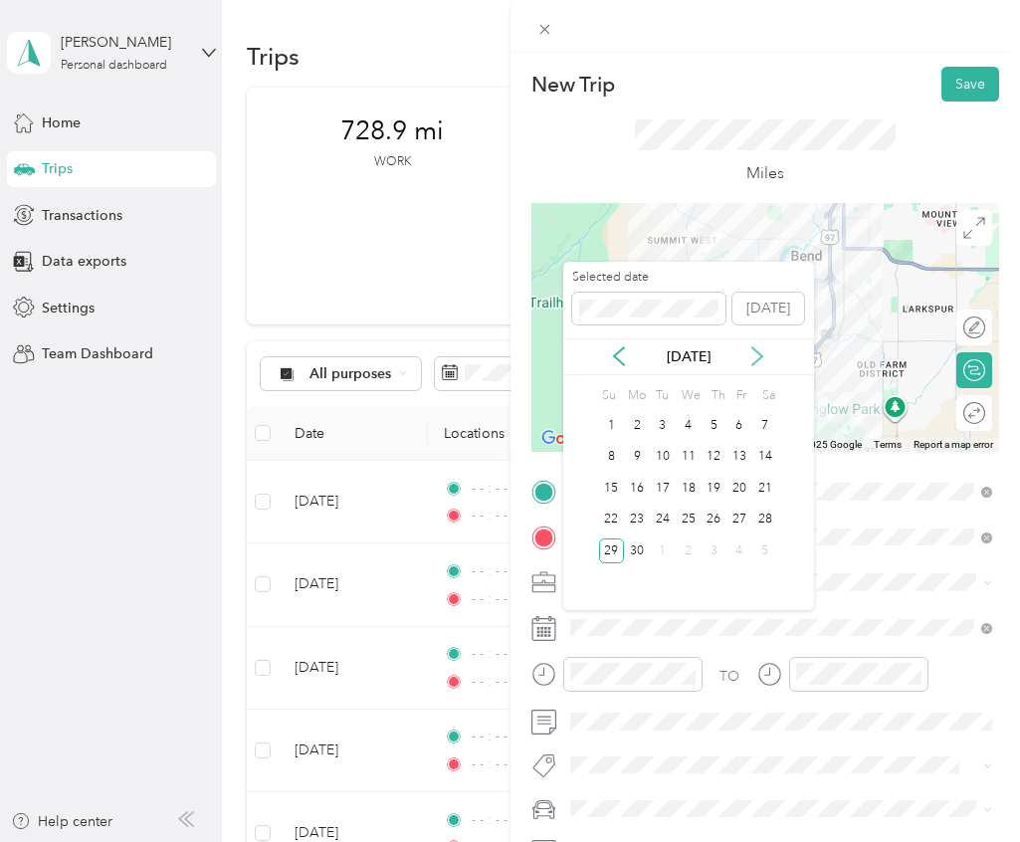
click at [750, 349] on icon at bounding box center [757, 356] width 20 height 20
click at [666, 491] on div "12" at bounding box center [663, 488] width 26 height 25
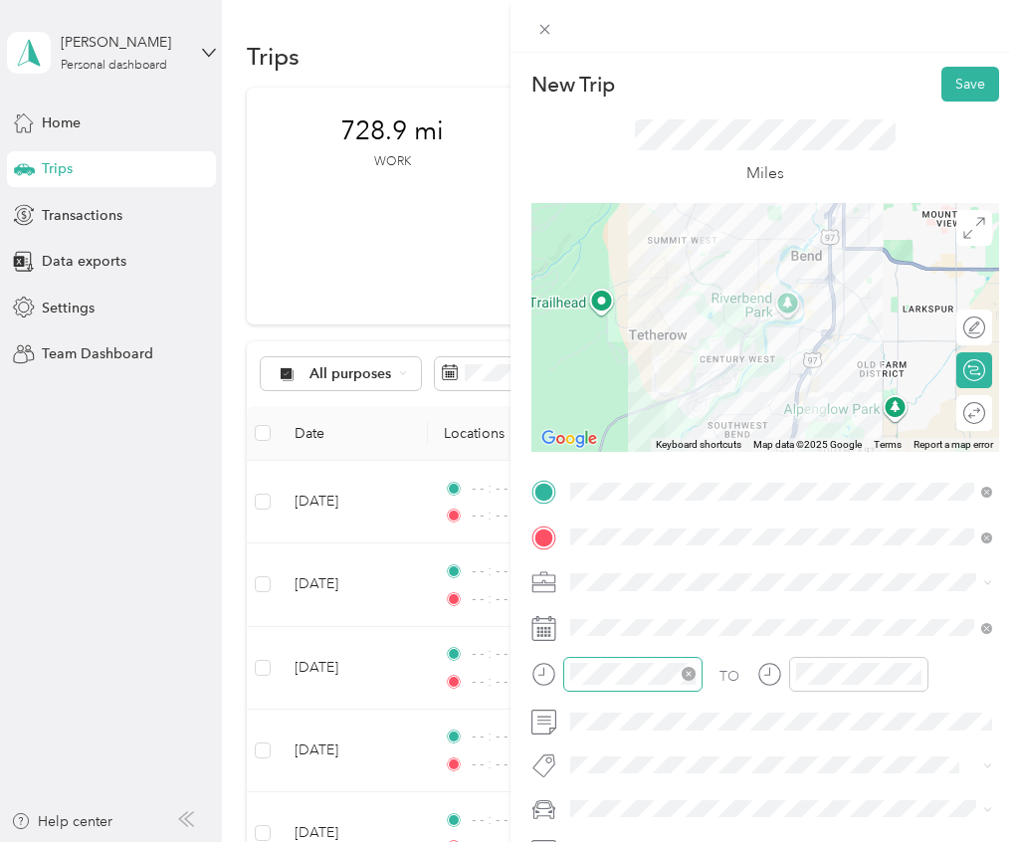
click at [689, 678] on icon "close-circle" at bounding box center [689, 674] width 14 height 14
click at [915, 676] on icon "close-circle" at bounding box center [915, 674] width 14 height 14
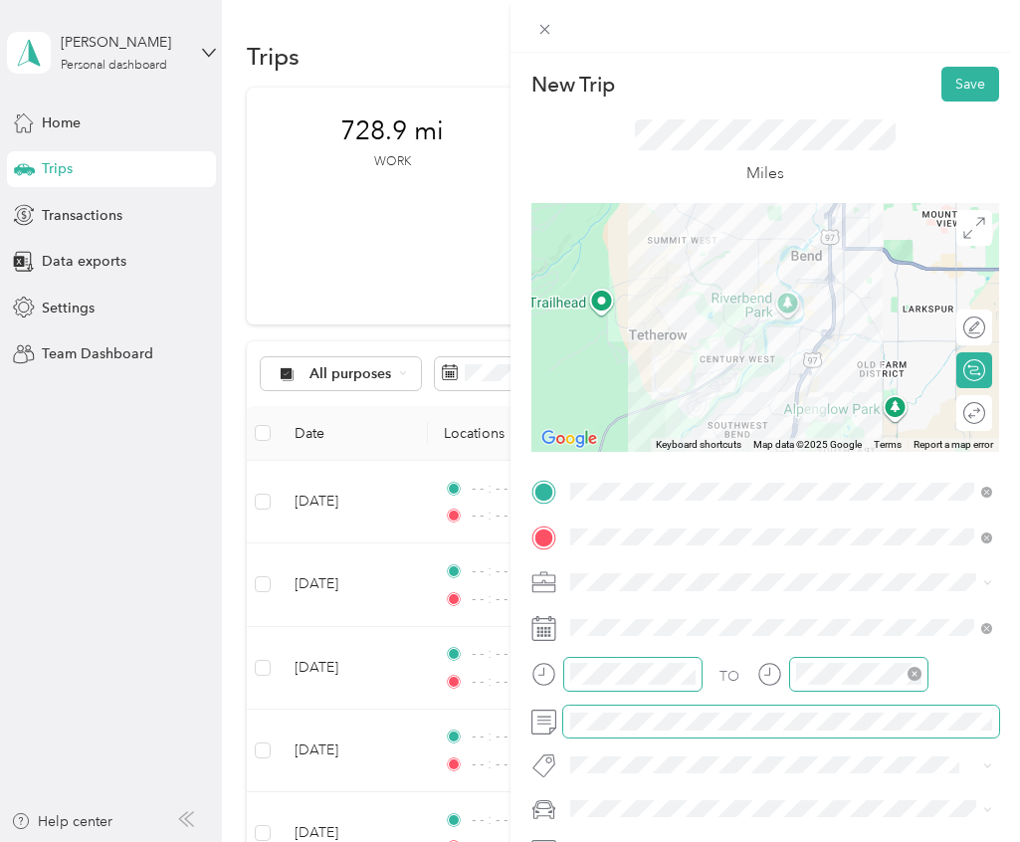
click at [606, 731] on span at bounding box center [781, 722] width 437 height 32
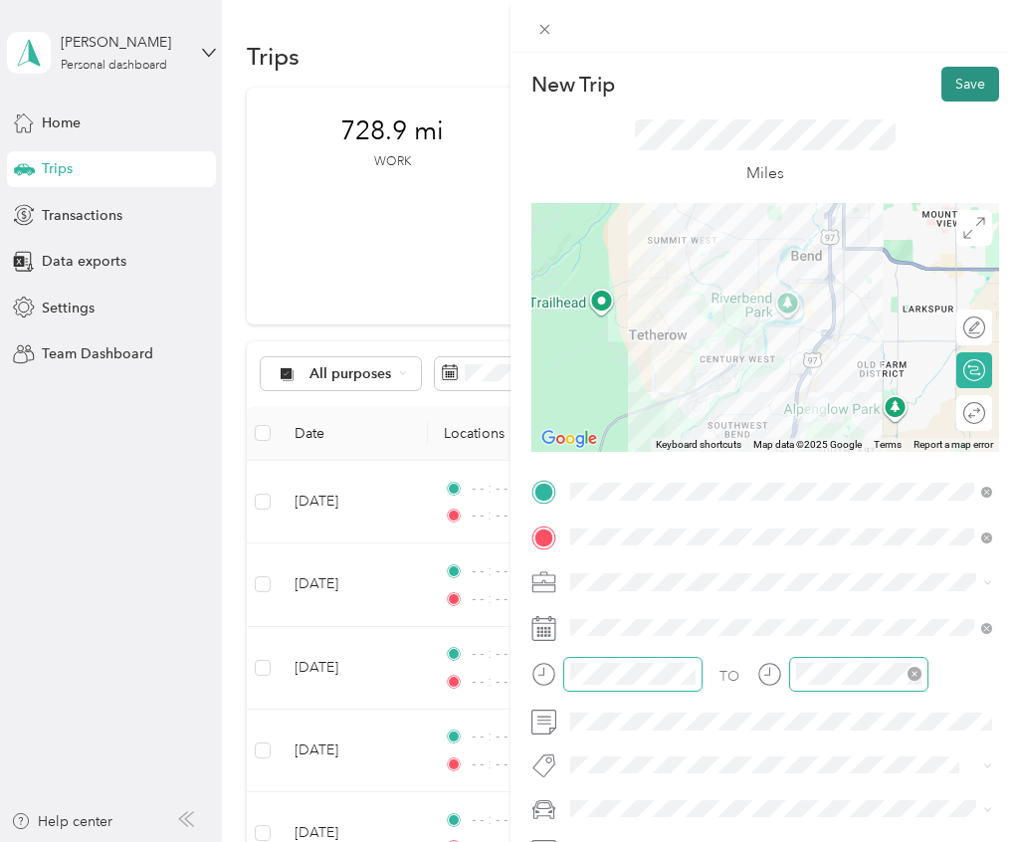
click at [982, 94] on button "Save" at bounding box center [971, 84] width 58 height 35
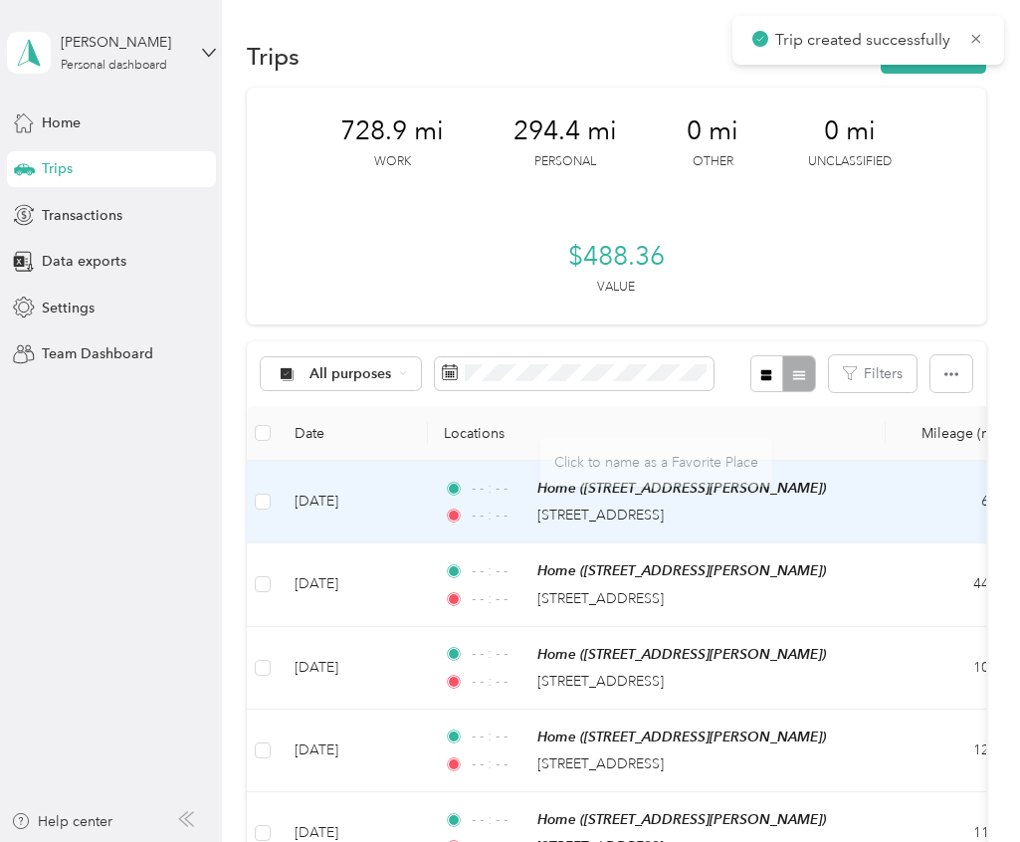
click at [388, 500] on td "[DATE]" at bounding box center [353, 502] width 149 height 83
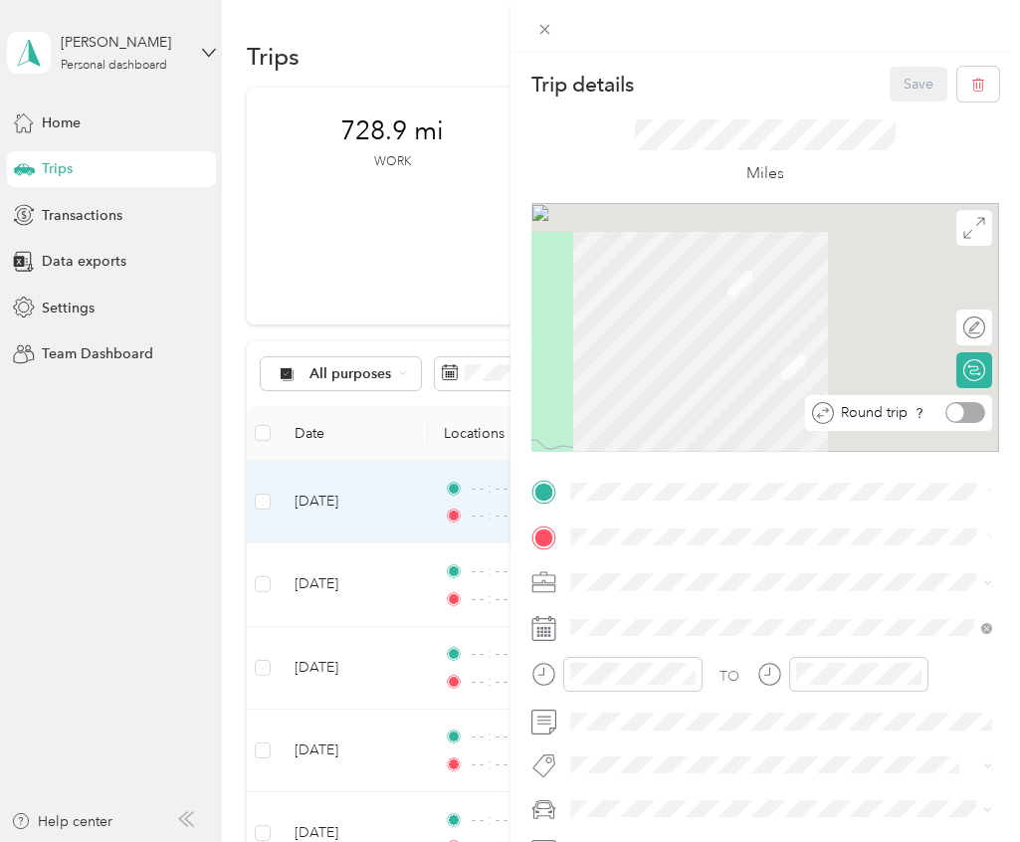
click at [966, 407] on div at bounding box center [965, 412] width 40 height 21
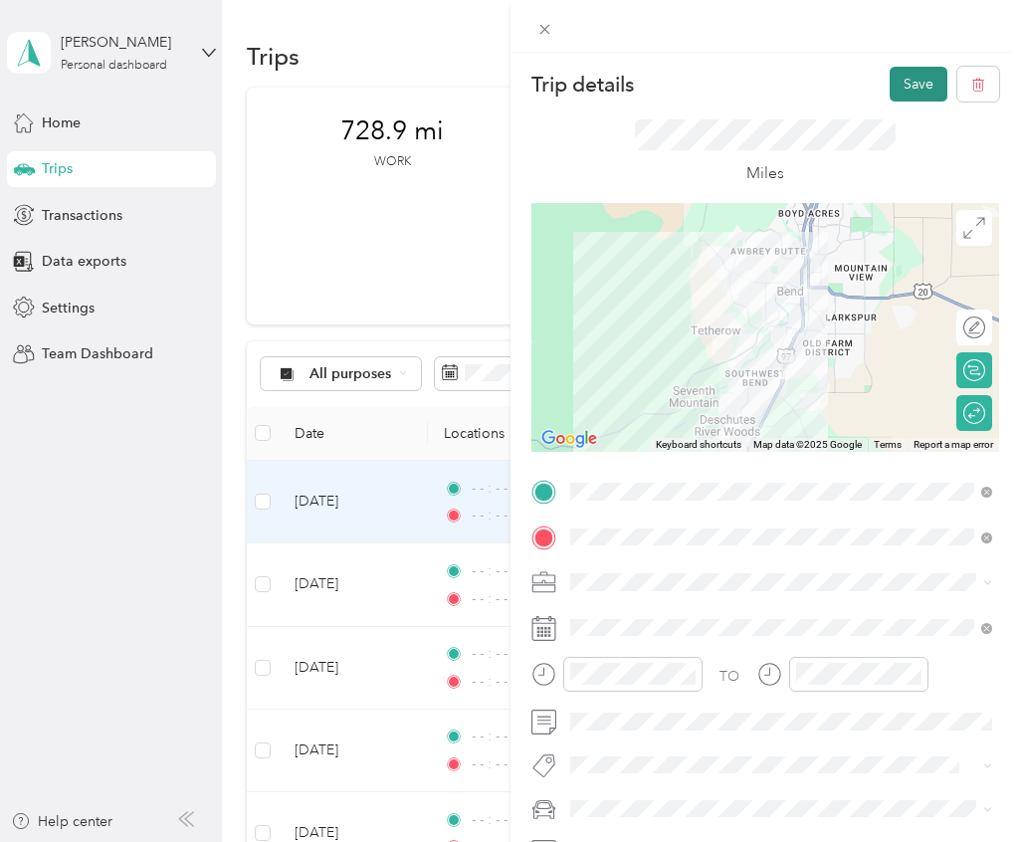
click at [925, 84] on button "Save" at bounding box center [919, 84] width 58 height 35
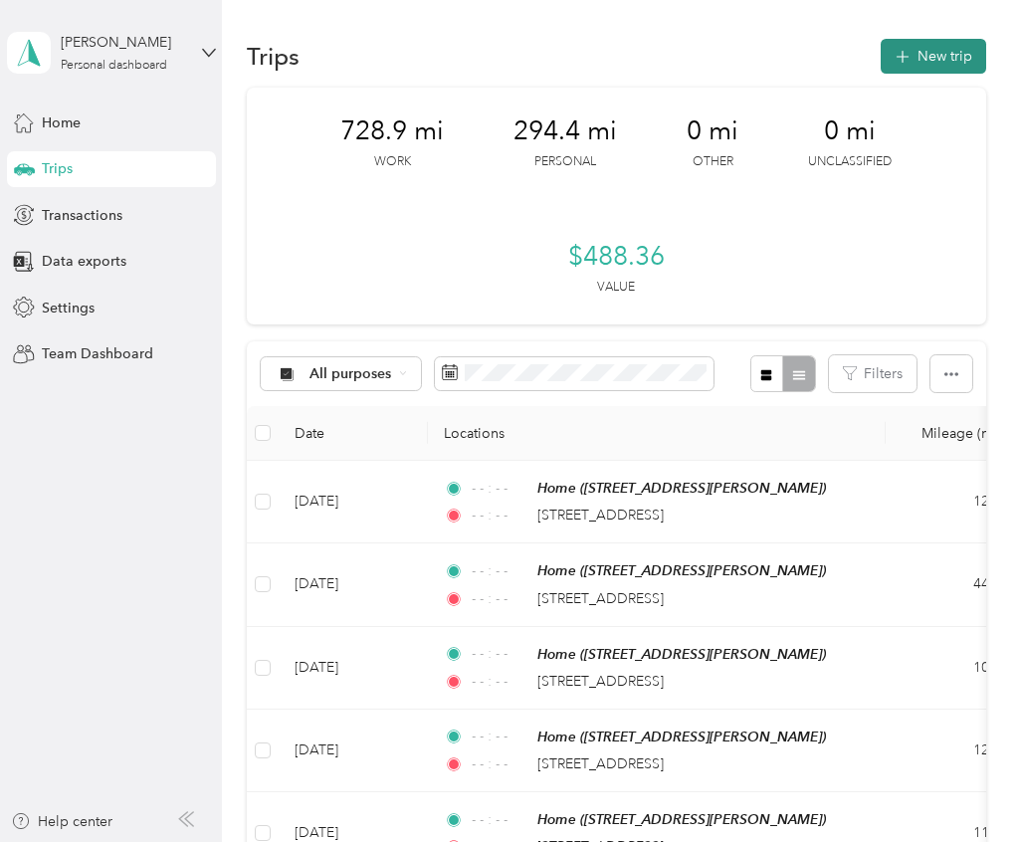
click at [944, 58] on button "New trip" at bounding box center [933, 56] width 105 height 35
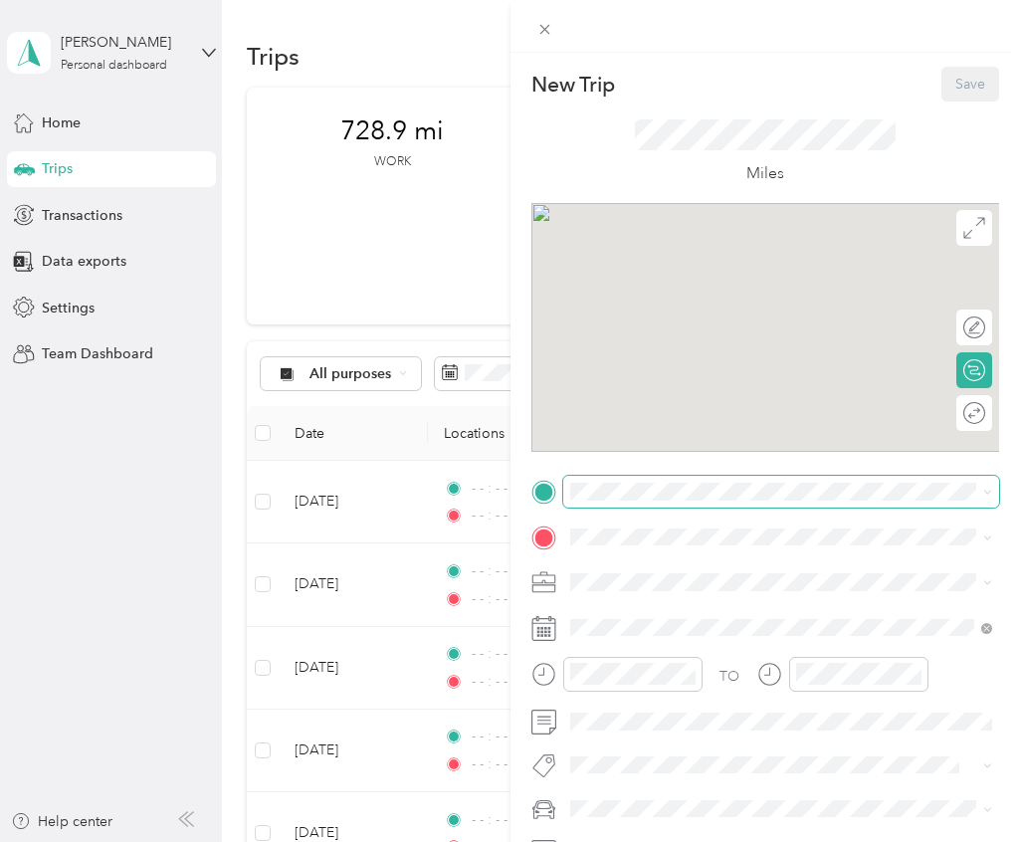
click at [623, 770] on div "New Trip Save This trip cannot be edited because it is either under review, app…" at bounding box center [505, 842] width 1010 height 0
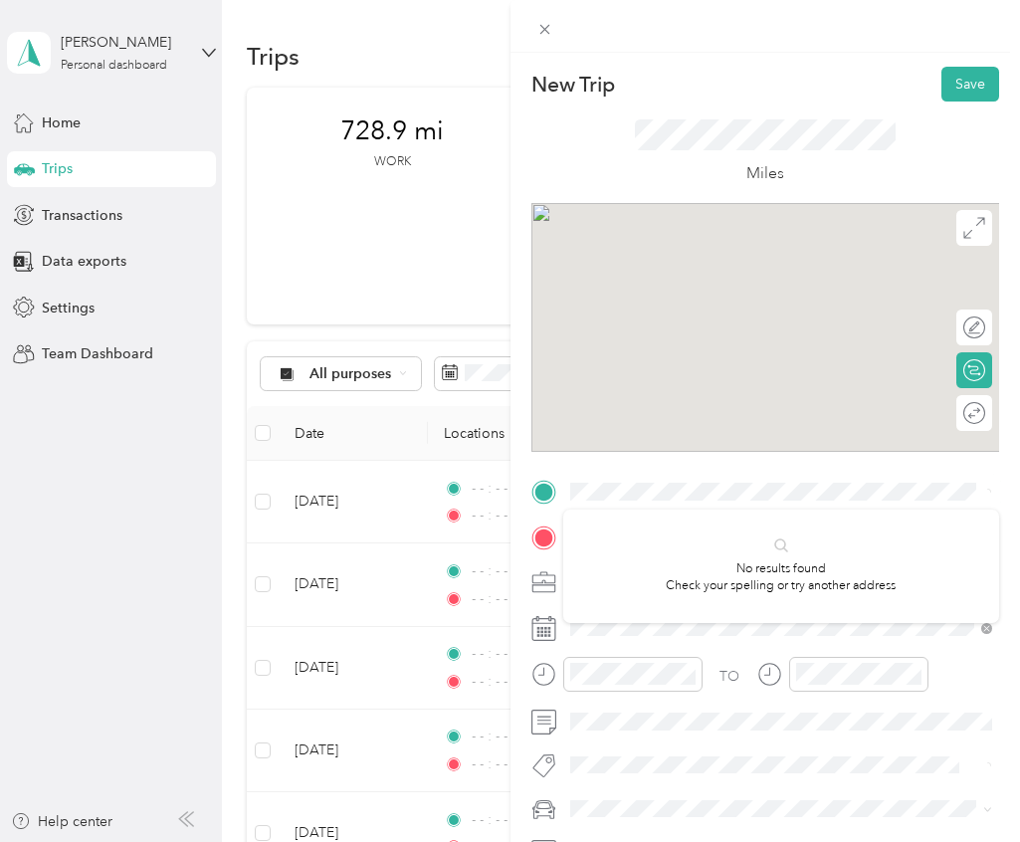
click at [578, 71] on p "New Trip" at bounding box center [573, 85] width 84 height 28
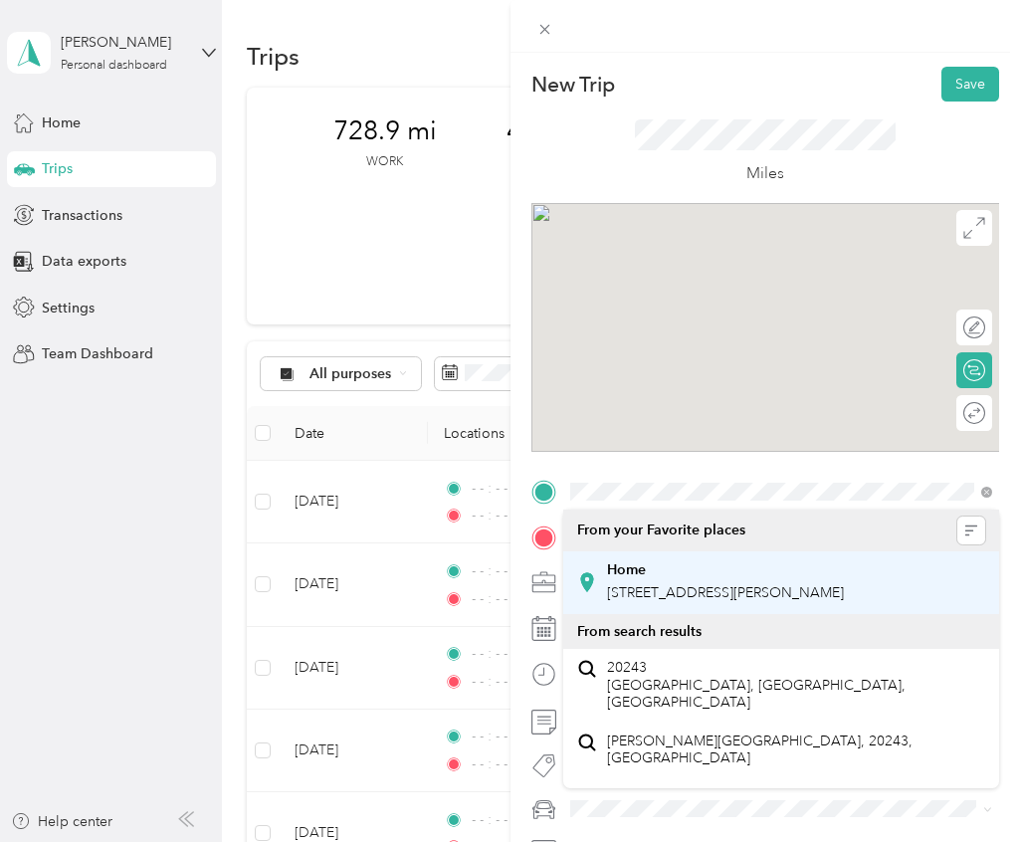
click at [635, 581] on div "Home [STREET_ADDRESS][PERSON_NAME]" at bounding box center [725, 582] width 237 height 42
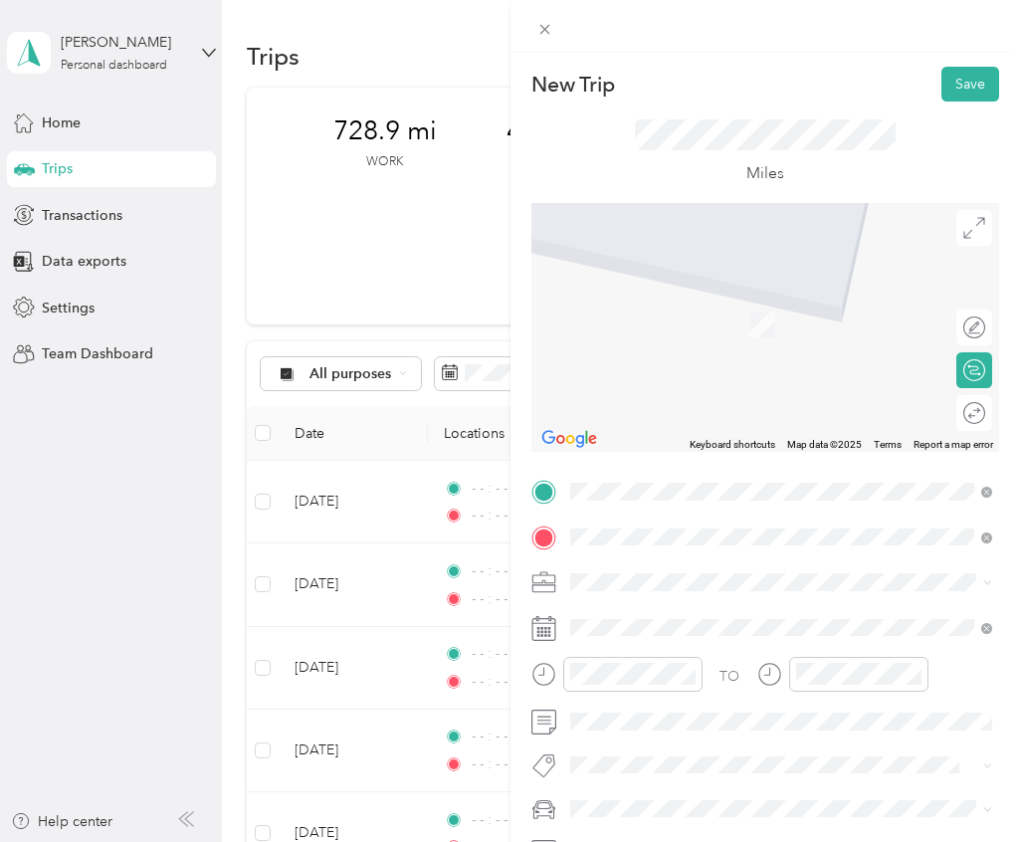
click at [649, 618] on span "[STREET_ADDRESS][US_STATE]" at bounding box center [706, 609] width 199 height 18
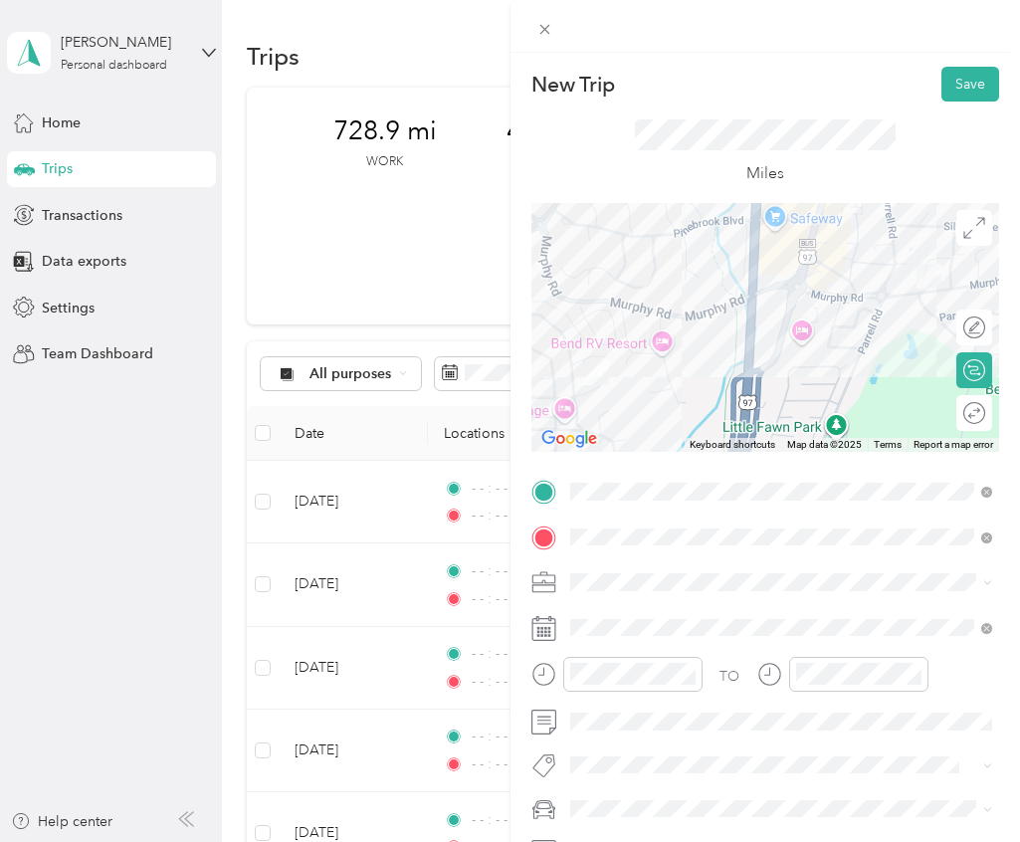
click at [985, 414] on div "Round trip" at bounding box center [985, 412] width 0 height 21
click at [971, 414] on div at bounding box center [965, 412] width 42 height 21
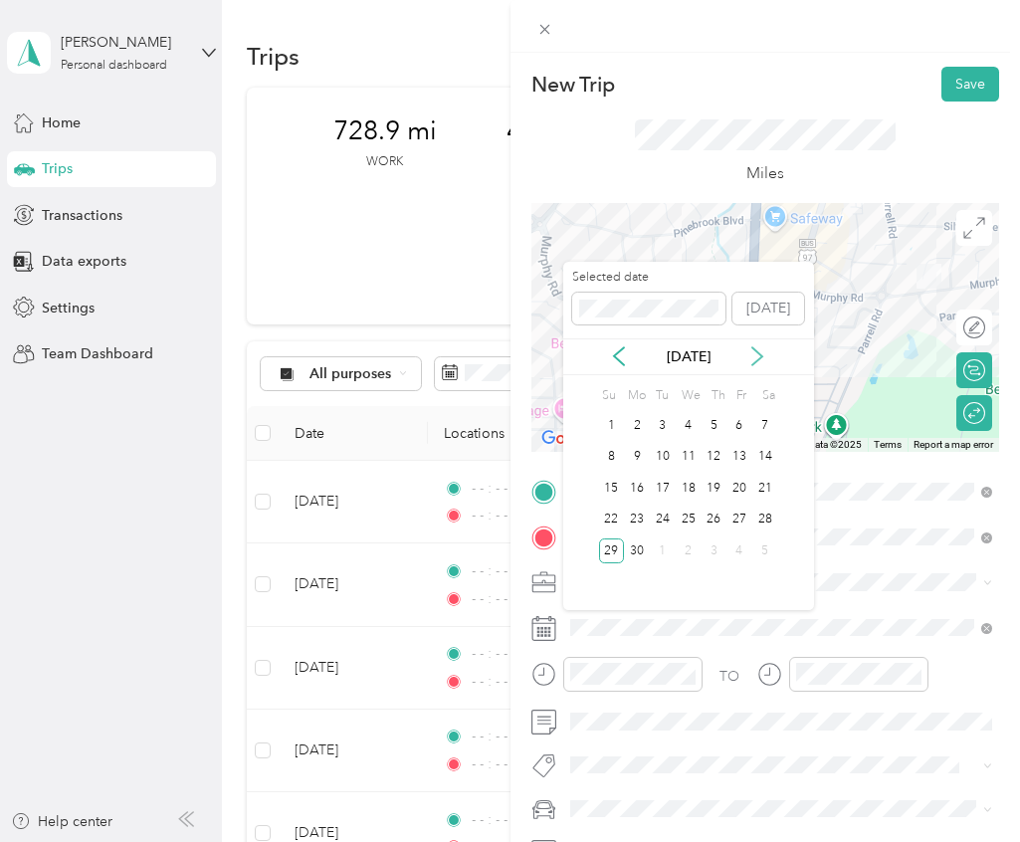
click at [762, 365] on icon at bounding box center [757, 356] width 20 height 20
click at [682, 484] on div "16" at bounding box center [689, 488] width 26 height 25
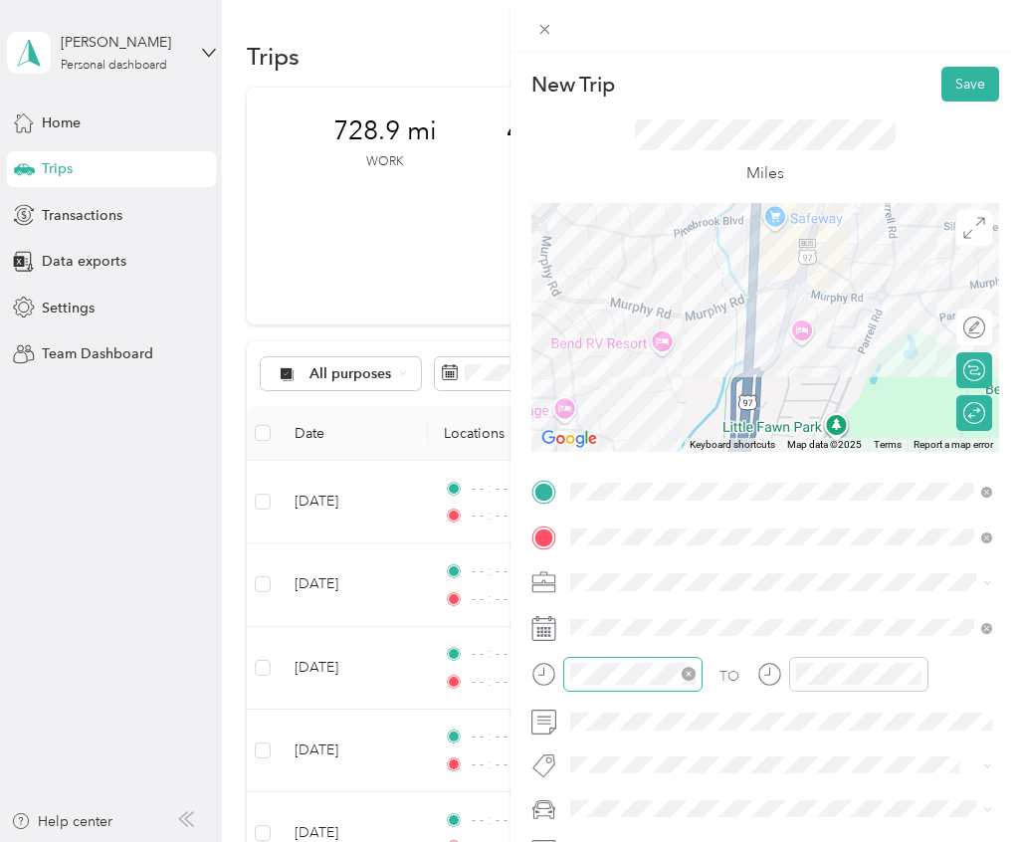
click at [685, 669] on icon "close-circle" at bounding box center [689, 674] width 14 height 14
click at [913, 673] on icon "close-circle" at bounding box center [915, 674] width 14 height 14
click at [984, 95] on button "Save" at bounding box center [971, 84] width 58 height 35
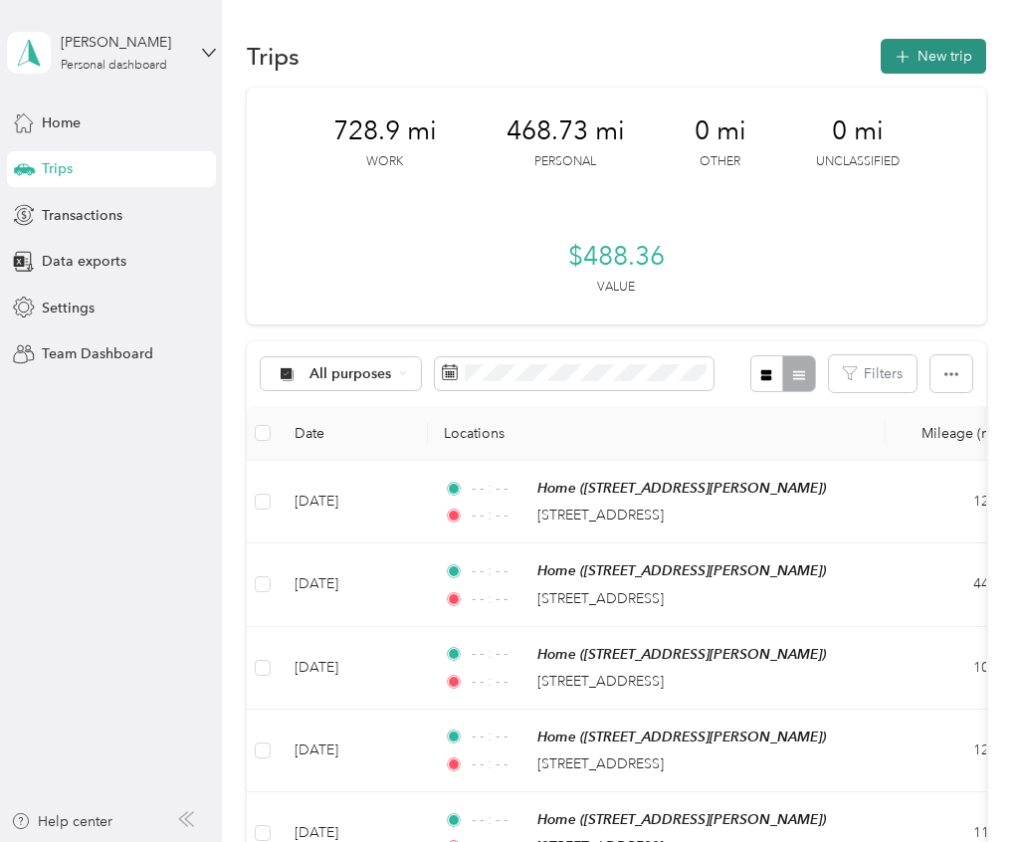
click at [930, 55] on button "New trip" at bounding box center [933, 56] width 105 height 35
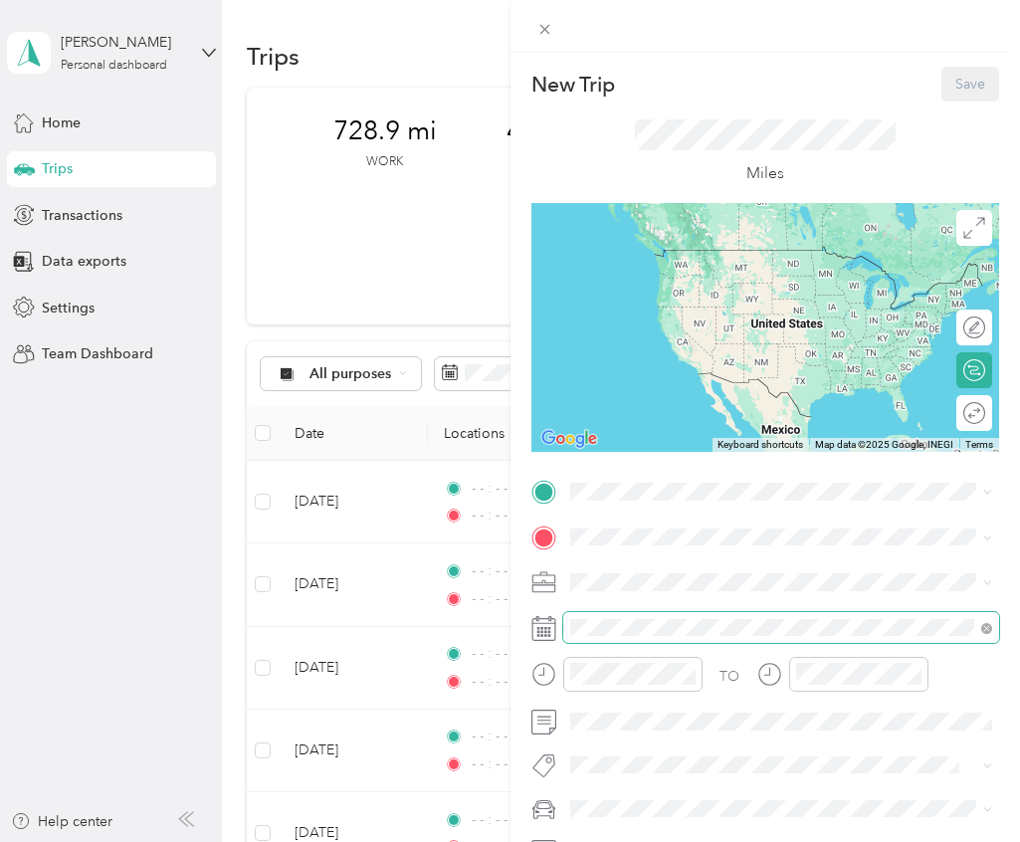
click at [654, 612] on span at bounding box center [781, 628] width 437 height 32
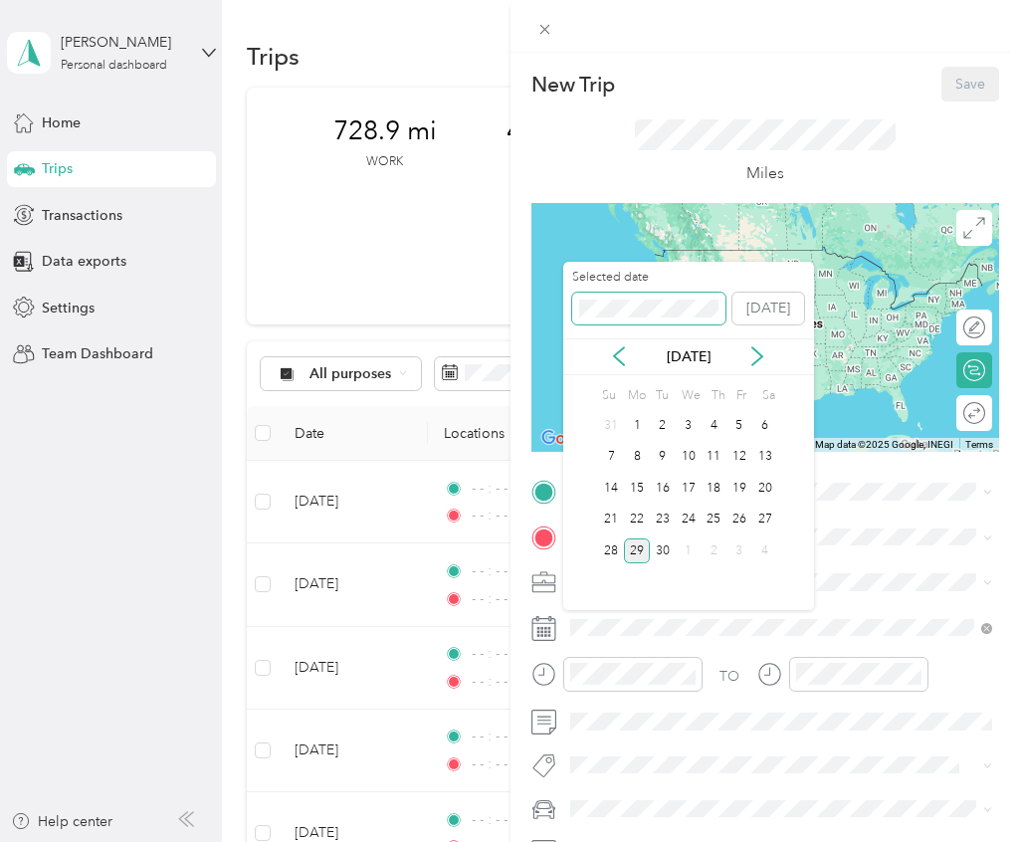
click at [673, 321] on span at bounding box center [648, 309] width 153 height 32
click at [761, 354] on icon at bounding box center [757, 356] width 20 height 20
click at [747, 426] on div "1" at bounding box center [740, 425] width 26 height 25
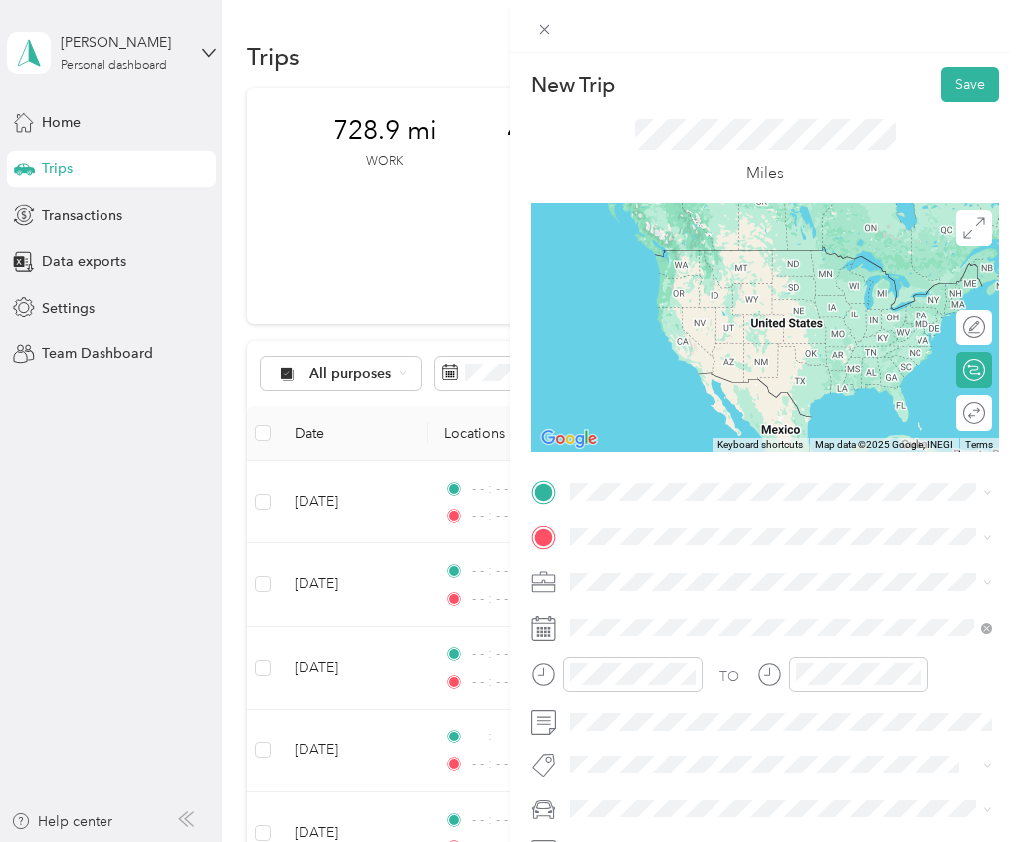
click at [638, 683] on li "Home [STREET_ADDRESS][PERSON_NAME]" at bounding box center [781, 699] width 437 height 63
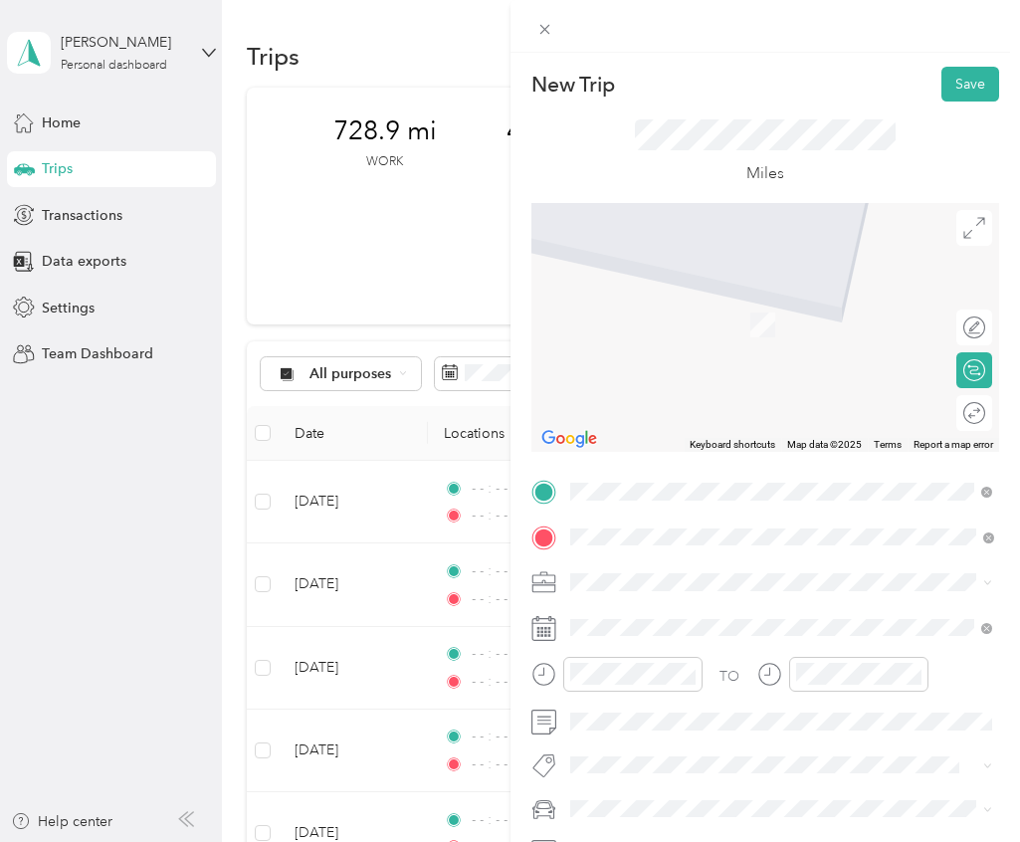
click at [699, 630] on li "[STREET_ADDRESS][US_STATE]" at bounding box center [781, 609] width 437 height 41
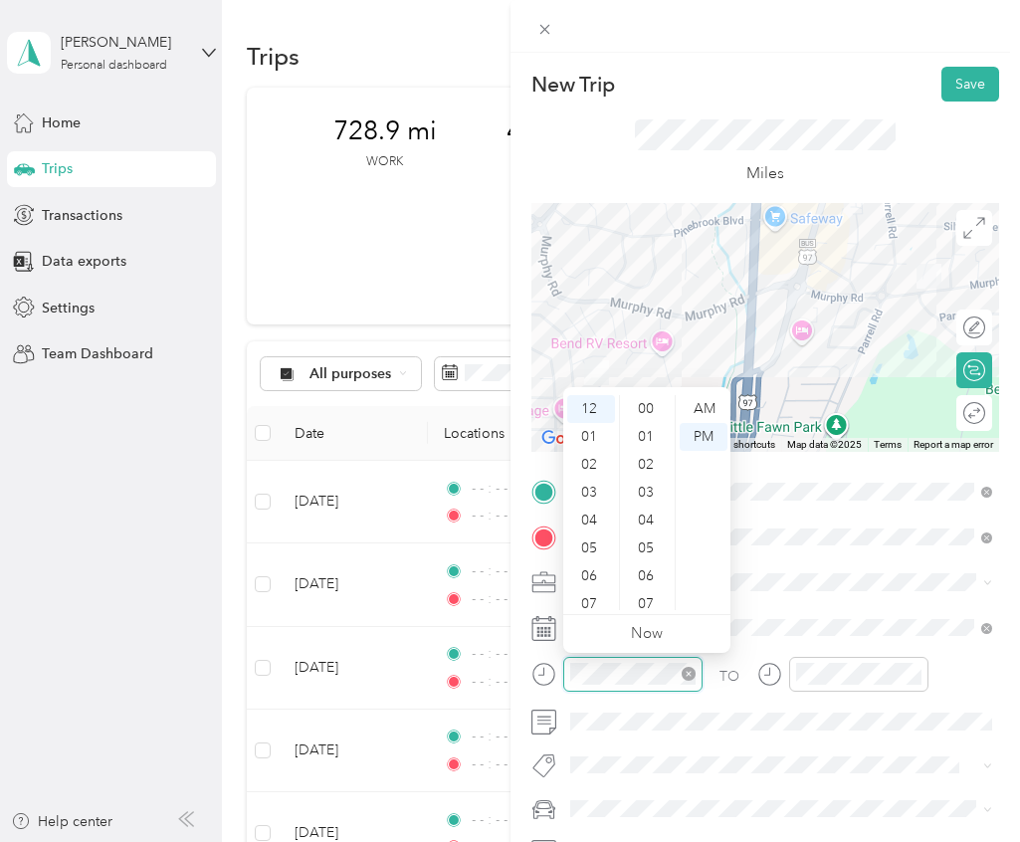
scroll to position [808, 0]
click at [693, 670] on icon "close-circle" at bounding box center [689, 674] width 14 height 14
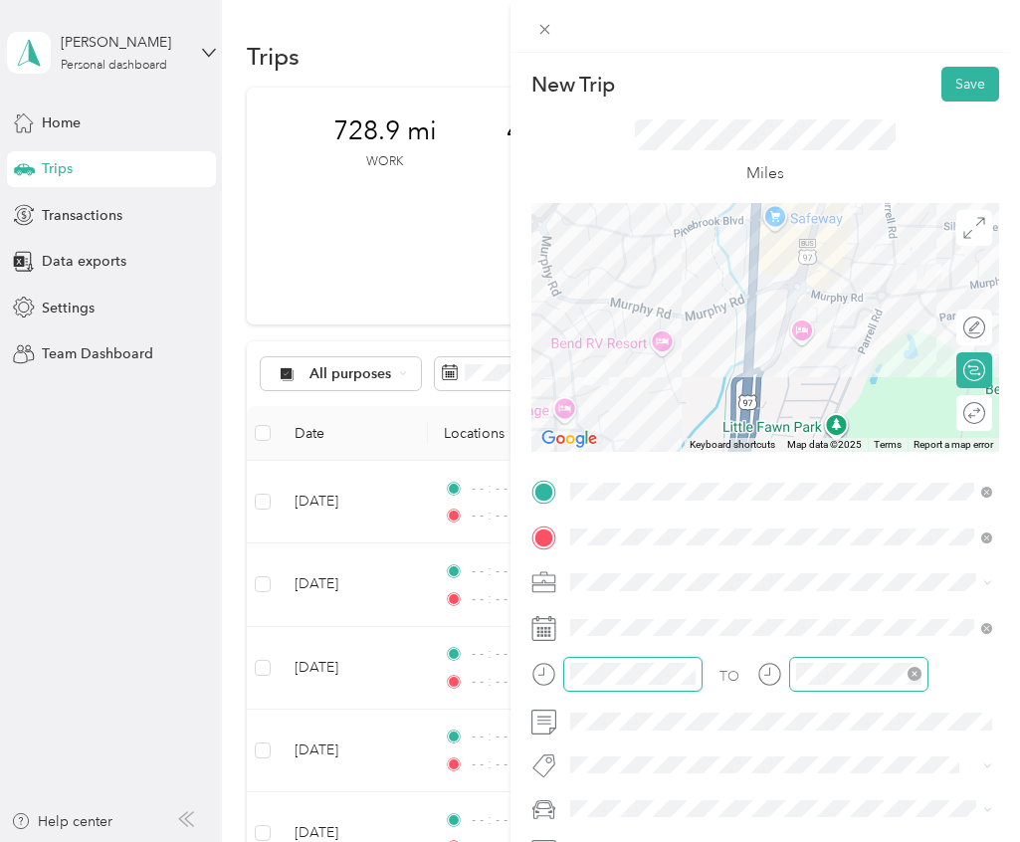
click at [917, 675] on icon "close-circle" at bounding box center [915, 674] width 14 height 14
click at [953, 105] on div "Miles" at bounding box center [765, 153] width 469 height 102
click at [972, 70] on button "Save" at bounding box center [971, 84] width 58 height 35
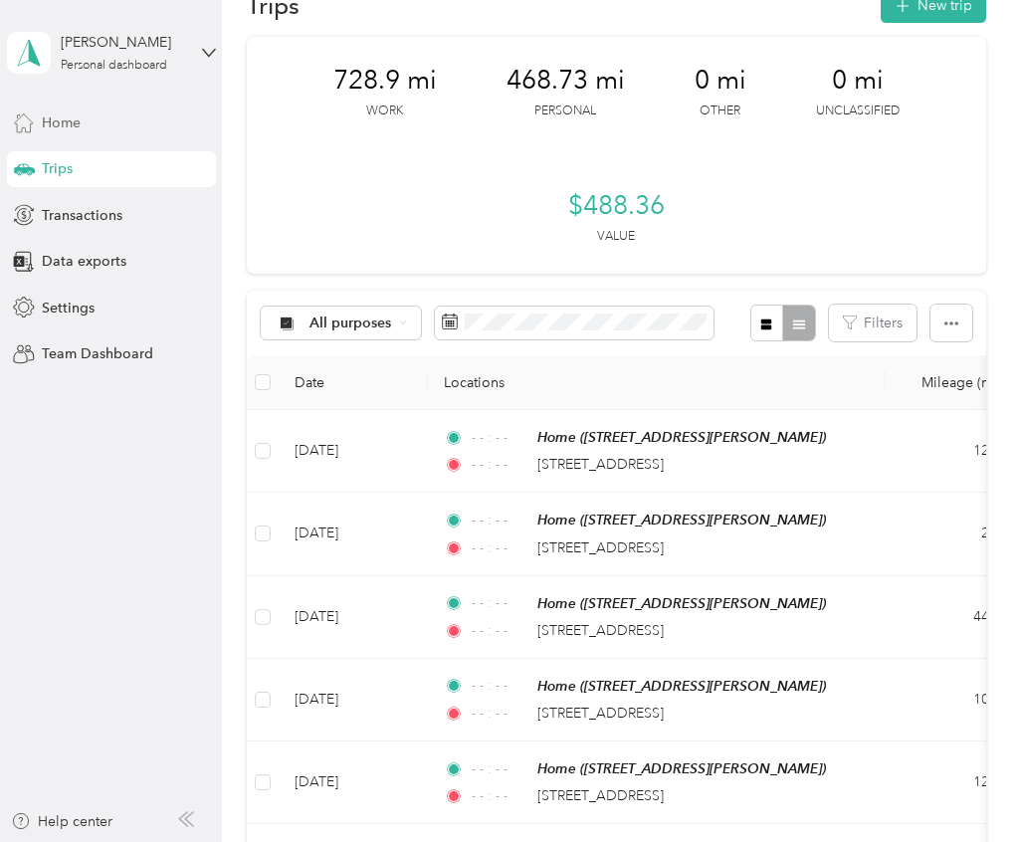
scroll to position [61, 0]
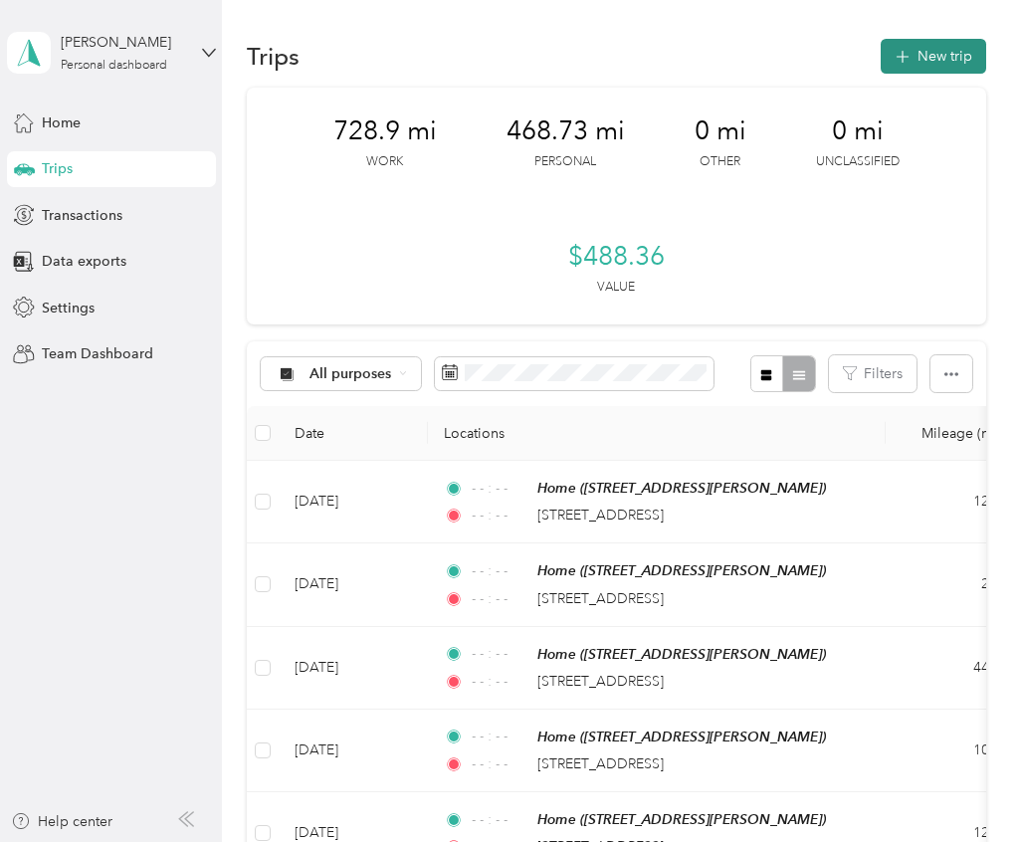
click at [945, 52] on button "New trip" at bounding box center [933, 56] width 105 height 35
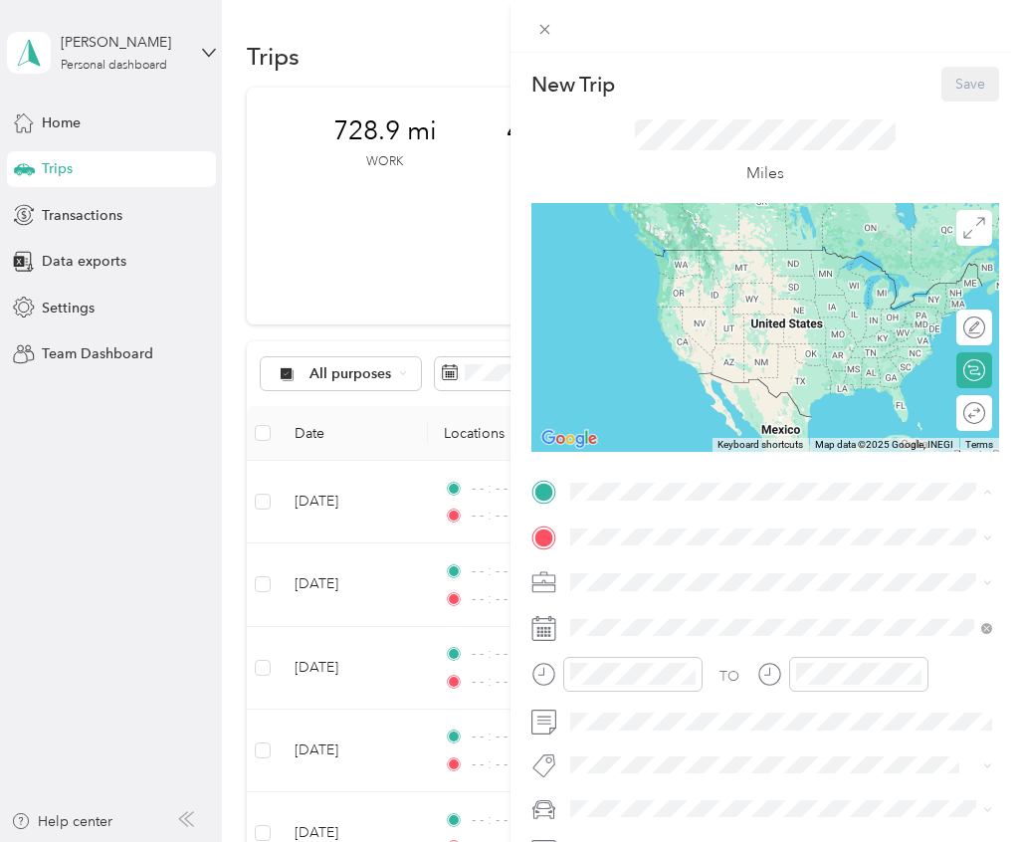
click at [659, 700] on div "Home" at bounding box center [725, 696] width 237 height 18
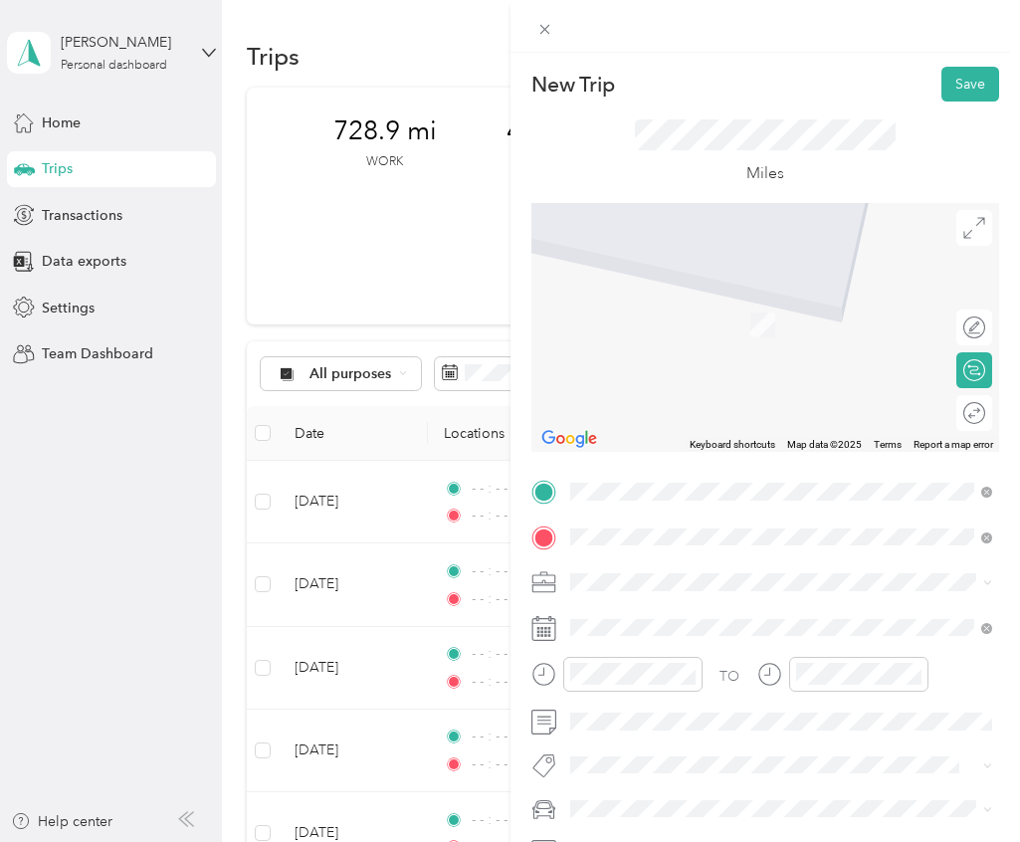
click at [688, 659] on span "[STREET_ADDRESS][US_STATE]" at bounding box center [706, 650] width 199 height 18
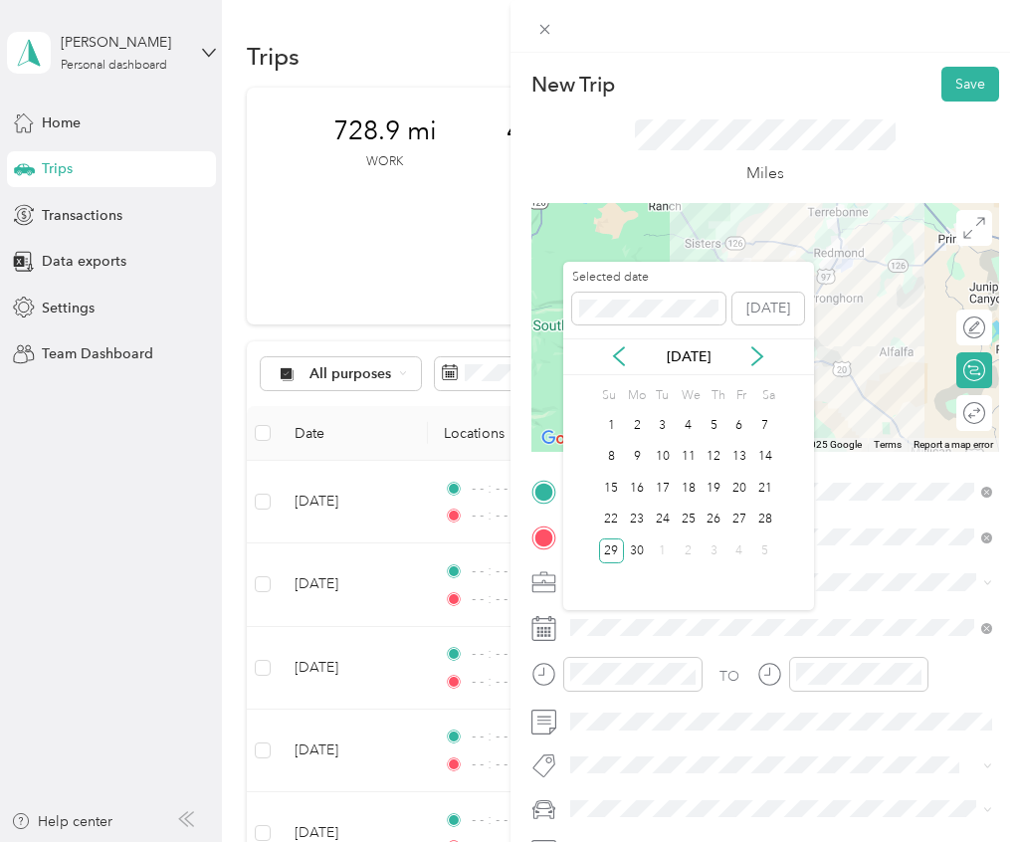
click at [749, 366] on div "[DATE]" at bounding box center [688, 356] width 251 height 37
click at [773, 361] on div "[DATE]" at bounding box center [688, 356] width 251 height 21
click at [756, 355] on icon at bounding box center [757, 356] width 20 height 20
click at [642, 550] on div "28" at bounding box center [637, 550] width 26 height 25
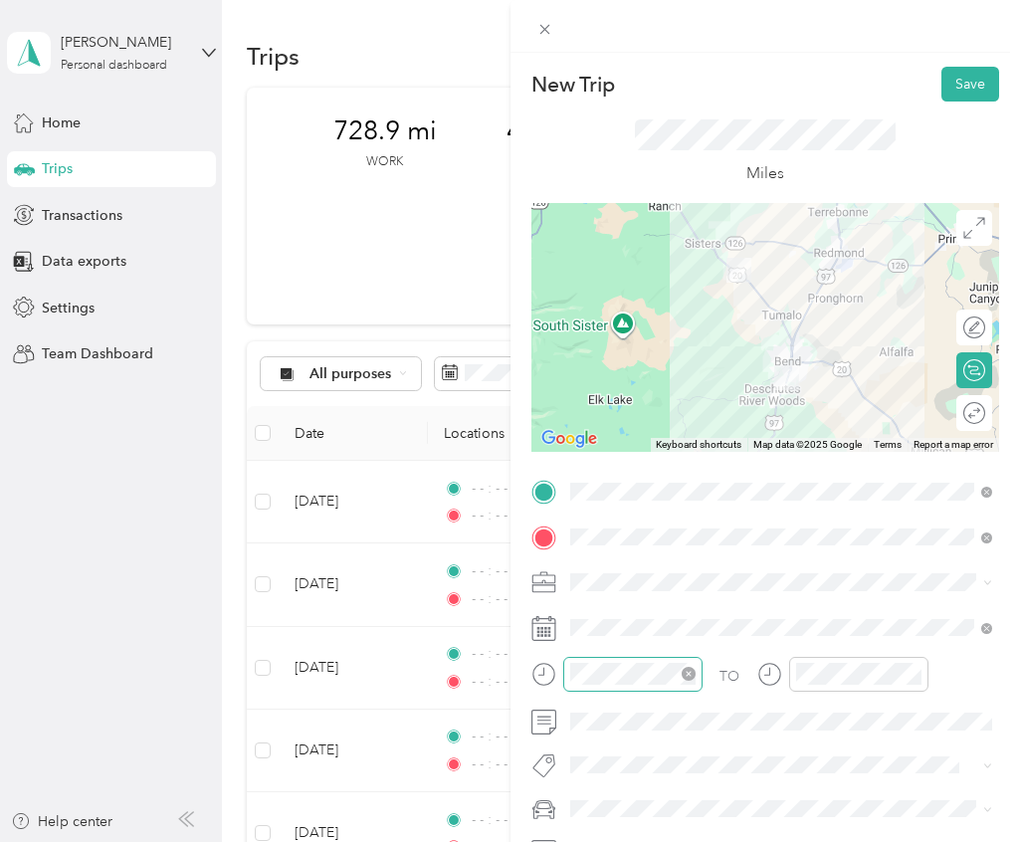
click at [684, 674] on icon "close-circle" at bounding box center [689, 674] width 14 height 14
click at [912, 676] on icon "close-circle" at bounding box center [915, 674] width 14 height 14
click at [977, 416] on icon at bounding box center [974, 413] width 22 height 22
click at [976, 416] on div at bounding box center [965, 412] width 42 height 21
click at [975, 75] on button "Save" at bounding box center [971, 84] width 58 height 35
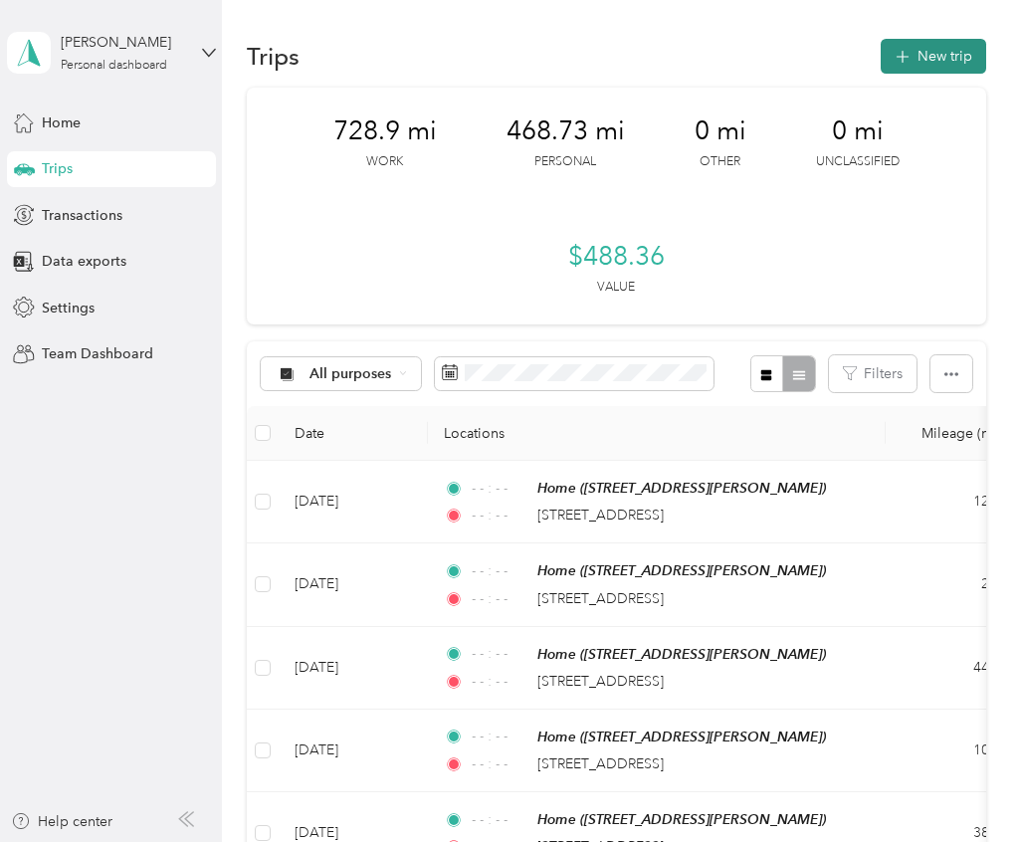
click at [944, 64] on button "New trip" at bounding box center [933, 56] width 105 height 35
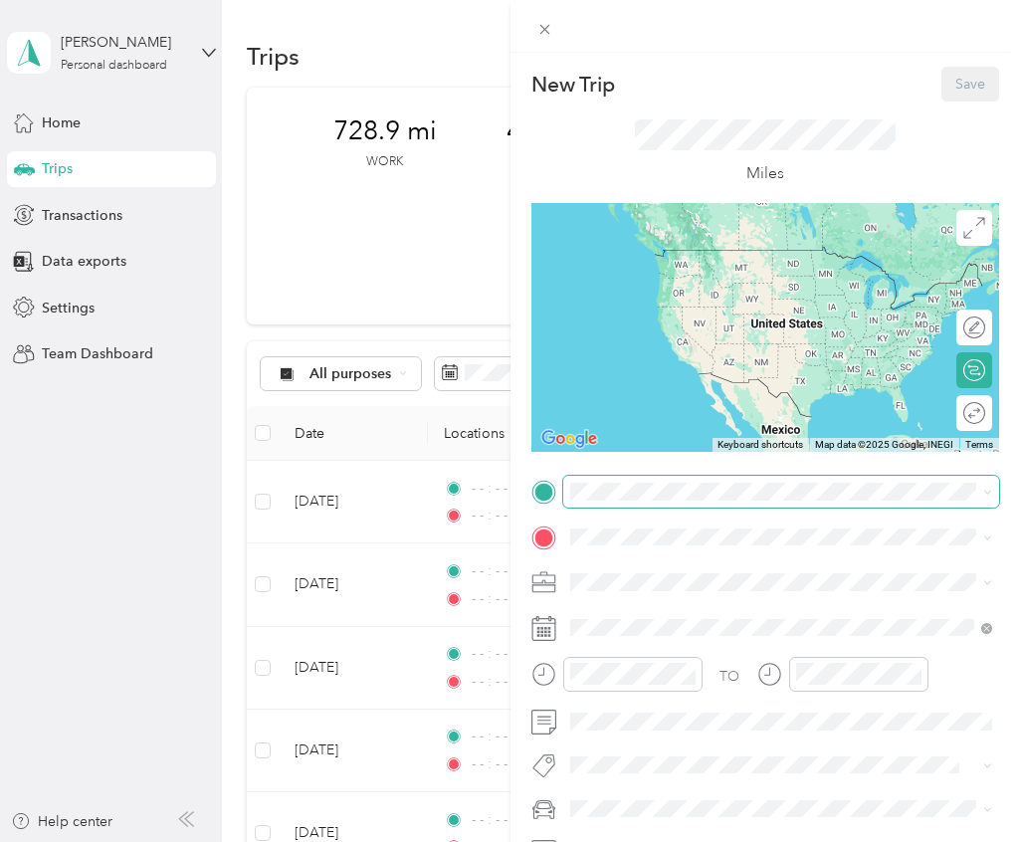
click at [662, 477] on span at bounding box center [781, 492] width 437 height 32
click at [689, 707] on div "Home [STREET_ADDRESS][PERSON_NAME]" at bounding box center [725, 707] width 237 height 42
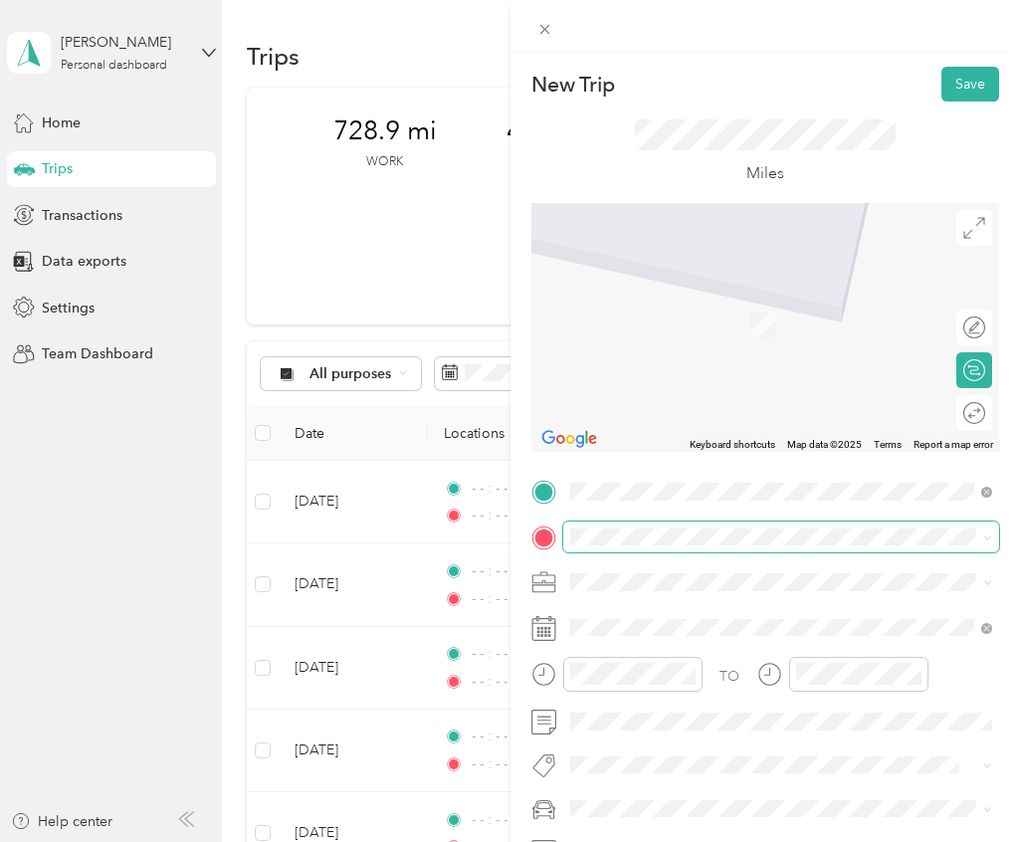
click at [637, 524] on span at bounding box center [781, 538] width 437 height 32
click at [726, 695] on ol "From search results [GEOGRAPHIC_DATA][US_STATE][STREET_ADDRESS][US_STATE][STREE…" at bounding box center [781, 673] width 437 height 239
click at [647, 659] on span "[STREET_ADDRESS][US_STATE]" at bounding box center [706, 650] width 199 height 18
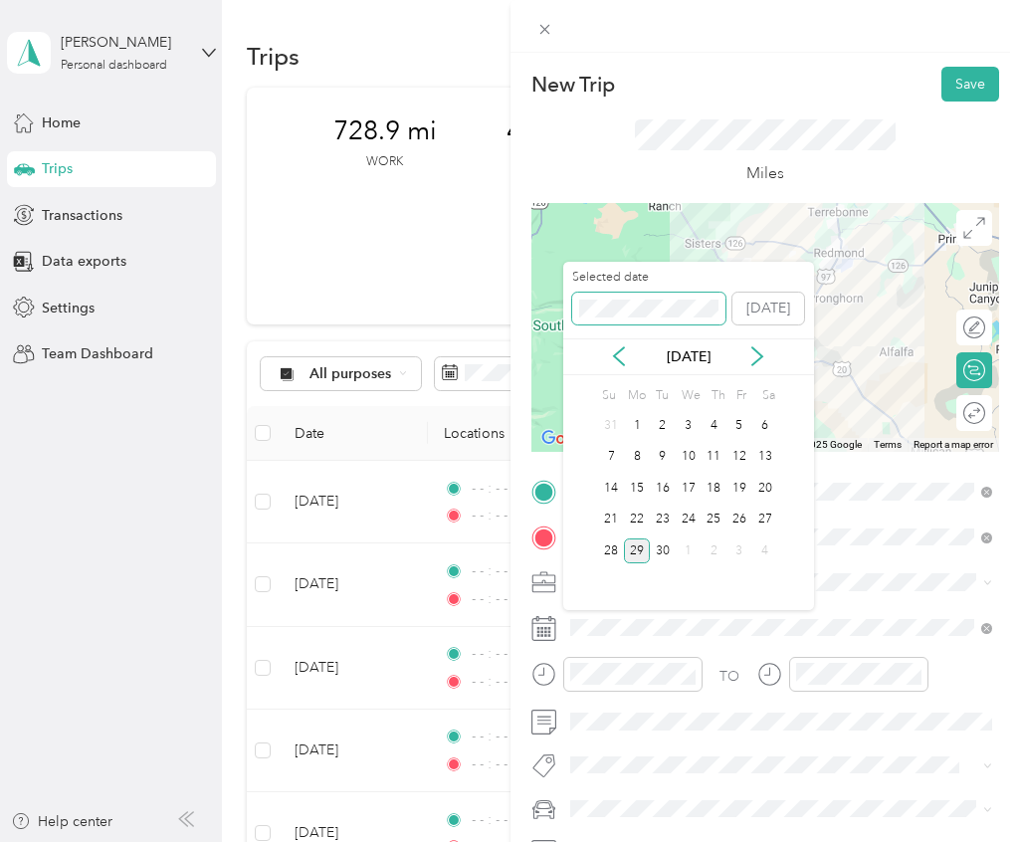
click at [684, 318] on span at bounding box center [648, 309] width 153 height 32
click at [668, 318] on span at bounding box center [648, 309] width 153 height 32
click at [758, 351] on icon at bounding box center [757, 356] width 20 height 20
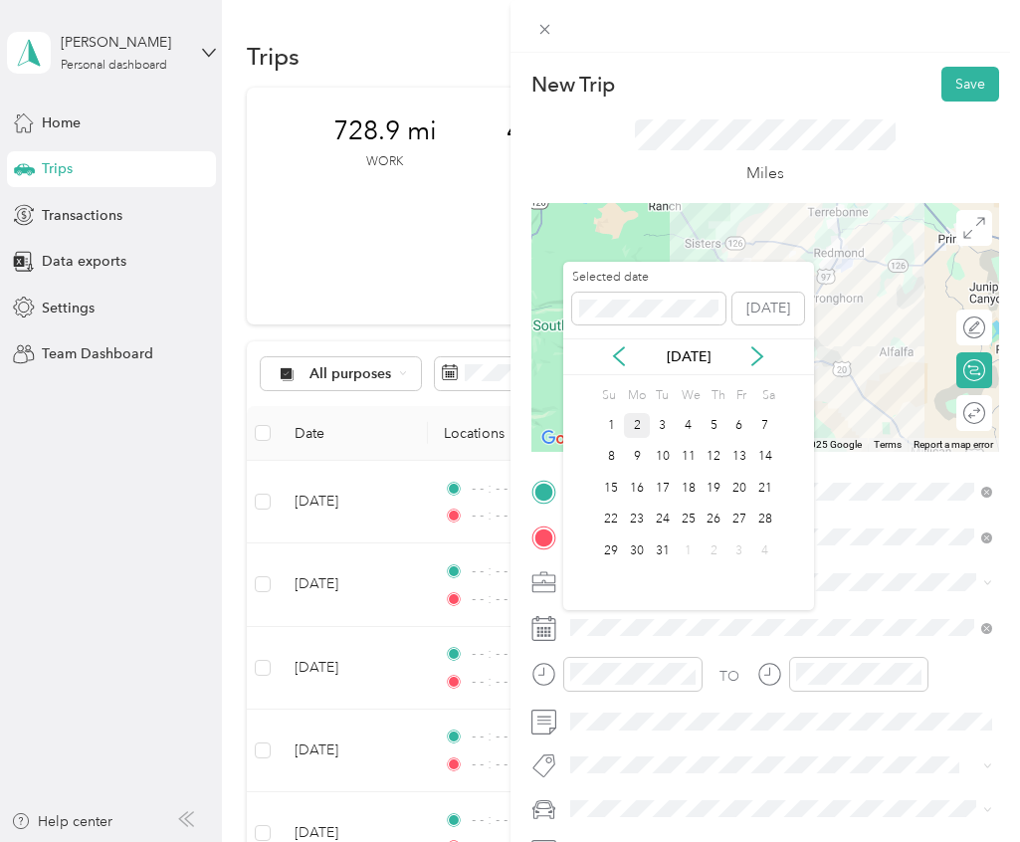
click at [643, 429] on div "2" at bounding box center [637, 425] width 26 height 25
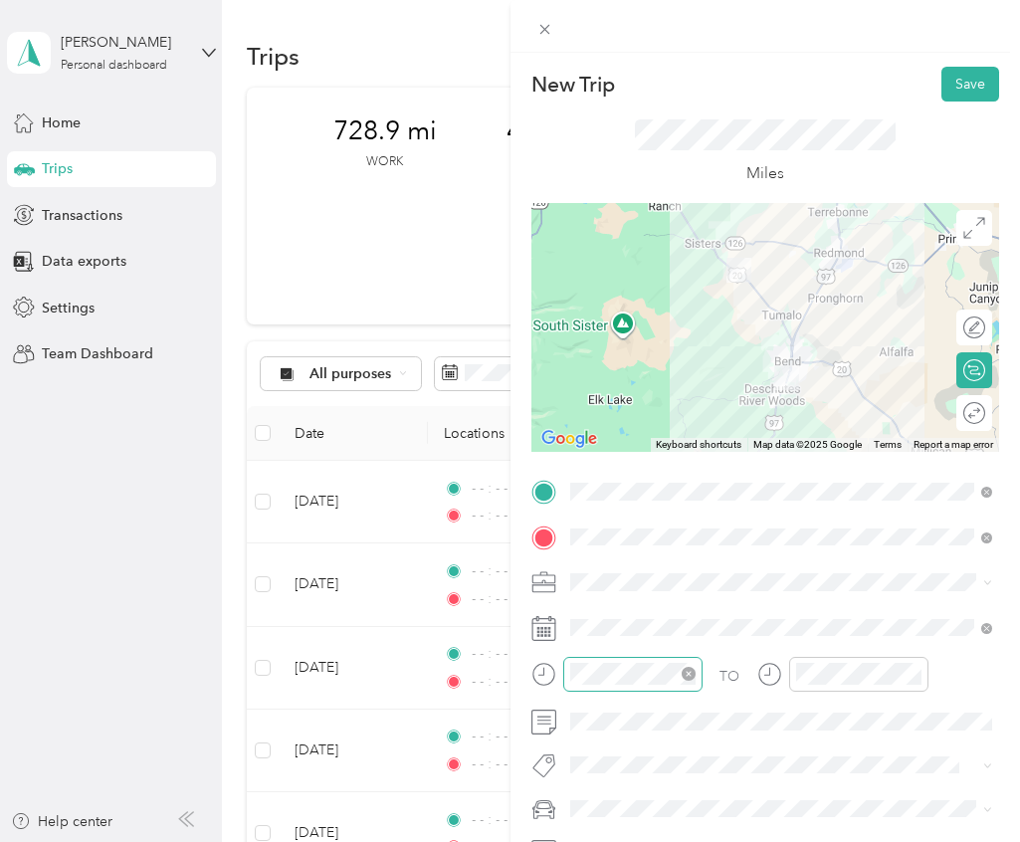
click at [684, 678] on icon "close-circle" at bounding box center [689, 674] width 14 height 14
click at [910, 672] on icon "close-circle" at bounding box center [915, 674] width 14 height 14
click at [984, 89] on button "Save" at bounding box center [971, 84] width 58 height 35
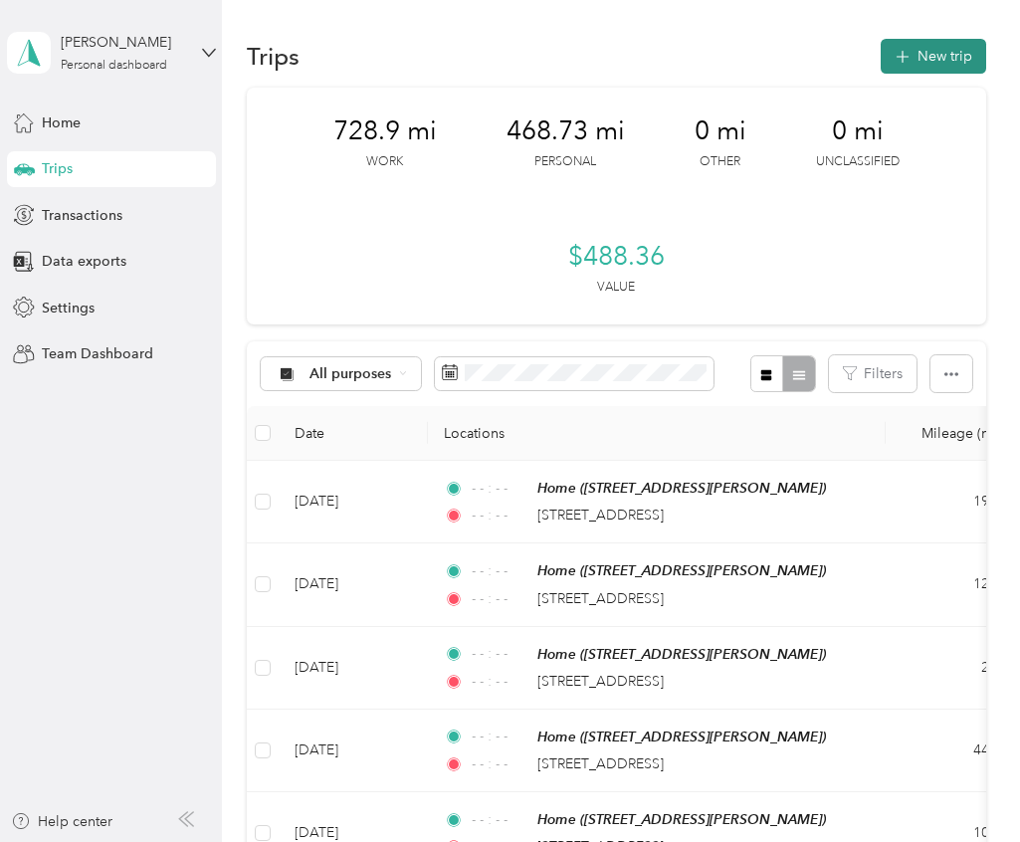
click at [942, 57] on button "New trip" at bounding box center [933, 56] width 105 height 35
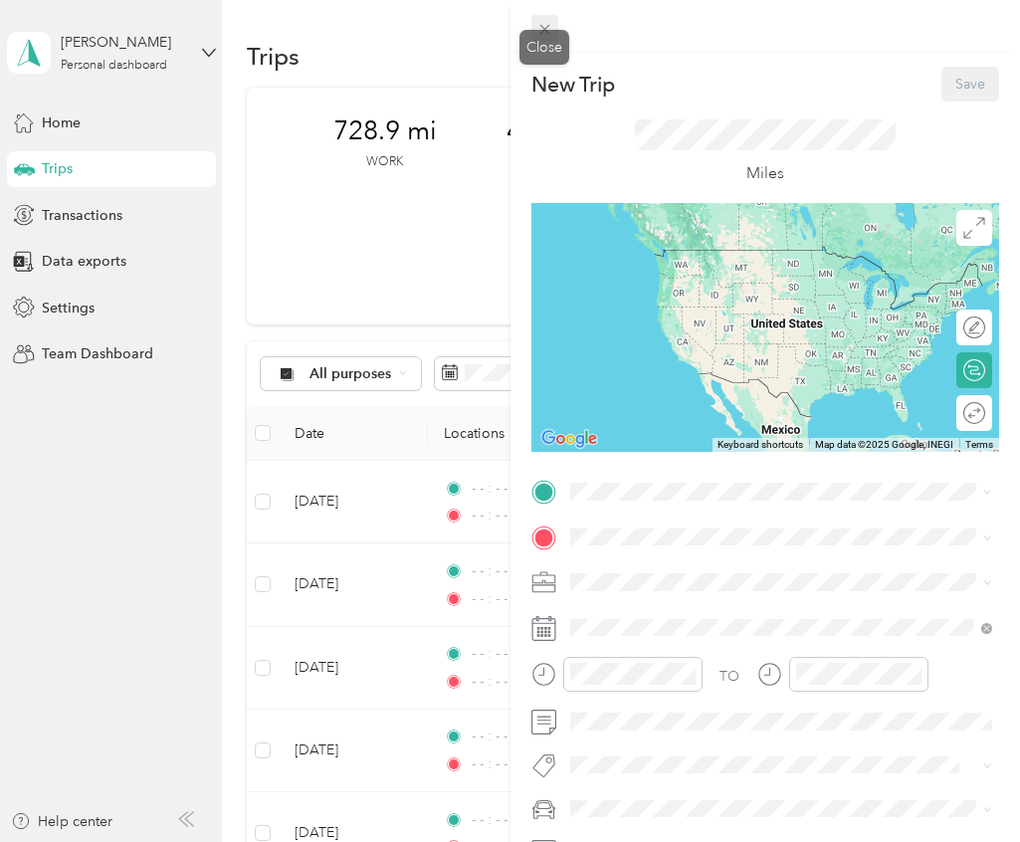
click at [549, 31] on icon at bounding box center [544, 29] width 17 height 17
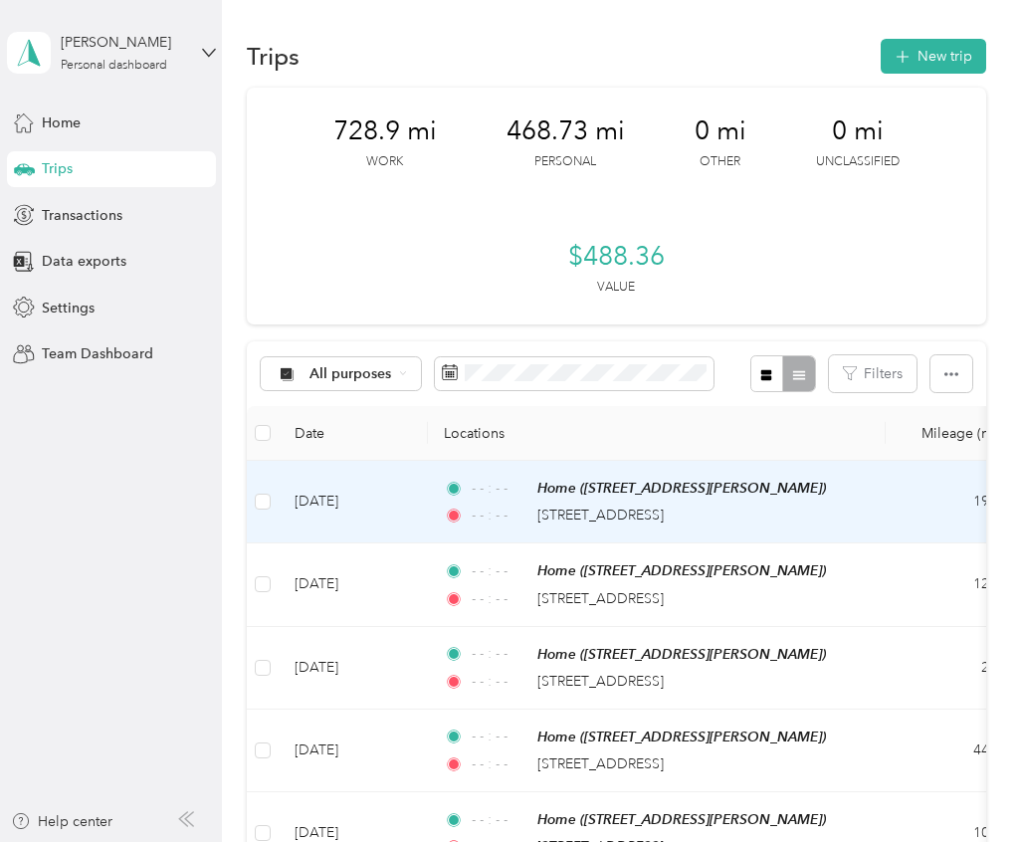
click at [395, 484] on td "[DATE]" at bounding box center [353, 502] width 149 height 83
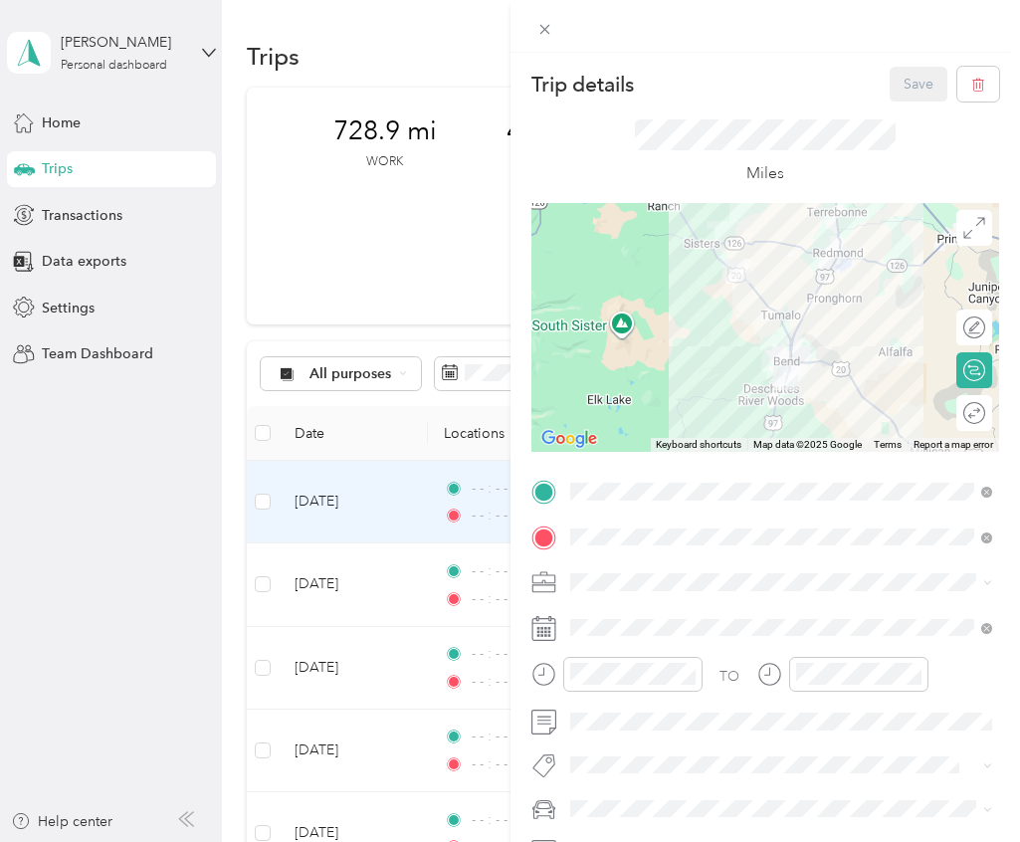
click at [982, 425] on div "Round trip" at bounding box center [974, 413] width 36 height 36
click at [974, 415] on div at bounding box center [965, 412] width 42 height 21
click at [904, 73] on button "Save" at bounding box center [919, 84] width 58 height 35
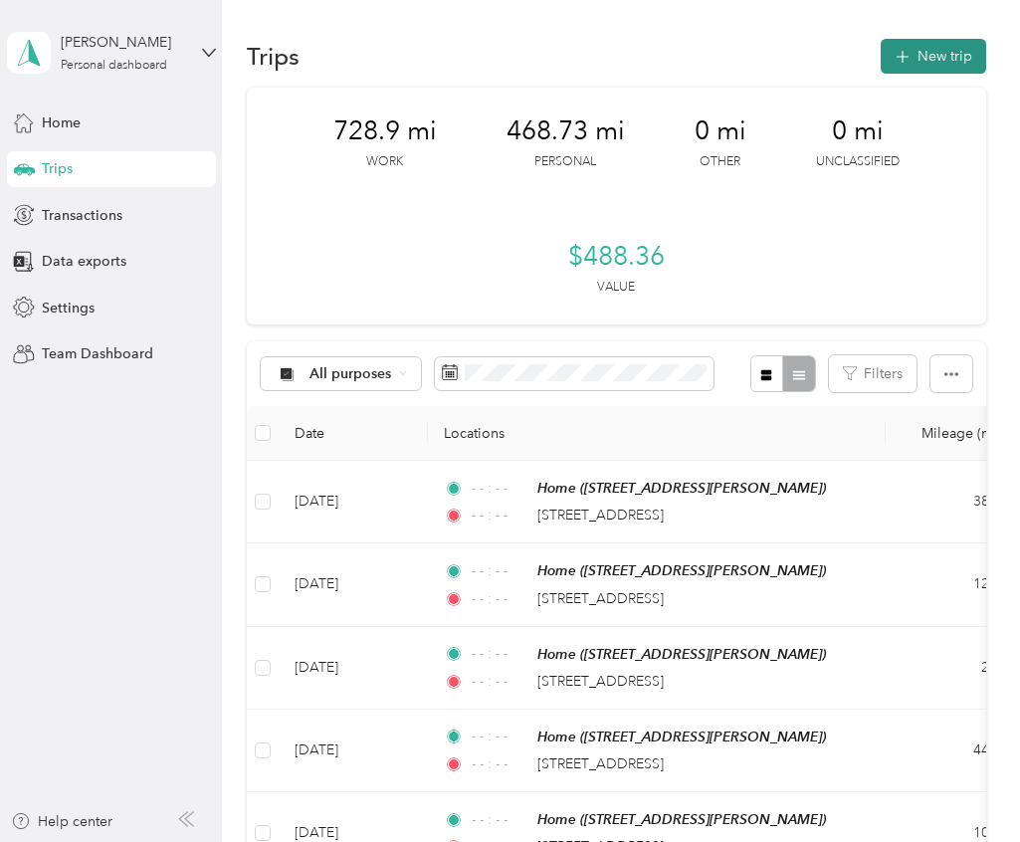
click at [929, 54] on button "New trip" at bounding box center [933, 56] width 105 height 35
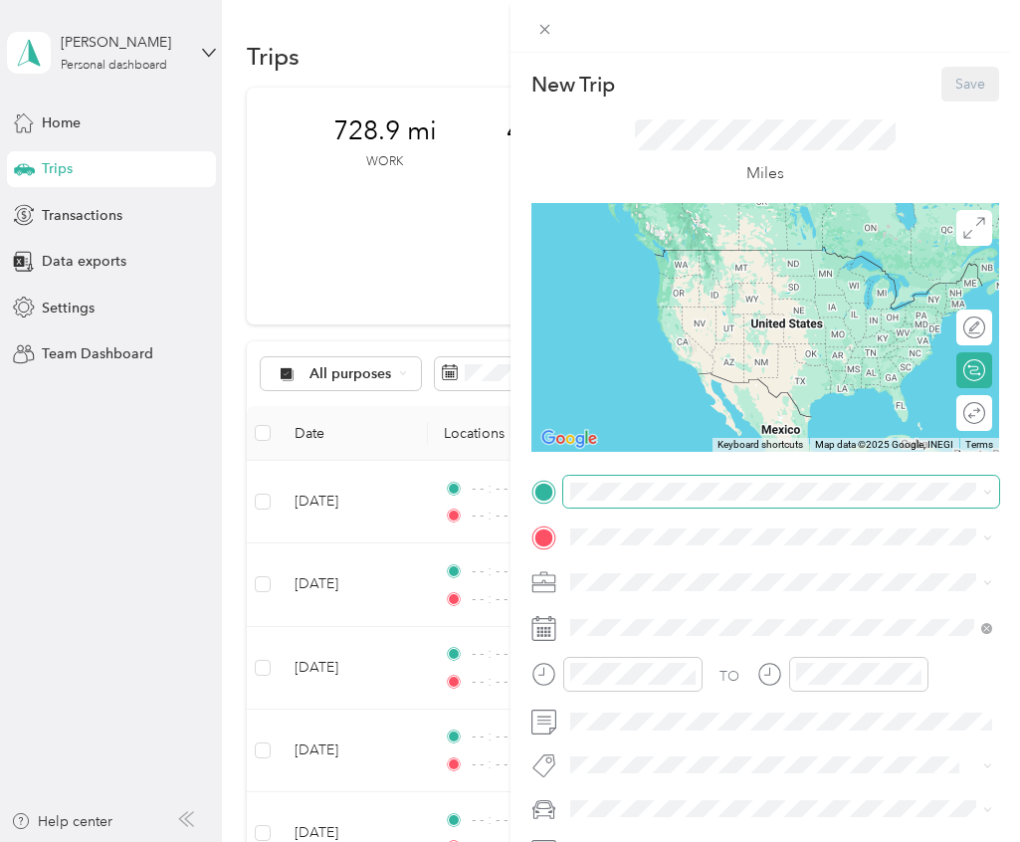
click at [666, 500] on span at bounding box center [781, 492] width 437 height 32
click at [657, 708] on div "Home [STREET_ADDRESS][PERSON_NAME]" at bounding box center [725, 706] width 237 height 42
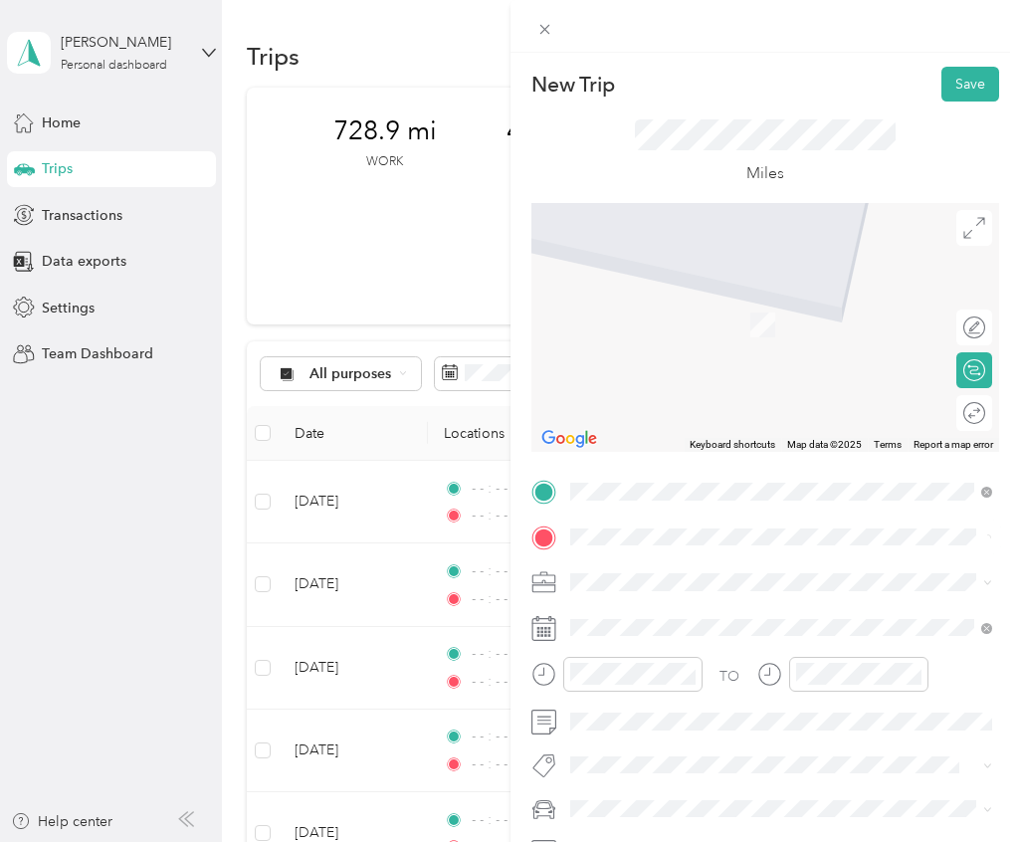
click at [656, 659] on span "[STREET_ADDRESS][US_STATE]" at bounding box center [706, 650] width 199 height 18
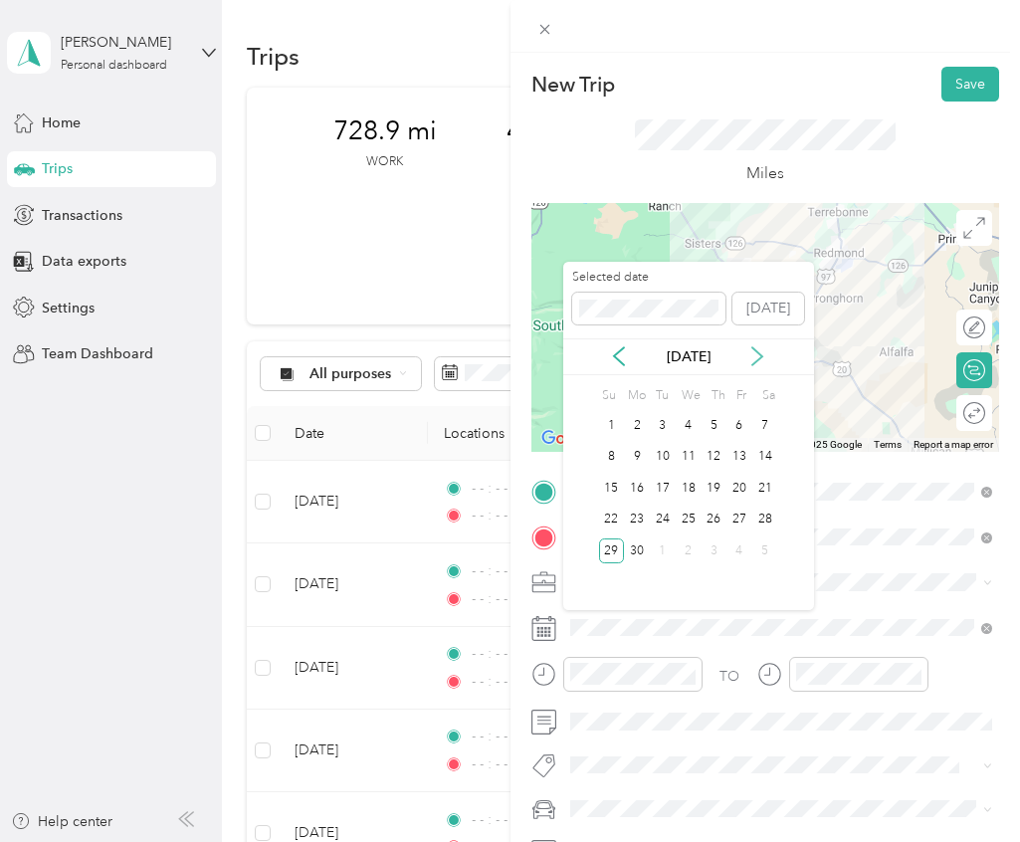
click at [757, 360] on icon at bounding box center [757, 356] width 10 height 18
click at [765, 361] on icon at bounding box center [757, 356] width 20 height 20
click at [668, 429] on div "3" at bounding box center [663, 425] width 26 height 25
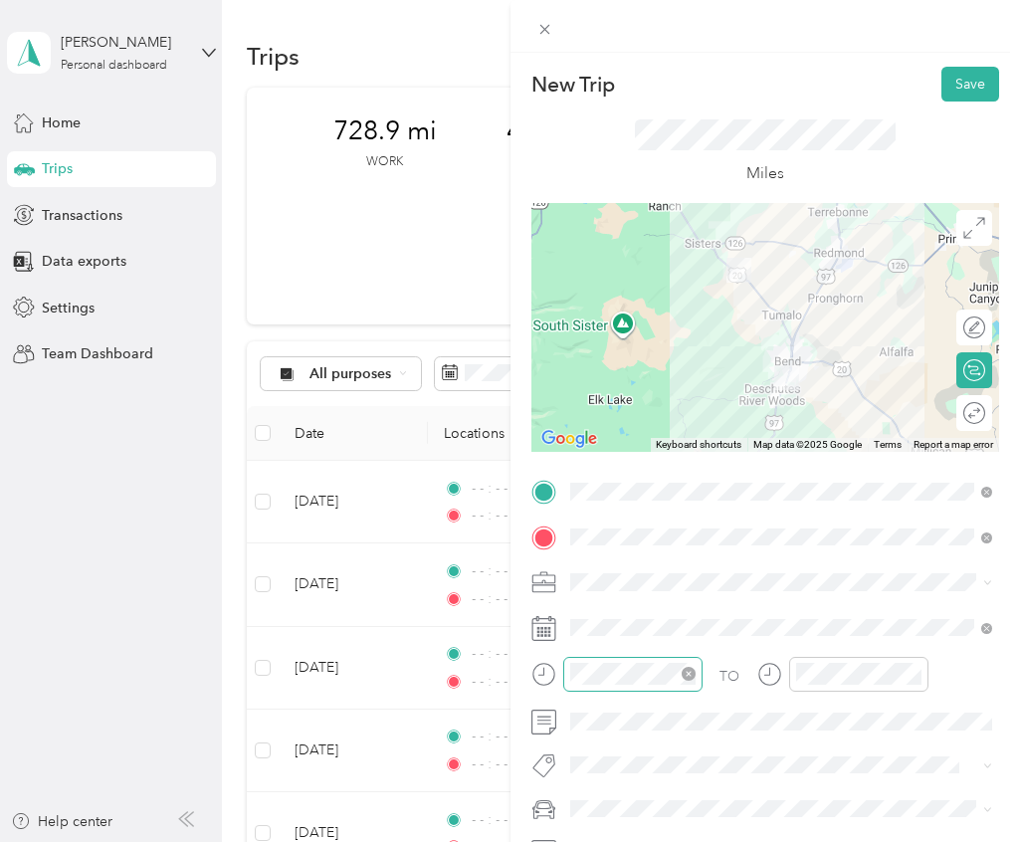
click at [683, 673] on icon "close-circle" at bounding box center [689, 674] width 14 height 14
click at [914, 676] on icon "close-circle" at bounding box center [915, 674] width 14 height 14
click at [1023, 418] on div at bounding box center [1023, 412] width 0 height 21
click at [972, 93] on button "Save" at bounding box center [971, 84] width 58 height 35
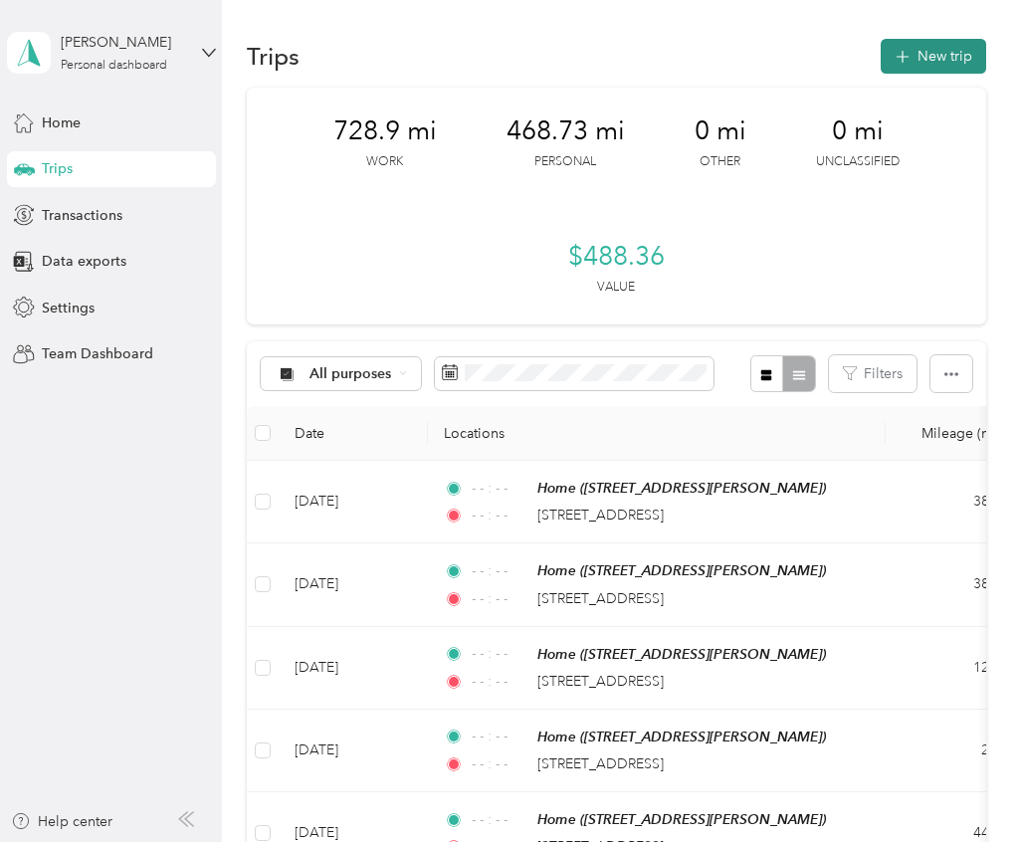
click at [965, 66] on button "New trip" at bounding box center [933, 56] width 105 height 35
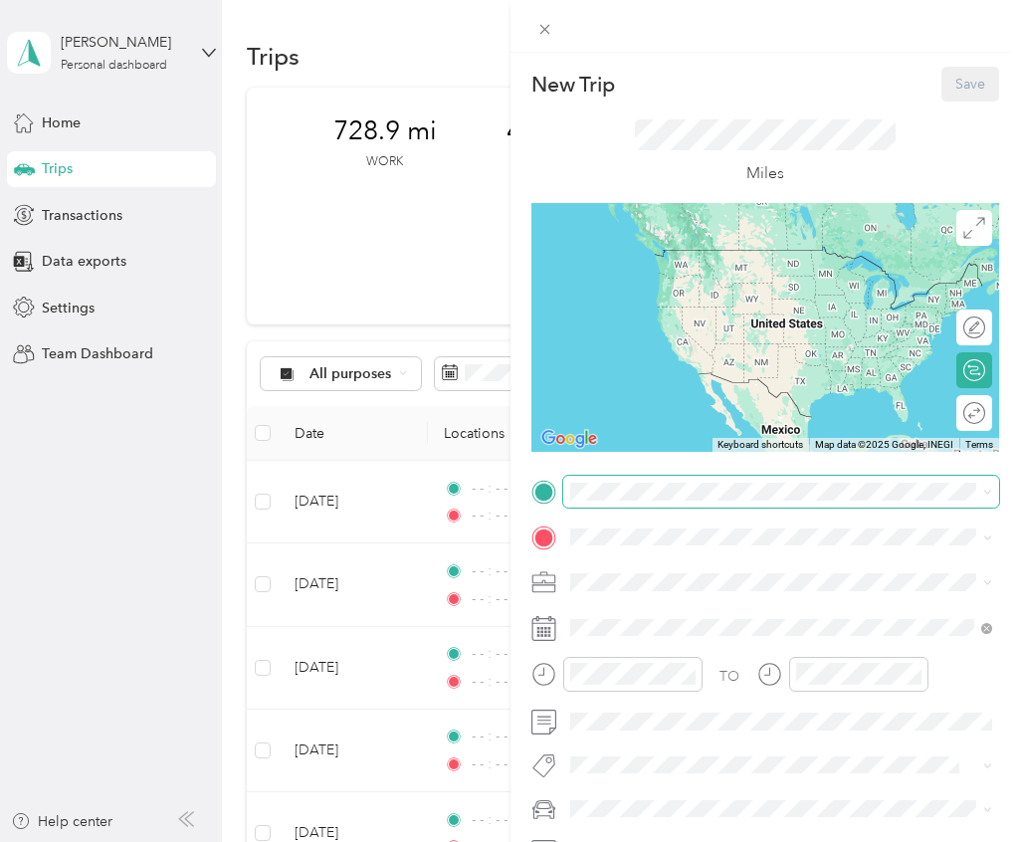
click at [619, 503] on span at bounding box center [781, 492] width 437 height 32
click at [641, 681] on li "Home [STREET_ADDRESS][PERSON_NAME]" at bounding box center [781, 702] width 437 height 63
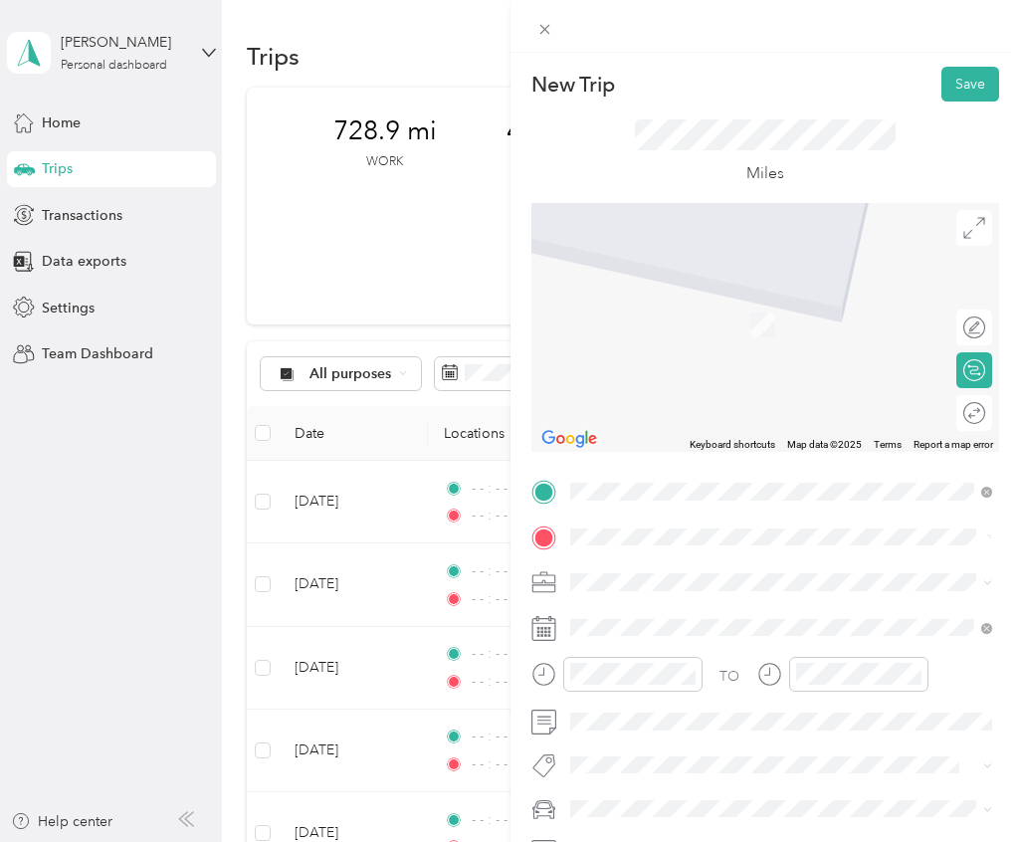
click at [741, 659] on span "[STREET_ADDRESS][US_STATE]" at bounding box center [706, 650] width 199 height 18
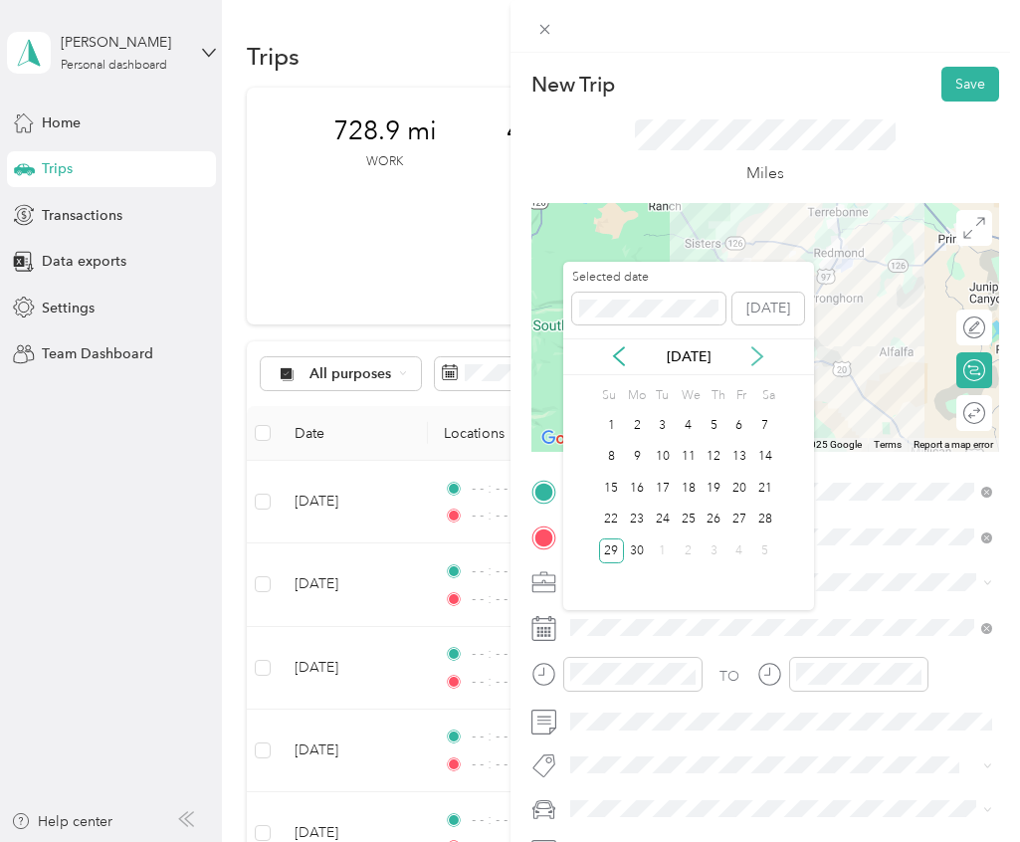
click at [755, 364] on icon at bounding box center [757, 356] width 20 height 20
click at [690, 434] on div "4" at bounding box center [689, 425] width 26 height 25
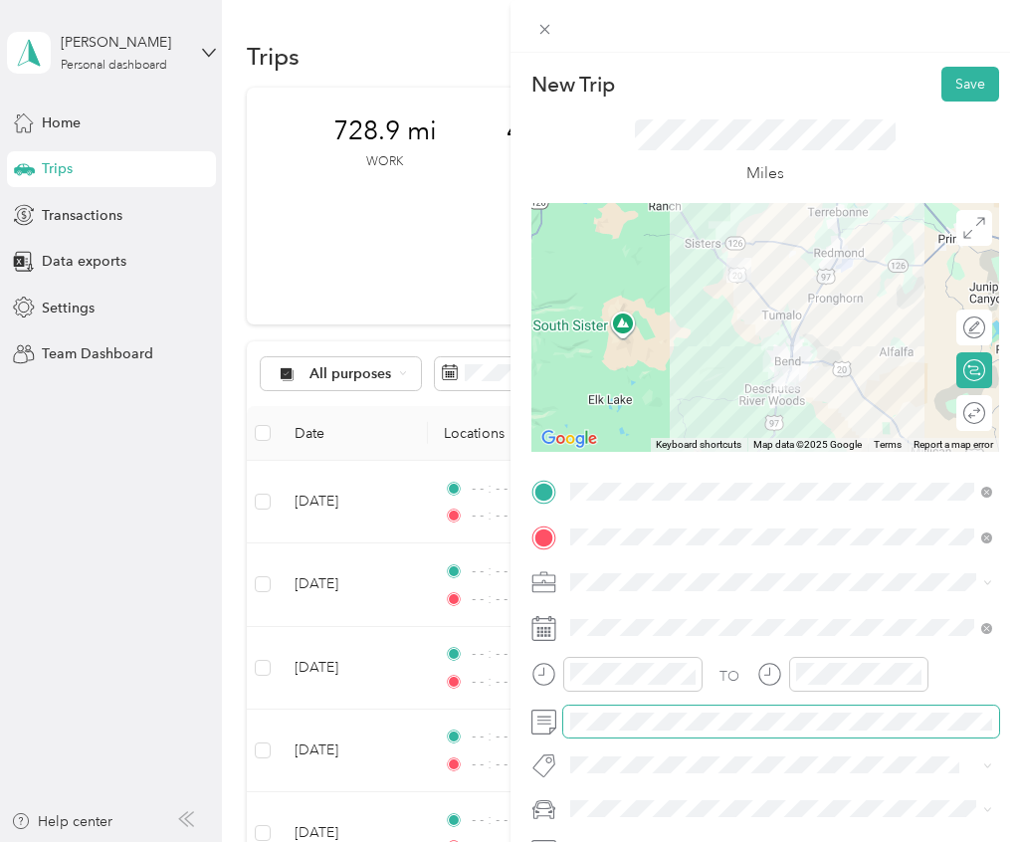
click at [609, 731] on span at bounding box center [781, 722] width 437 height 32
click at [977, 85] on button "Save" at bounding box center [971, 84] width 58 height 35
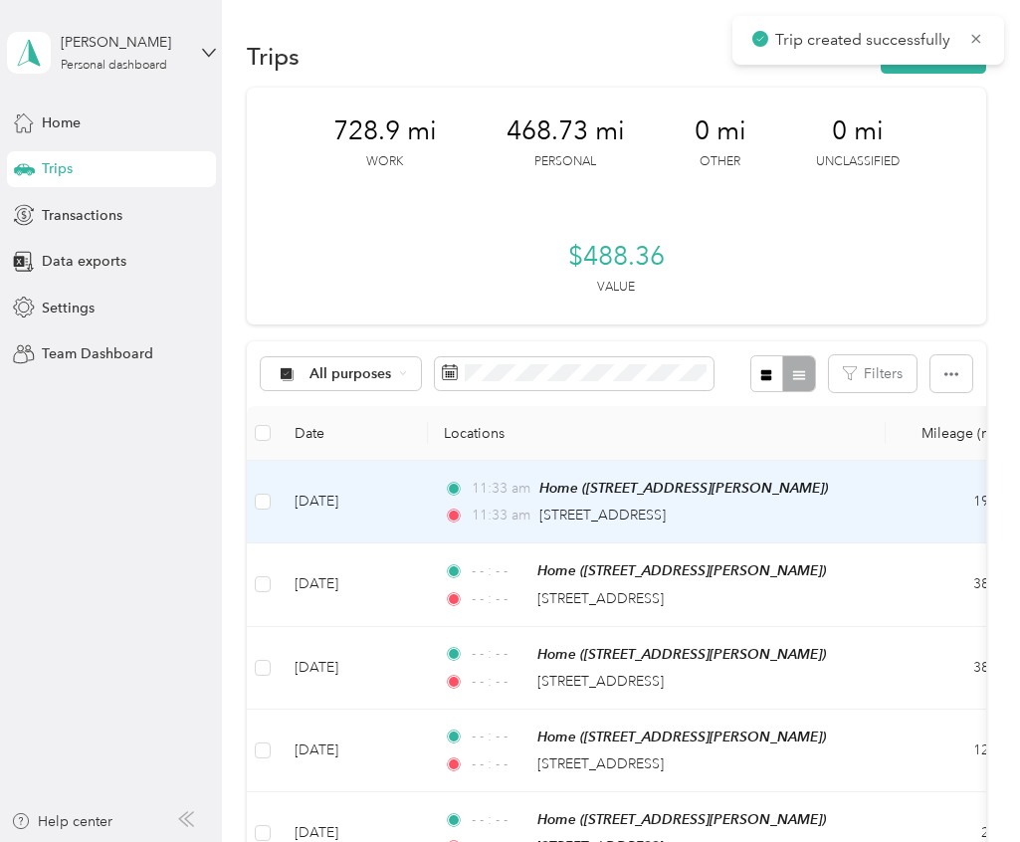
click at [402, 510] on td "[DATE]" at bounding box center [353, 502] width 149 height 83
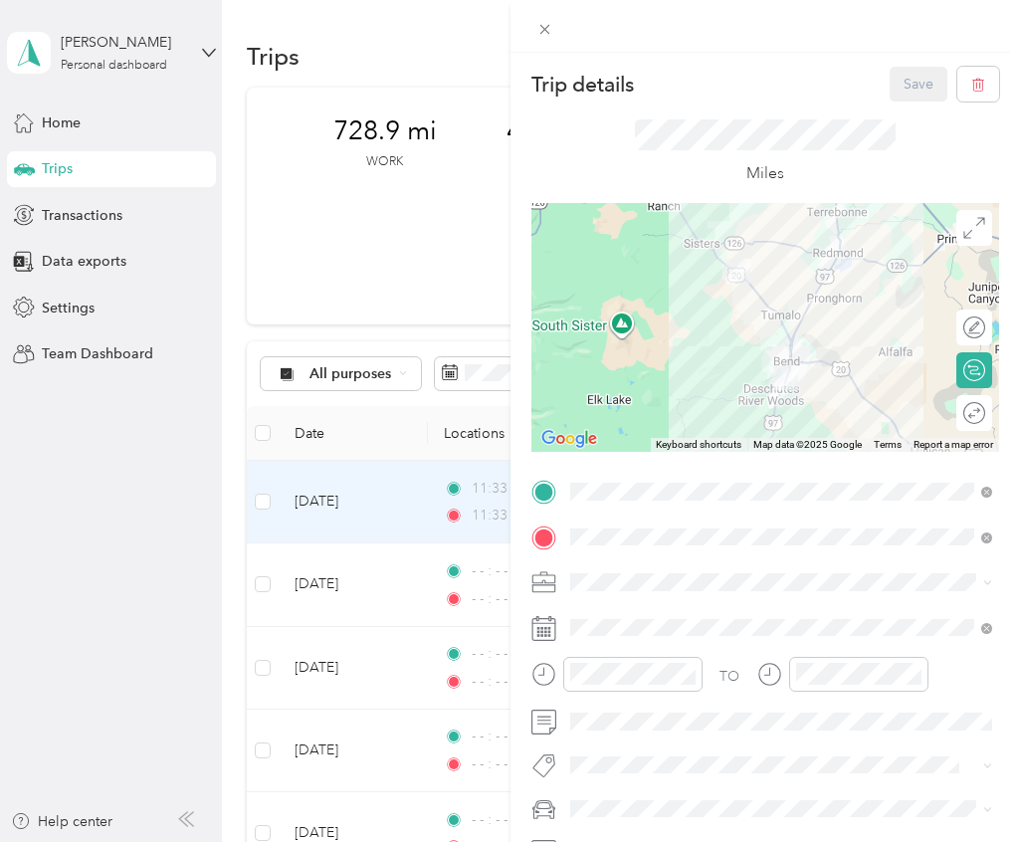
click at [985, 416] on div "Round trip" at bounding box center [985, 412] width 0 height 21
click at [975, 416] on div at bounding box center [965, 412] width 42 height 21
click at [906, 96] on button "Save" at bounding box center [919, 84] width 58 height 35
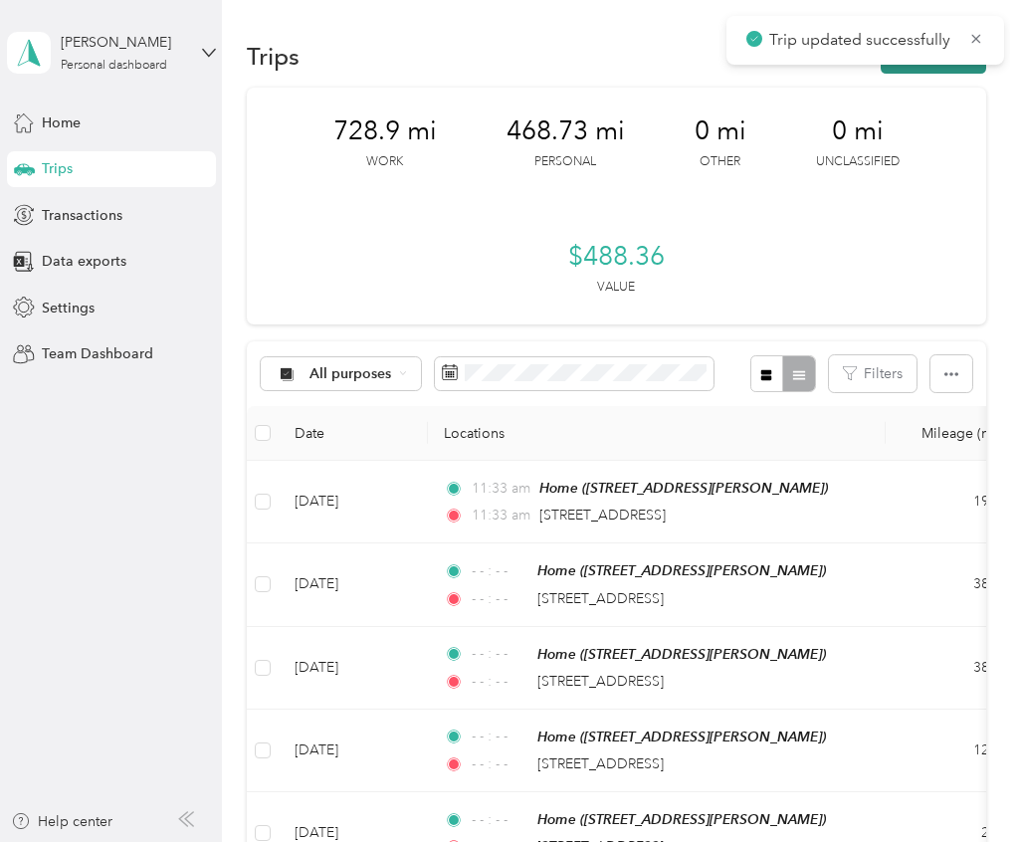
click at [939, 71] on button "New trip" at bounding box center [933, 56] width 105 height 35
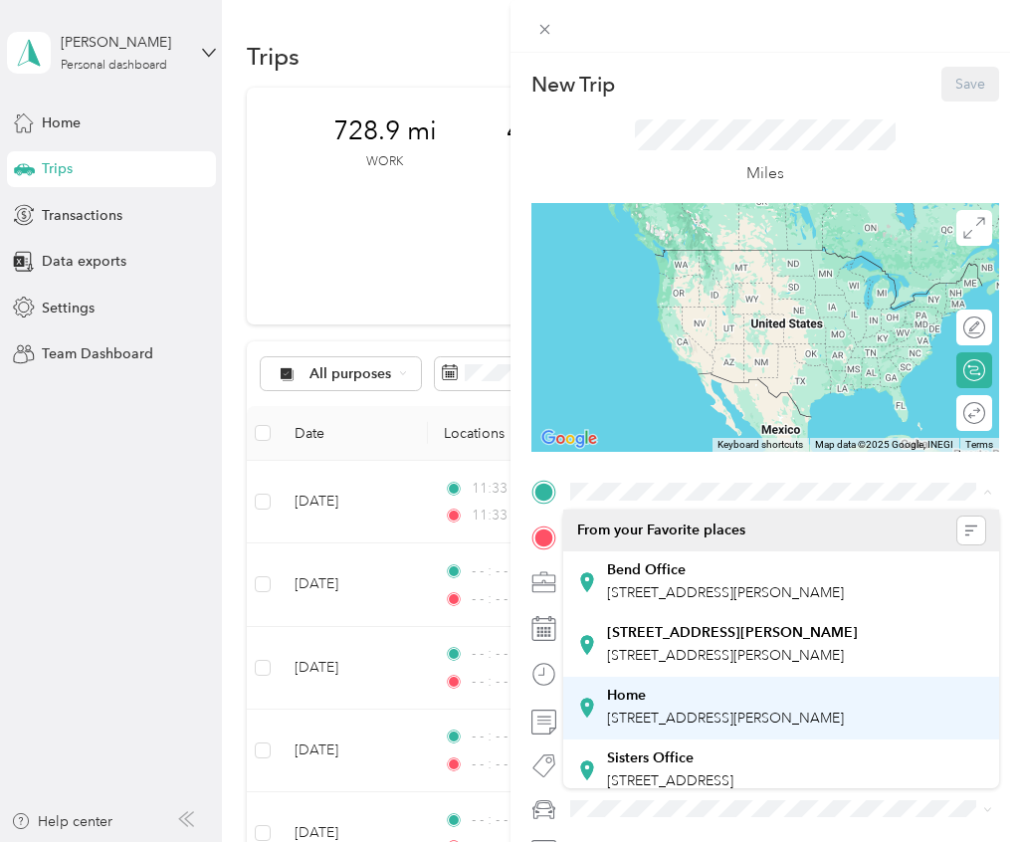
click at [635, 703] on strong "Home" at bounding box center [626, 696] width 39 height 18
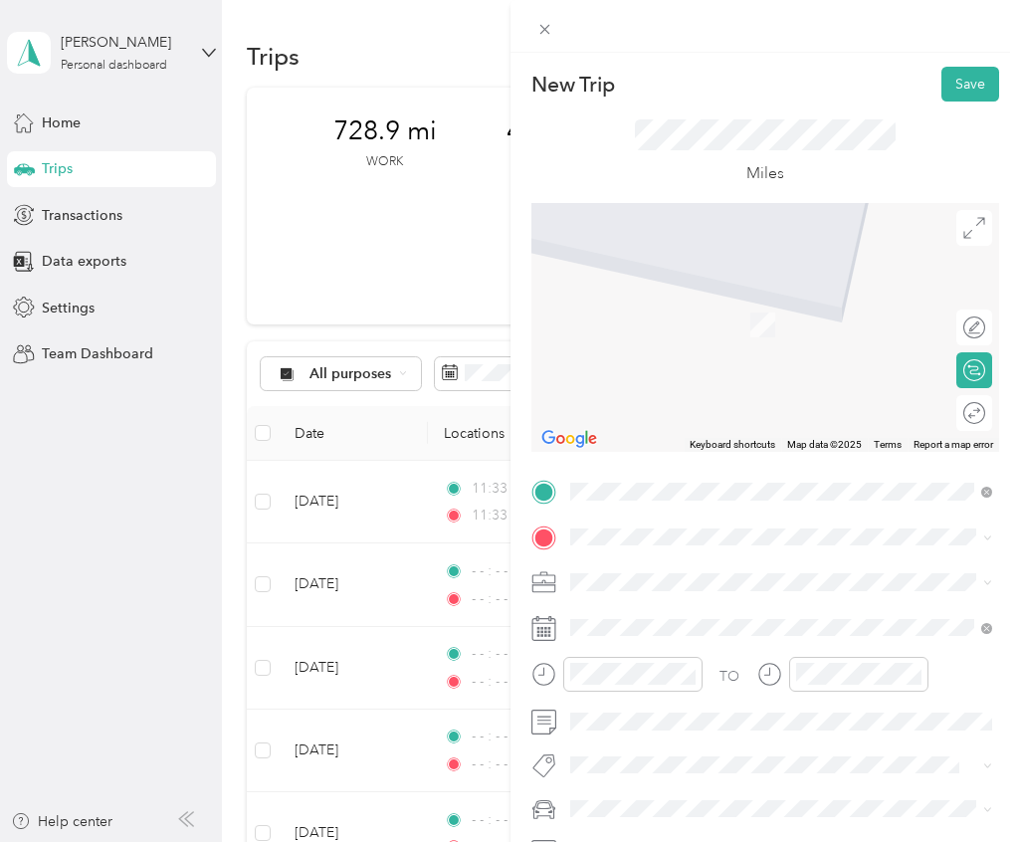
click at [658, 655] on span "[STREET_ADDRESS][US_STATE]" at bounding box center [706, 646] width 199 height 18
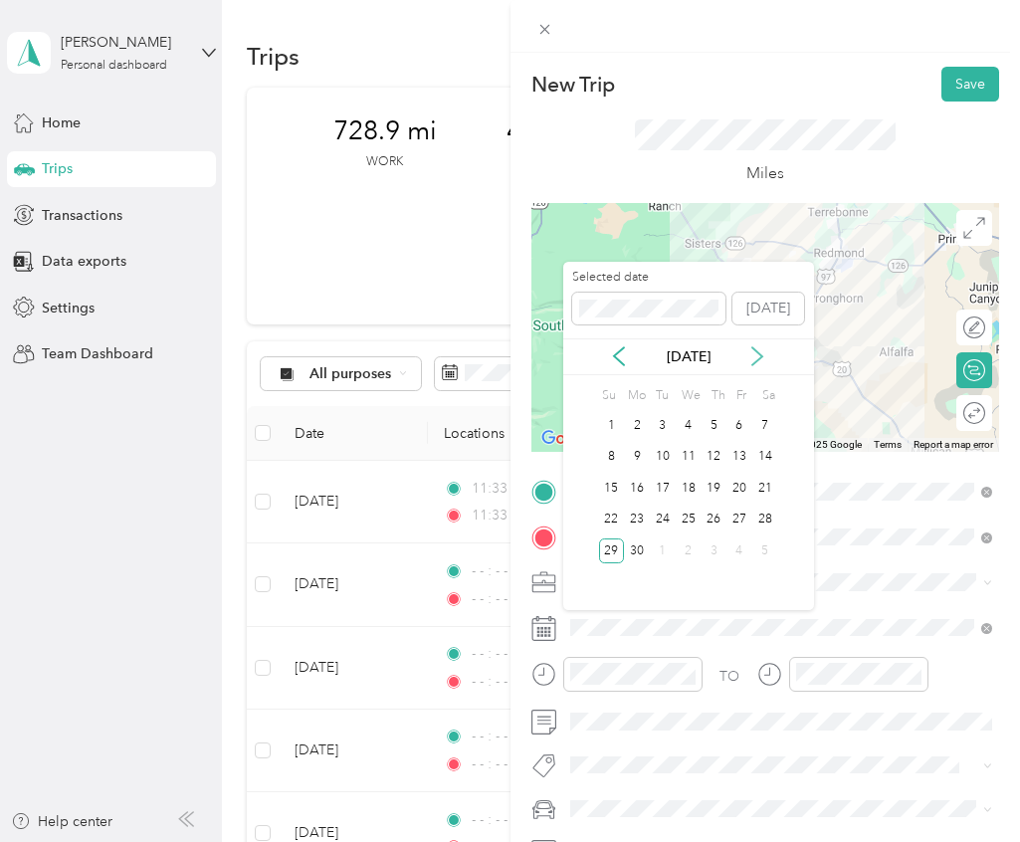
click at [761, 354] on icon at bounding box center [757, 356] width 10 height 18
click at [767, 362] on div "[DATE]" at bounding box center [688, 356] width 251 height 21
click at [769, 357] on div "[DATE]" at bounding box center [688, 356] width 251 height 21
click at [763, 356] on icon at bounding box center [757, 356] width 20 height 20
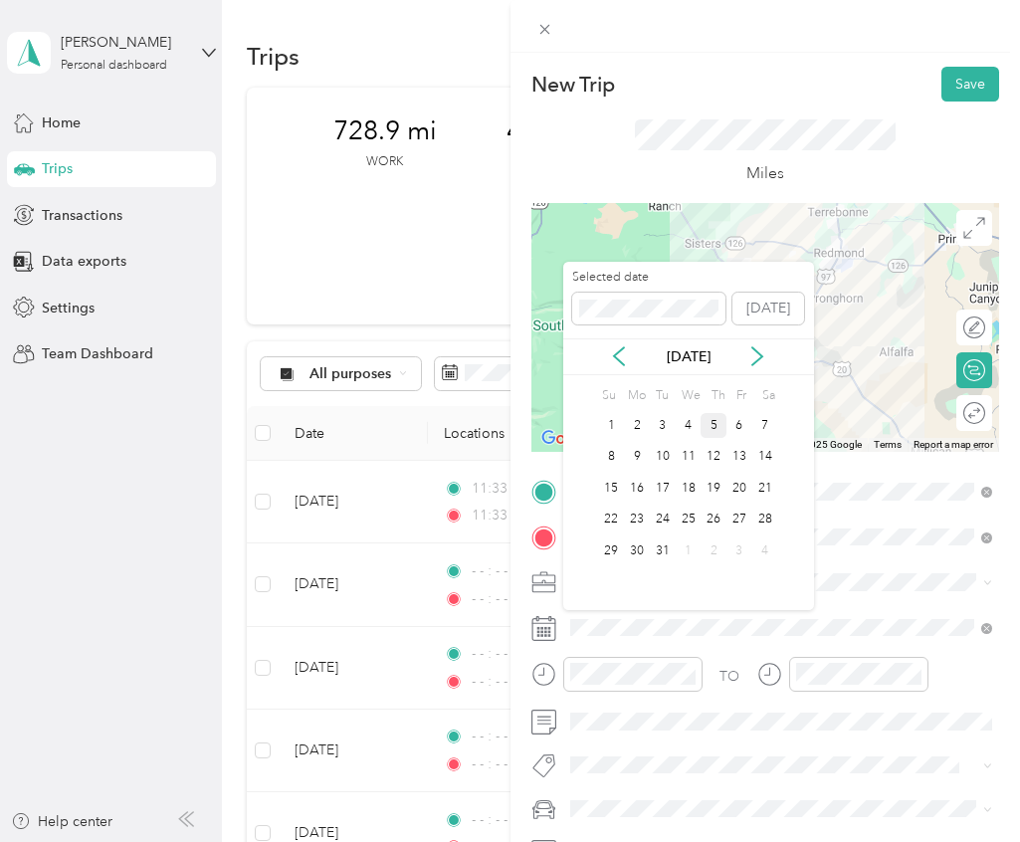
click at [712, 431] on div "5" at bounding box center [714, 425] width 26 height 25
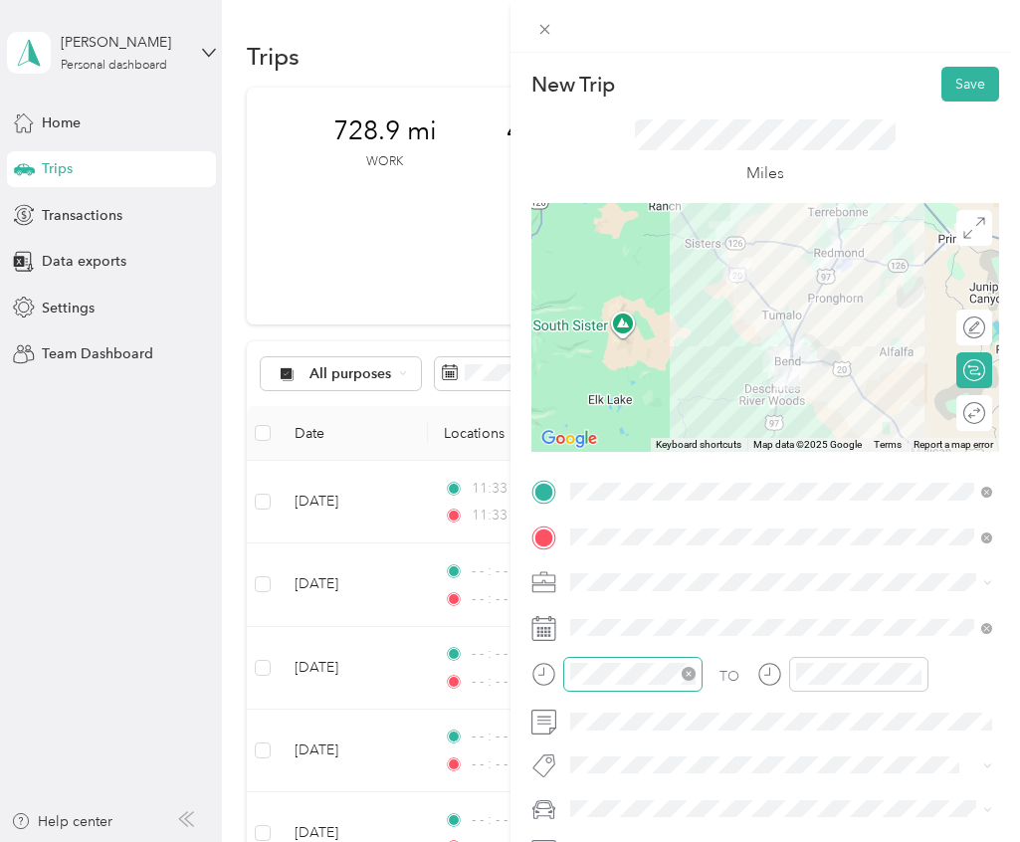
click at [687, 678] on icon "close-circle" at bounding box center [689, 674] width 14 height 14
click at [918, 679] on icon "close-circle" at bounding box center [915, 674] width 14 height 14
click at [968, 411] on div at bounding box center [965, 412] width 42 height 21
click at [974, 86] on button "Save" at bounding box center [971, 84] width 58 height 35
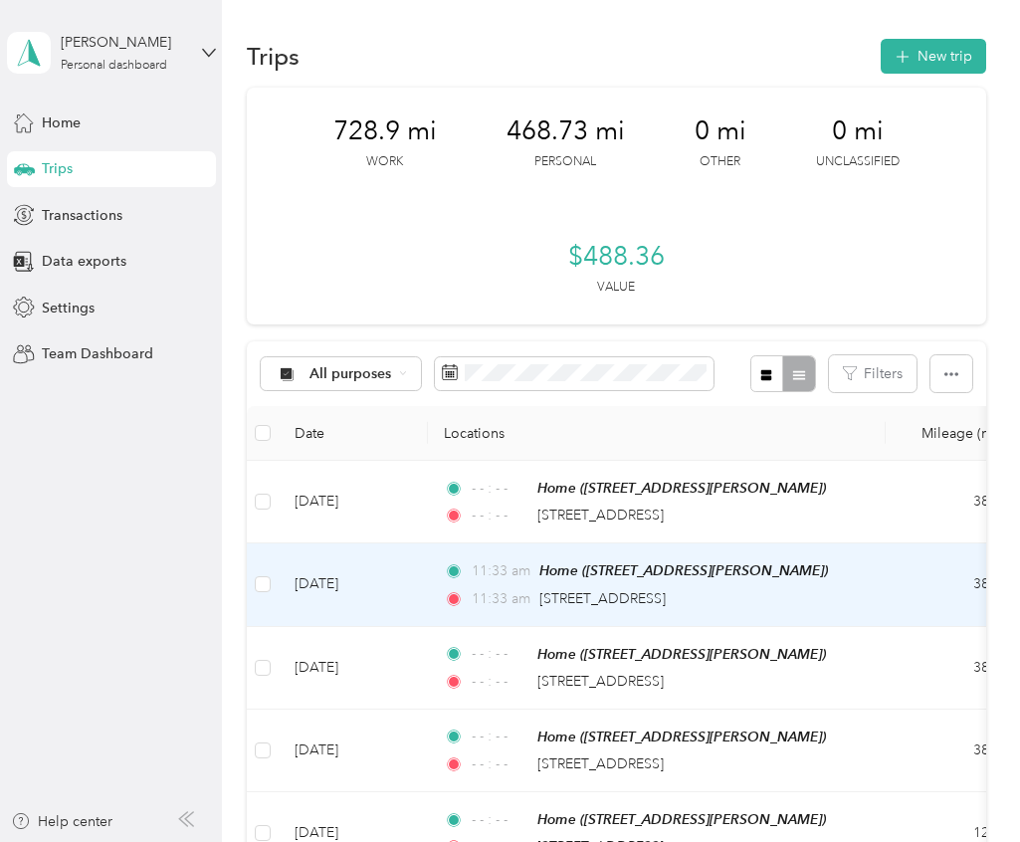
click at [416, 580] on td "[DATE]" at bounding box center [353, 584] width 149 height 83
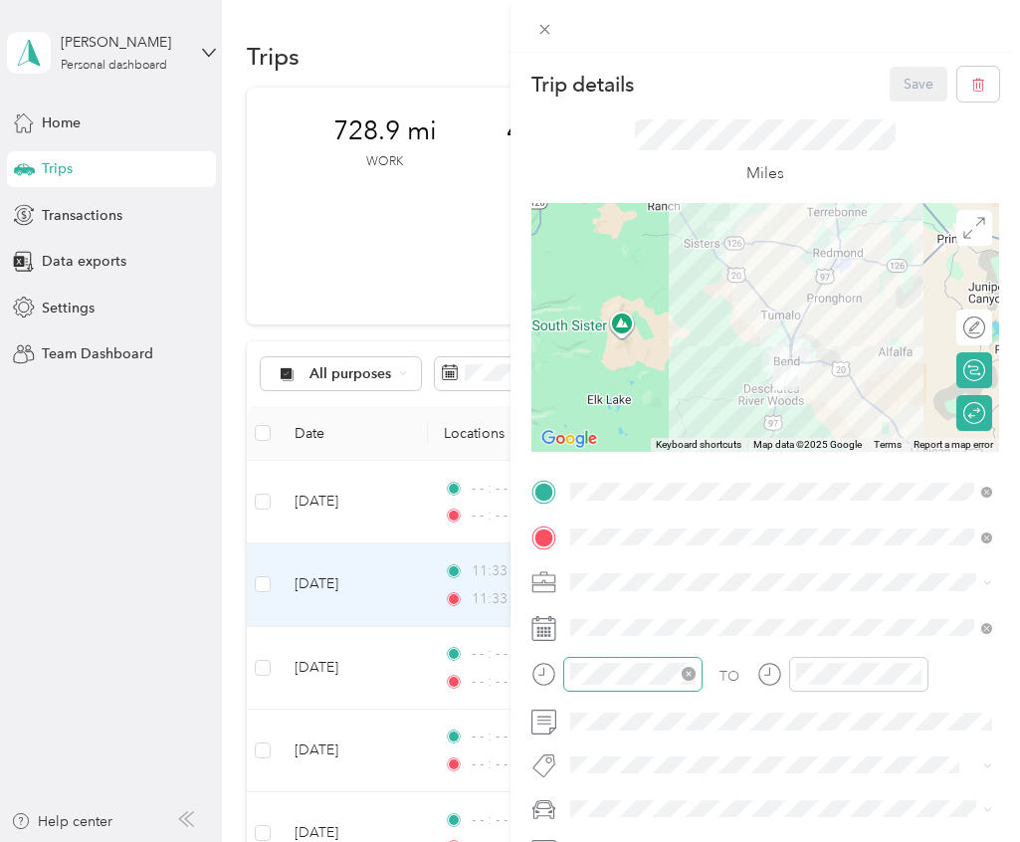
click at [684, 674] on icon "close-circle" at bounding box center [689, 674] width 14 height 14
click at [911, 677] on icon "close-circle" at bounding box center [915, 674] width 14 height 14
click at [936, 87] on button "Save" at bounding box center [919, 84] width 58 height 35
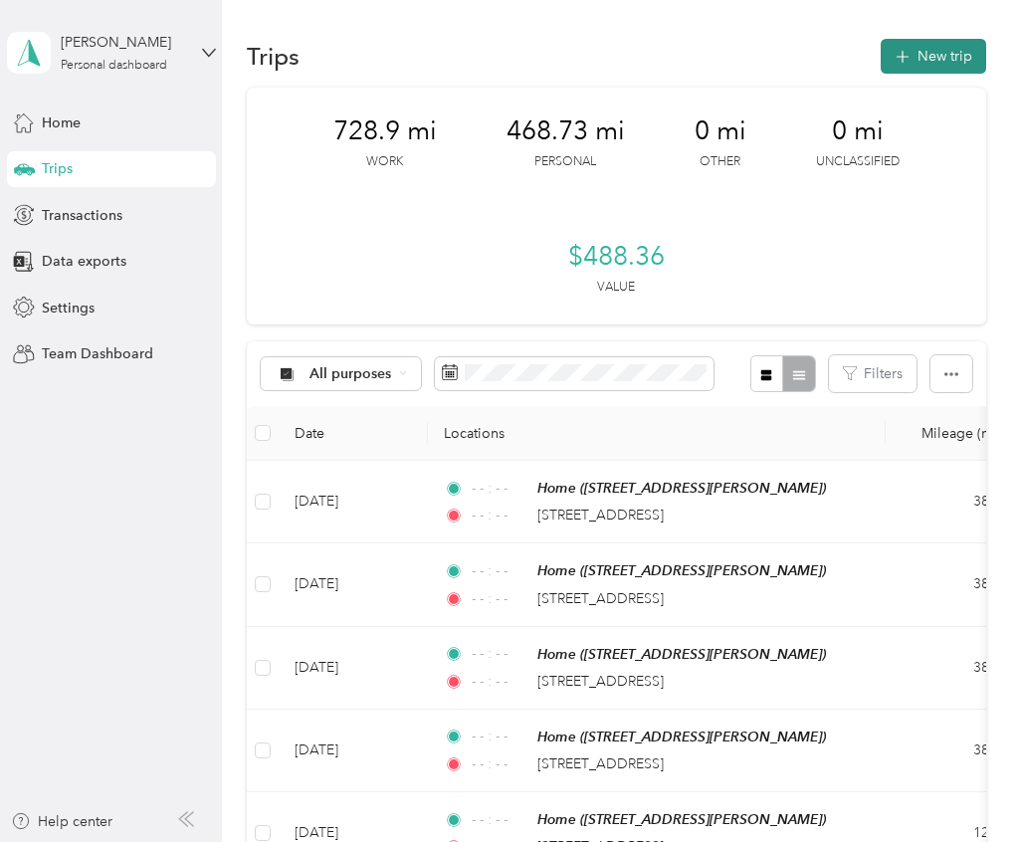
click at [978, 66] on button "New trip" at bounding box center [933, 56] width 105 height 35
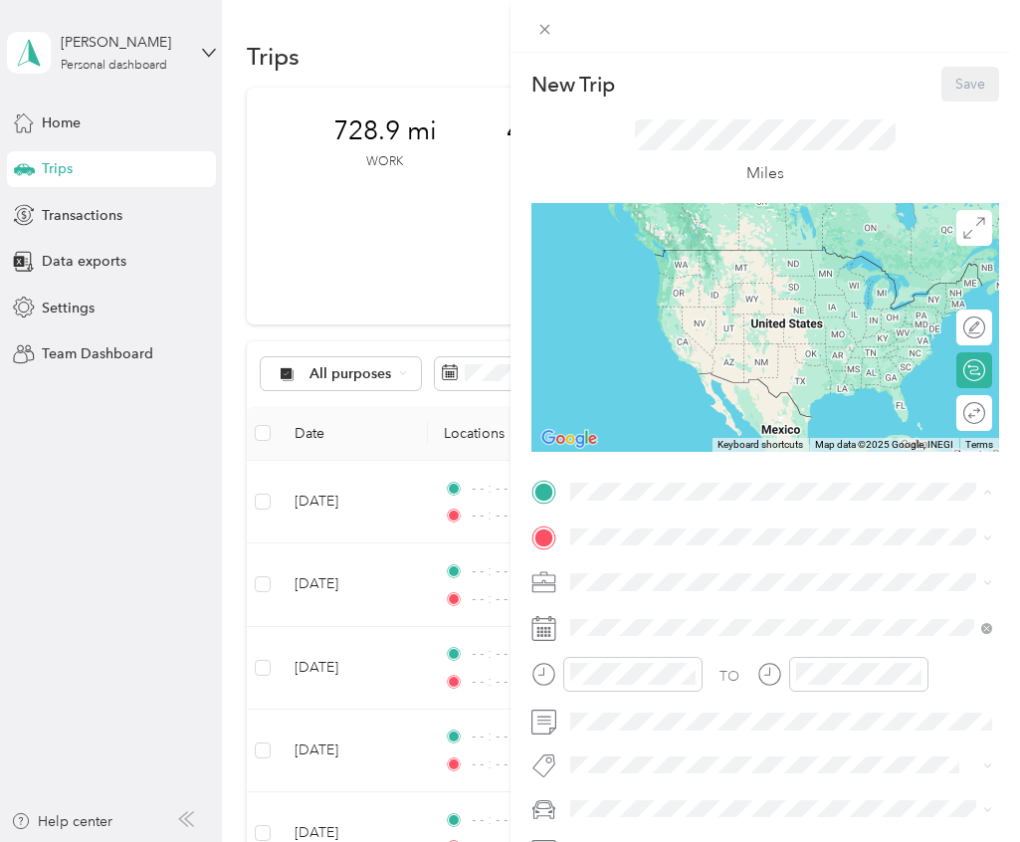
click at [667, 694] on div "Home" at bounding box center [725, 696] width 237 height 18
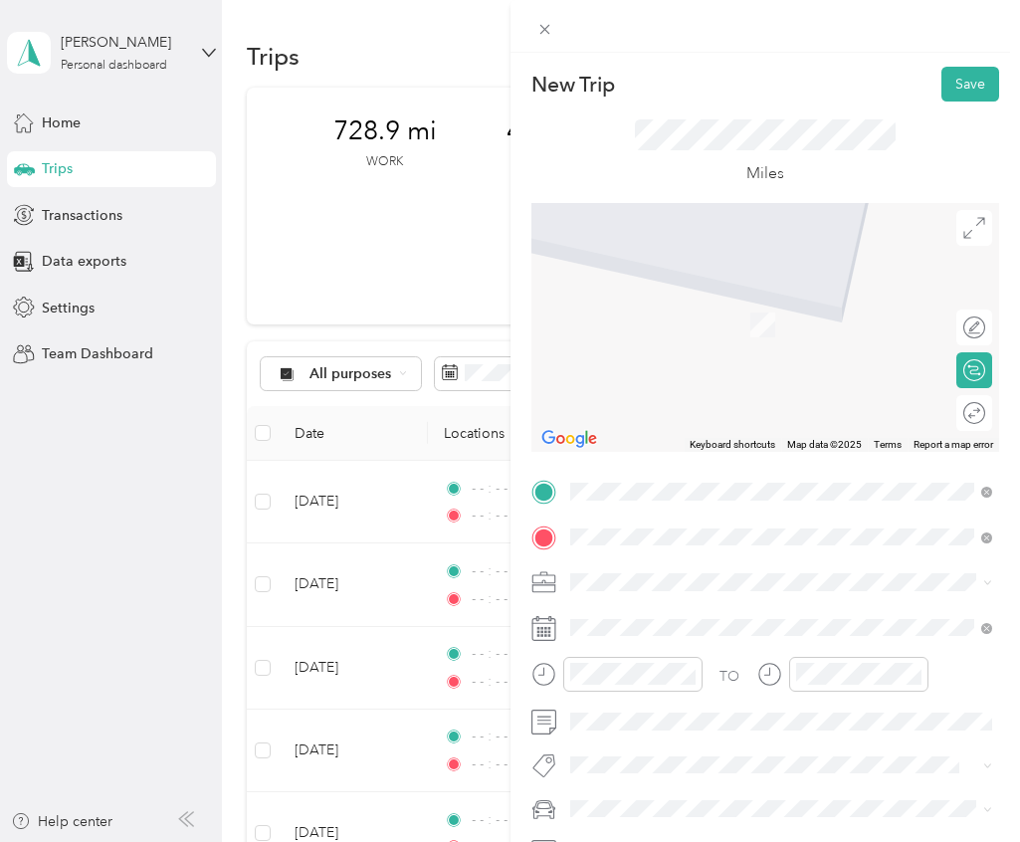
click at [683, 659] on span "[STREET_ADDRESS][US_STATE]" at bounding box center [706, 650] width 199 height 18
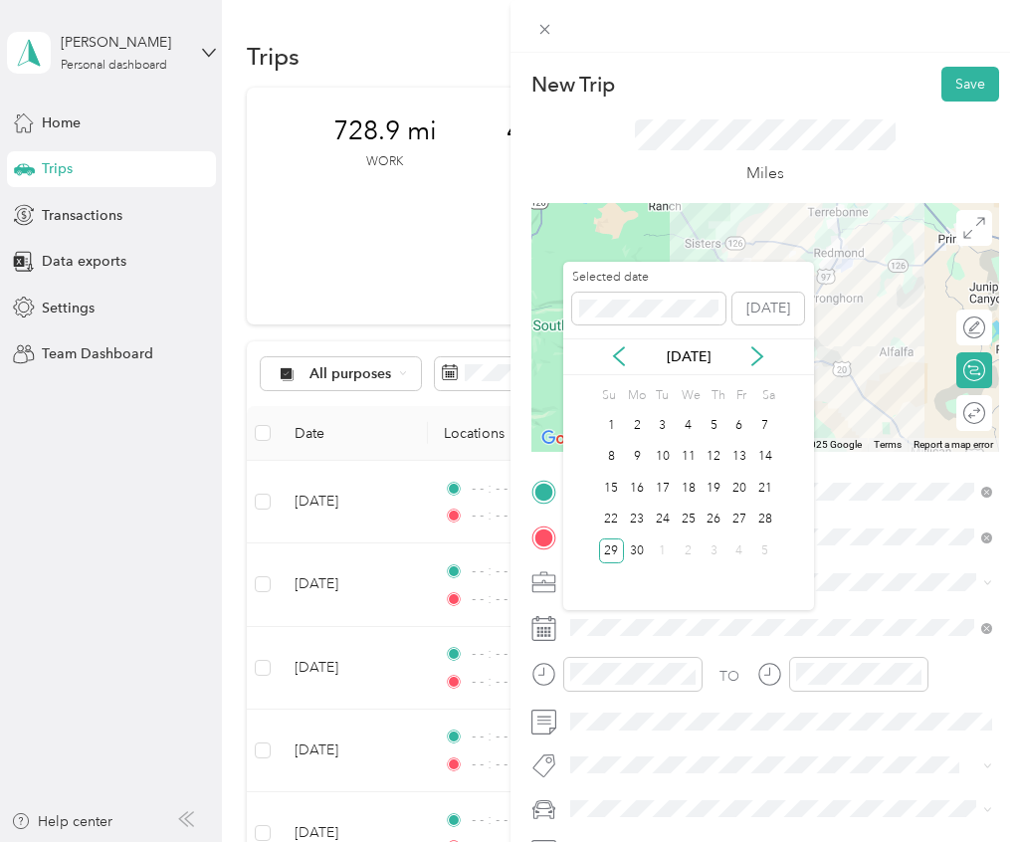
click at [798, 380] on div "Selected date [DATE] [DATE] Su Mo Tu We Th Fr Sa 1 2 3 4 5 6 7 8 9 10 11 12 13 …" at bounding box center [688, 436] width 251 height 348
click at [755, 354] on icon at bounding box center [757, 356] width 20 height 20
click at [740, 429] on div "6" at bounding box center [740, 425] width 26 height 25
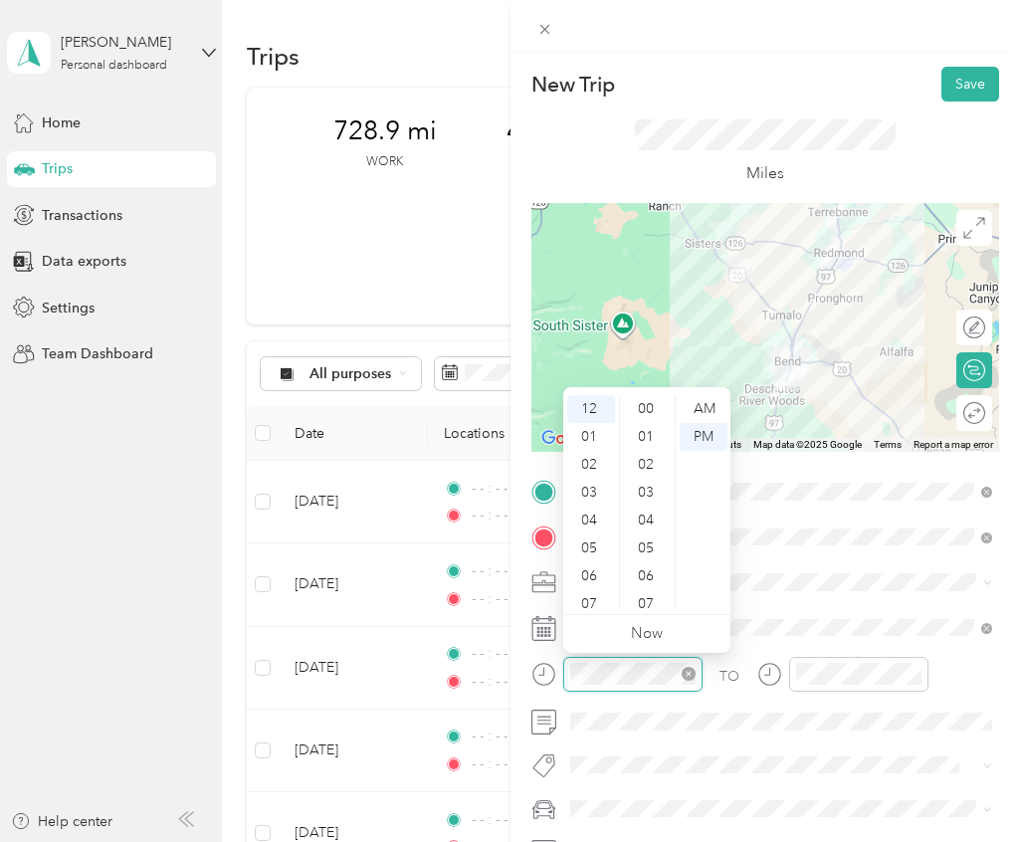
scroll to position [1003, 0]
click at [694, 674] on icon "close-circle" at bounding box center [689, 674] width 14 height 14
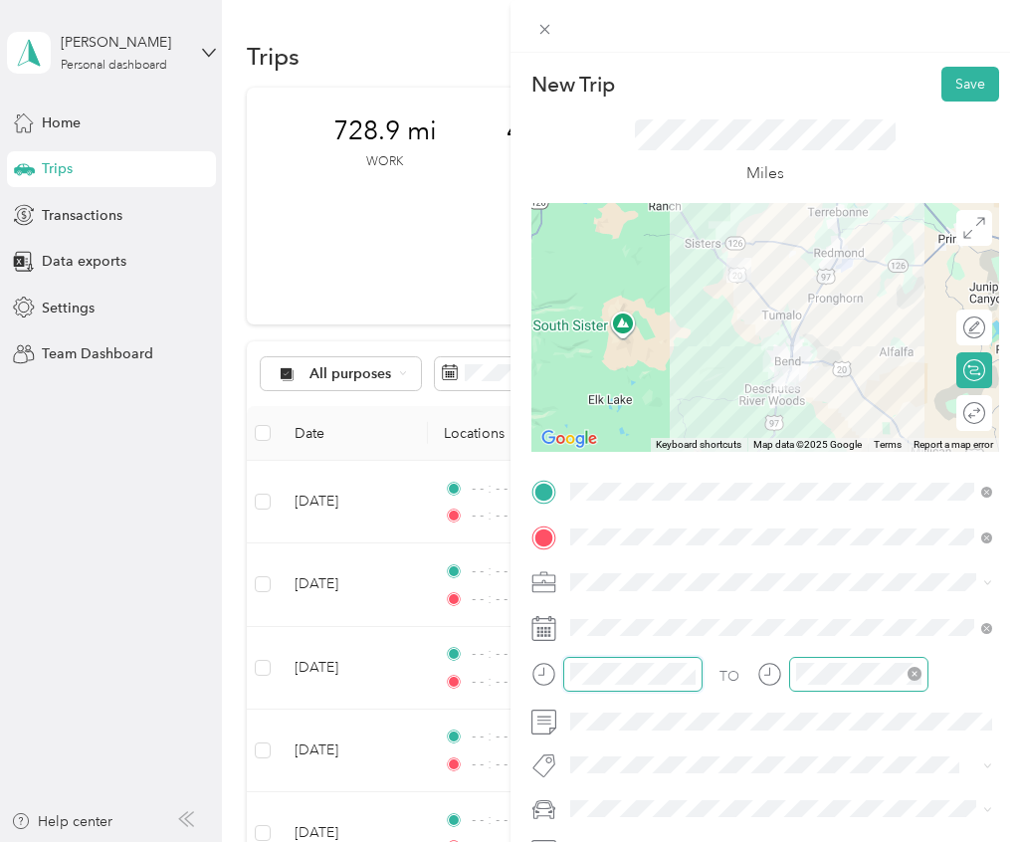
click at [915, 679] on icon "close-circle" at bounding box center [915, 674] width 14 height 14
click at [647, 710] on span at bounding box center [781, 722] width 437 height 32
click at [978, 413] on div "Round trip" at bounding box center [974, 413] width 36 height 36
click at [978, 413] on div at bounding box center [965, 412] width 42 height 21
click at [972, 102] on div "Miles" at bounding box center [765, 153] width 469 height 102
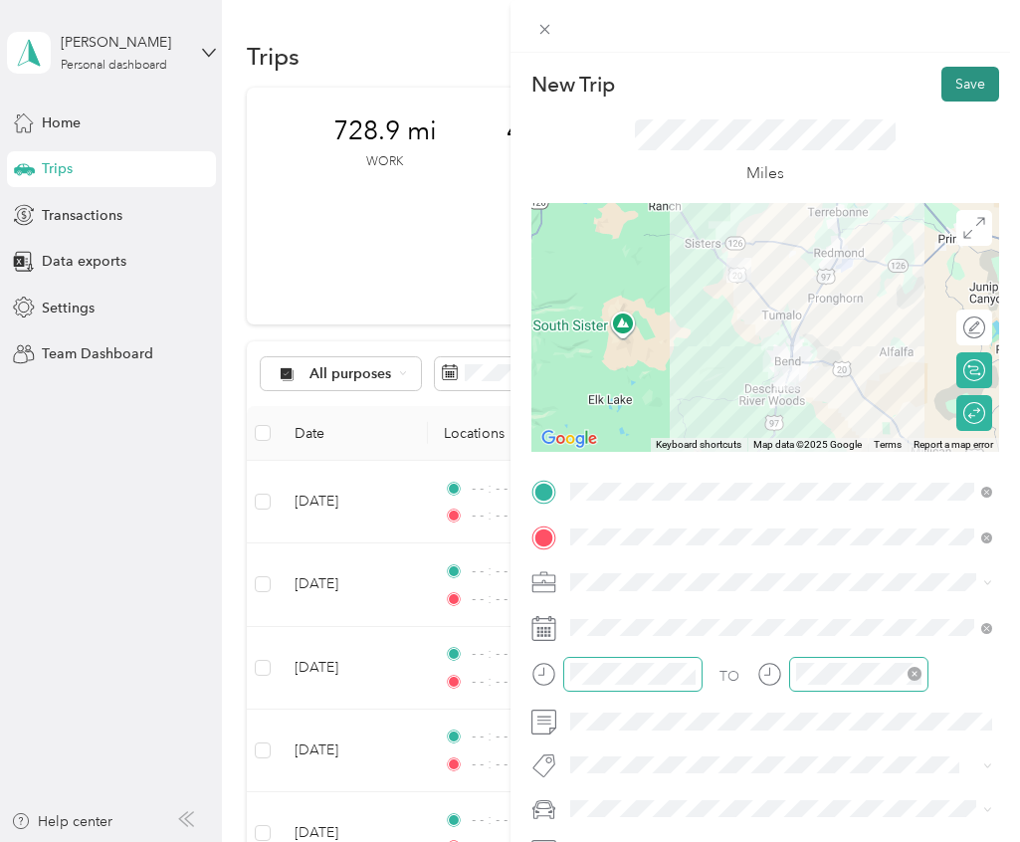
click at [972, 85] on button "Save" at bounding box center [971, 84] width 58 height 35
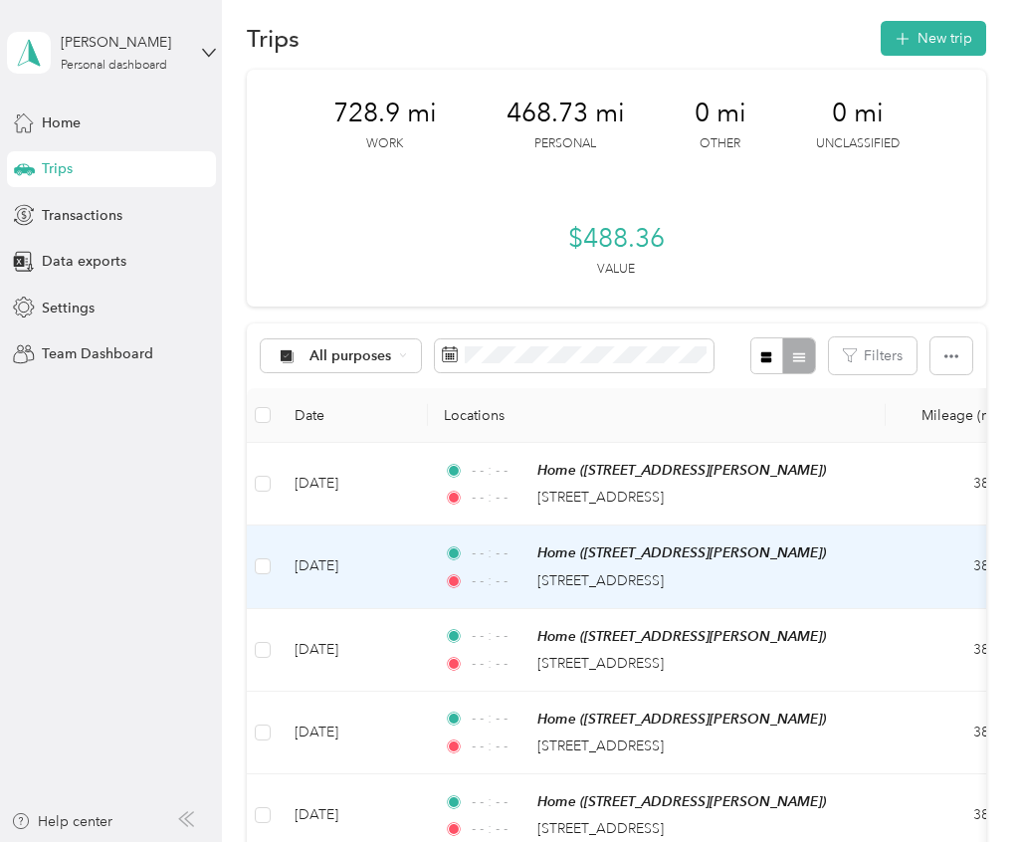
scroll to position [0, 0]
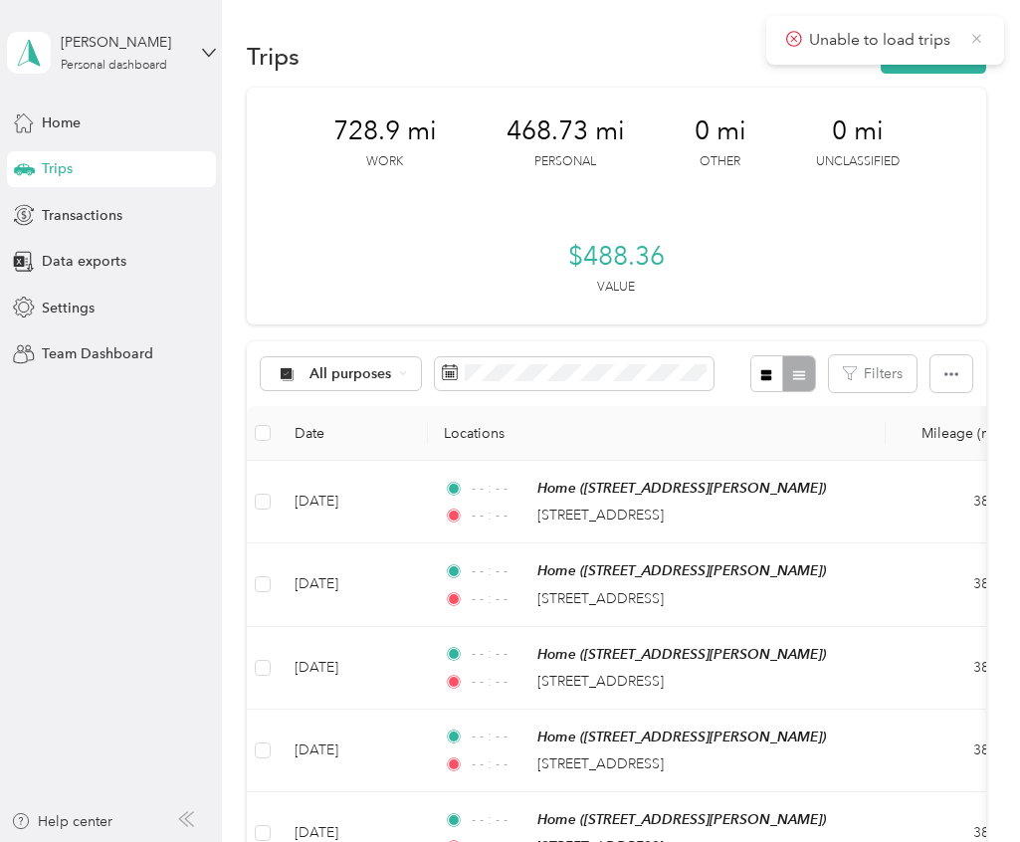
click at [976, 32] on icon at bounding box center [976, 39] width 15 height 18
click at [976, 32] on main "Unable to load trips [PERSON_NAME] Personal dashboard Home Trips Transactions D…" at bounding box center [505, 421] width 1010 height 842
click at [952, 52] on button "New trip" at bounding box center [933, 56] width 105 height 35
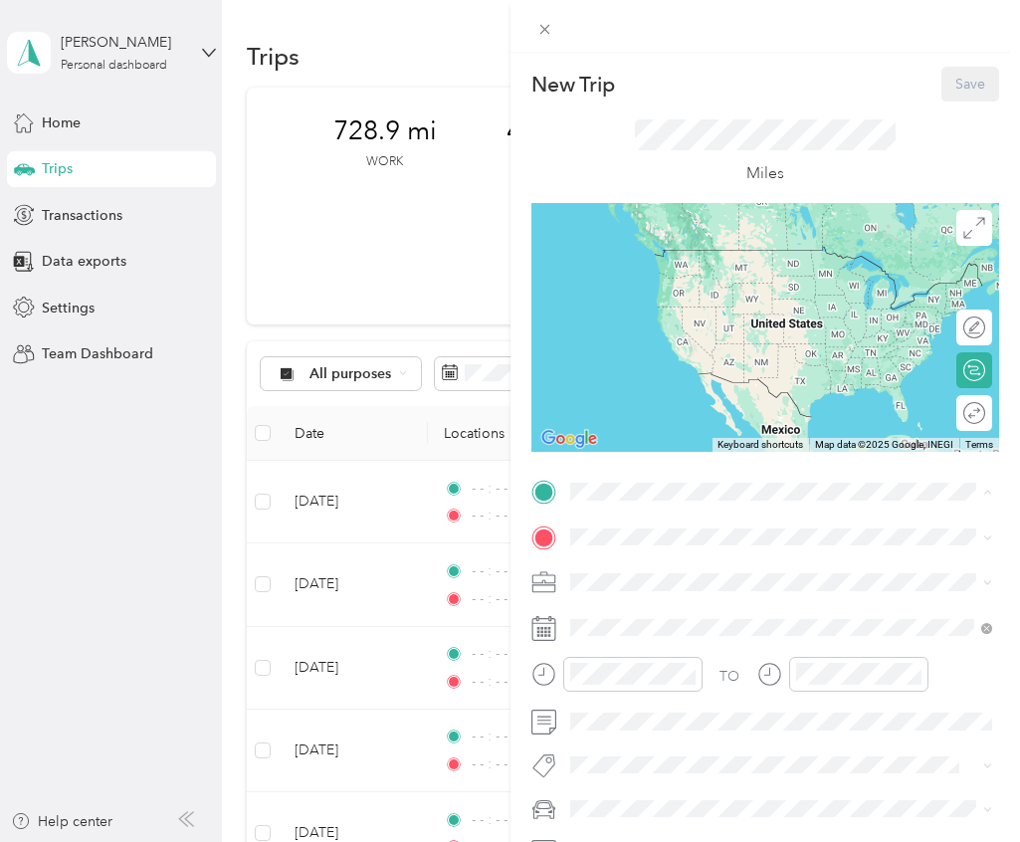
click at [649, 699] on div "Home" at bounding box center [725, 696] width 237 height 18
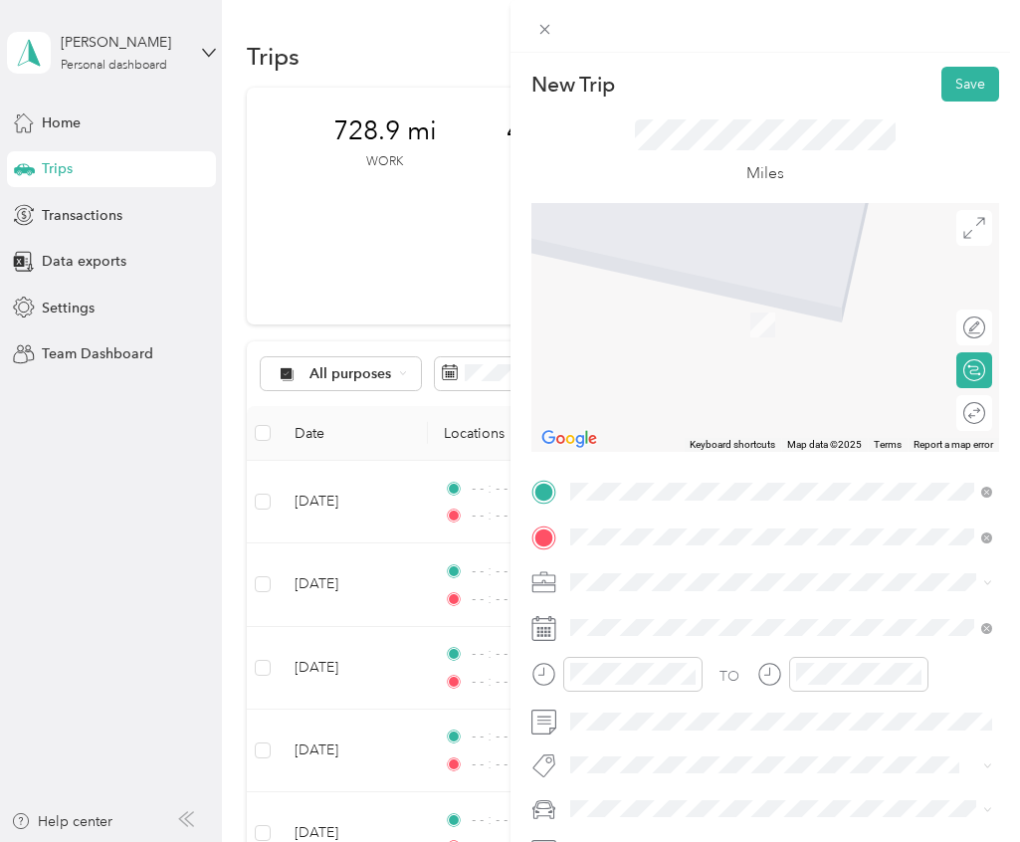
click at [656, 618] on span "[STREET_ADDRESS][US_STATE]" at bounding box center [706, 609] width 199 height 18
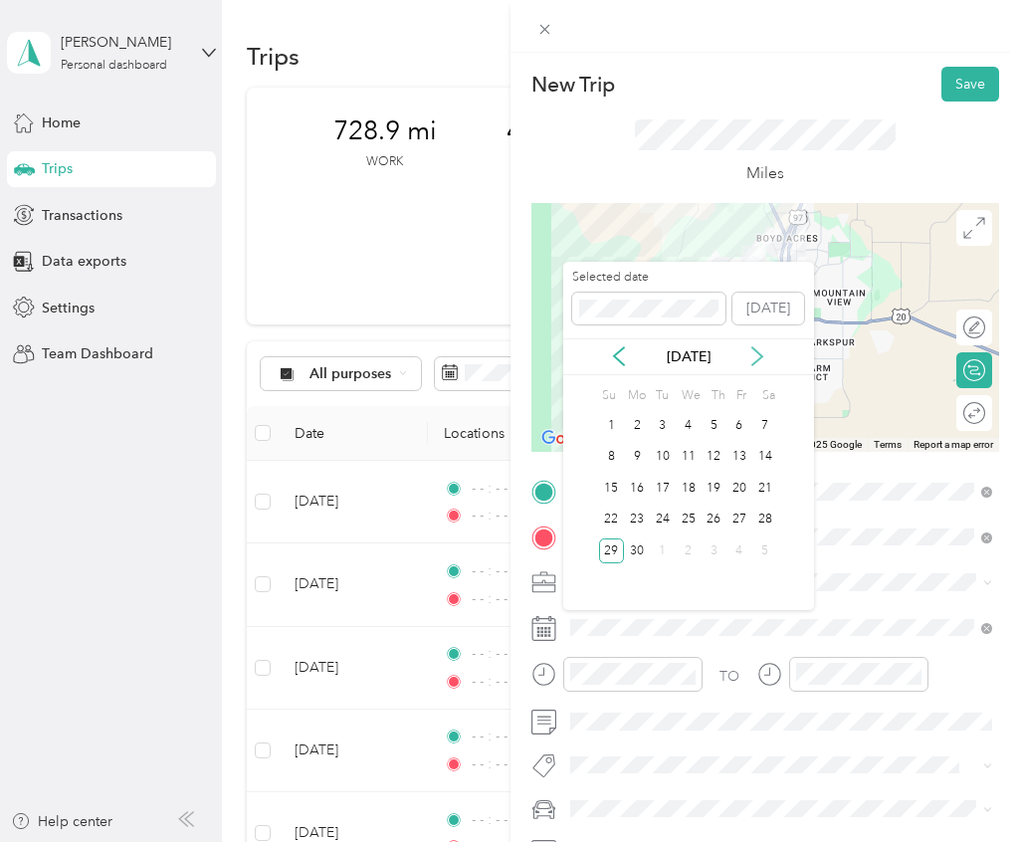
click at [755, 357] on icon at bounding box center [757, 356] width 20 height 20
click at [605, 354] on div "[DATE]" at bounding box center [688, 356] width 251 height 21
click at [617, 354] on icon at bounding box center [619, 356] width 20 height 20
click at [641, 552] on div "28" at bounding box center [637, 550] width 26 height 25
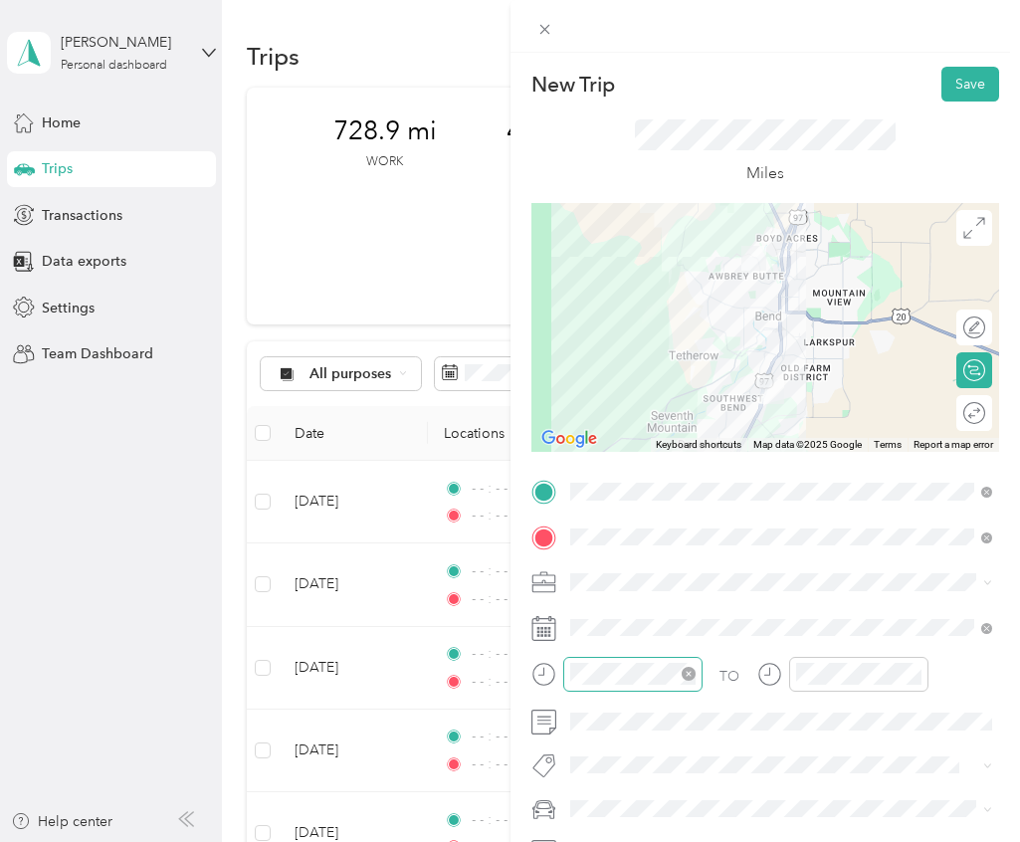
click at [690, 679] on icon "close-circle" at bounding box center [689, 674] width 14 height 14
click at [914, 678] on icon "close-circle" at bounding box center [915, 674] width 14 height 14
click at [972, 414] on div "Round trip" at bounding box center [946, 413] width 93 height 36
click at [972, 414] on div at bounding box center [965, 412] width 42 height 21
click at [962, 86] on button "Save" at bounding box center [971, 84] width 58 height 35
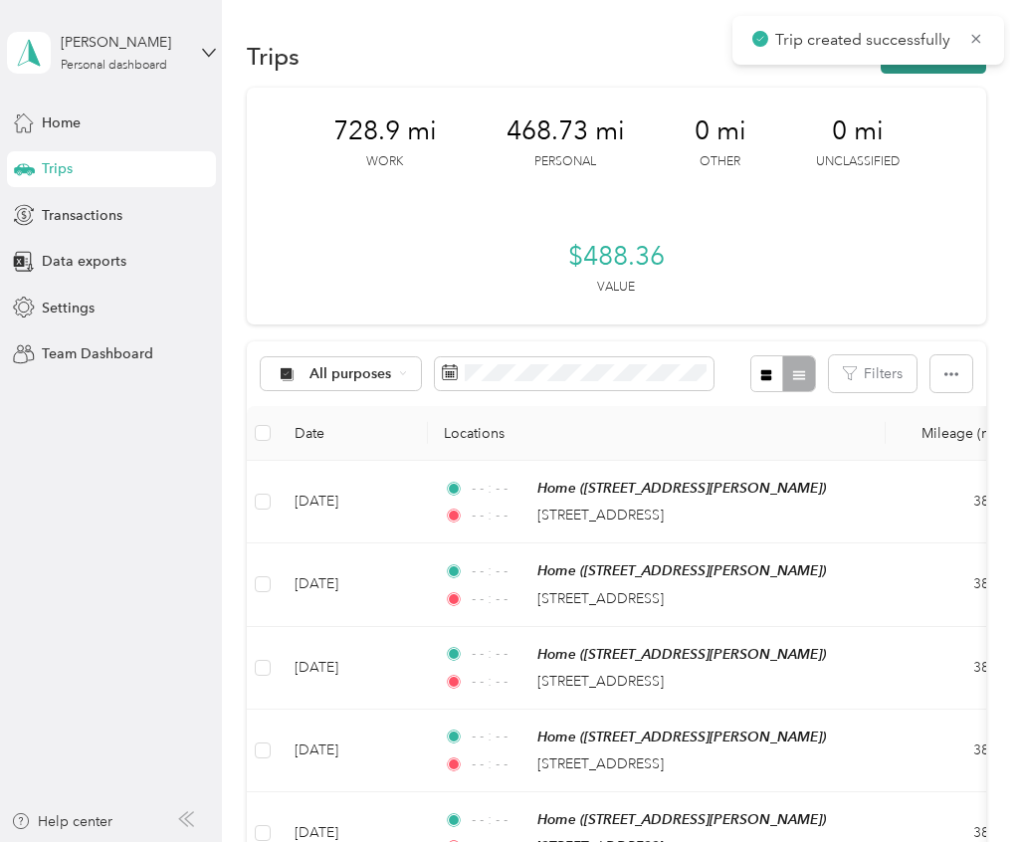
click at [957, 66] on button "New trip" at bounding box center [933, 56] width 105 height 35
